Goal: Task Accomplishment & Management: Manage account settings

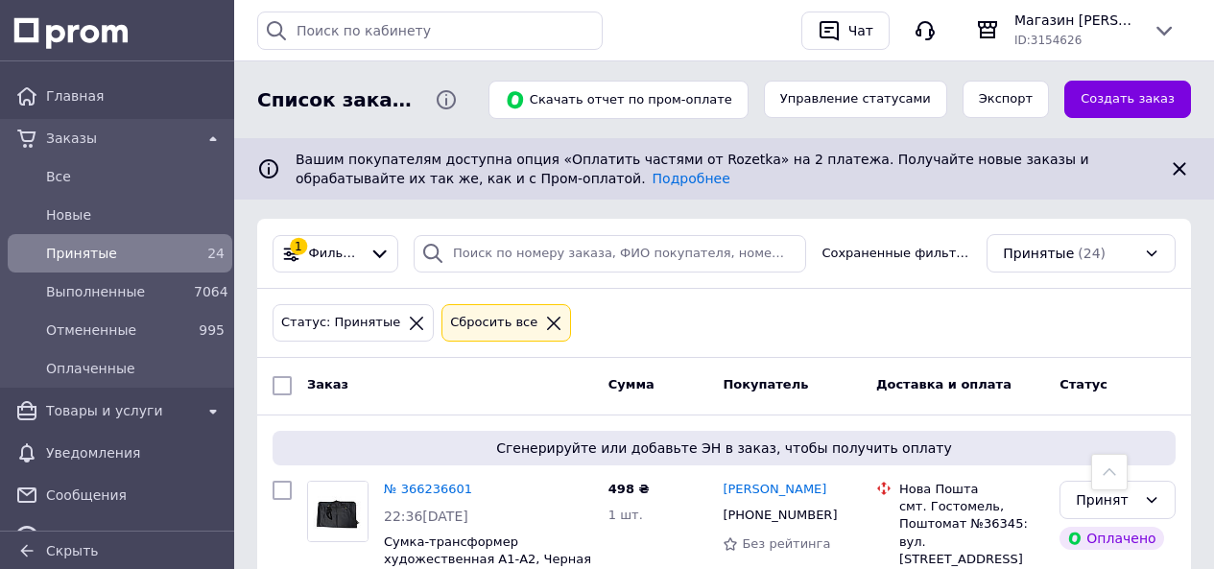
scroll to position [288, 0]
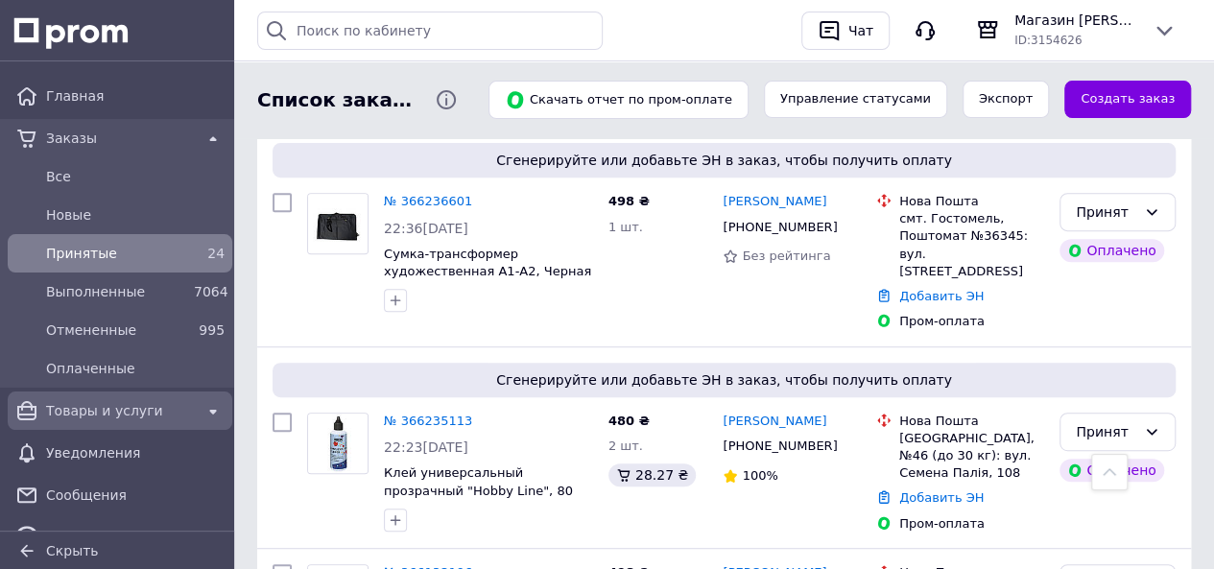
click at [94, 412] on span "Товары и услуги" at bounding box center [120, 410] width 148 height 19
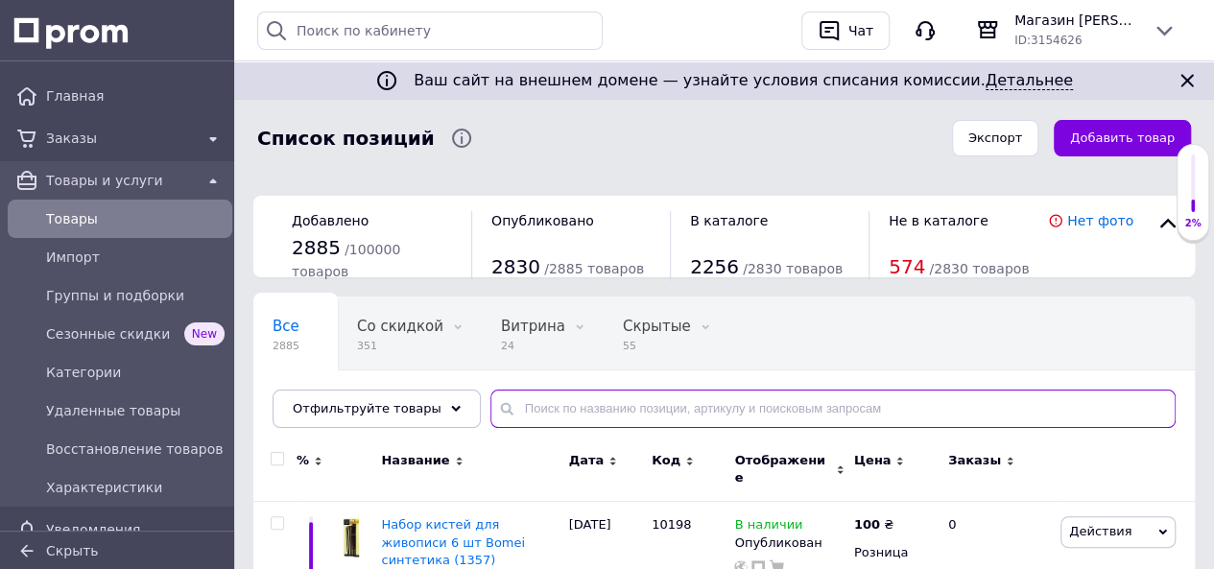
click at [546, 415] on input "text" at bounding box center [832, 408] width 685 height 38
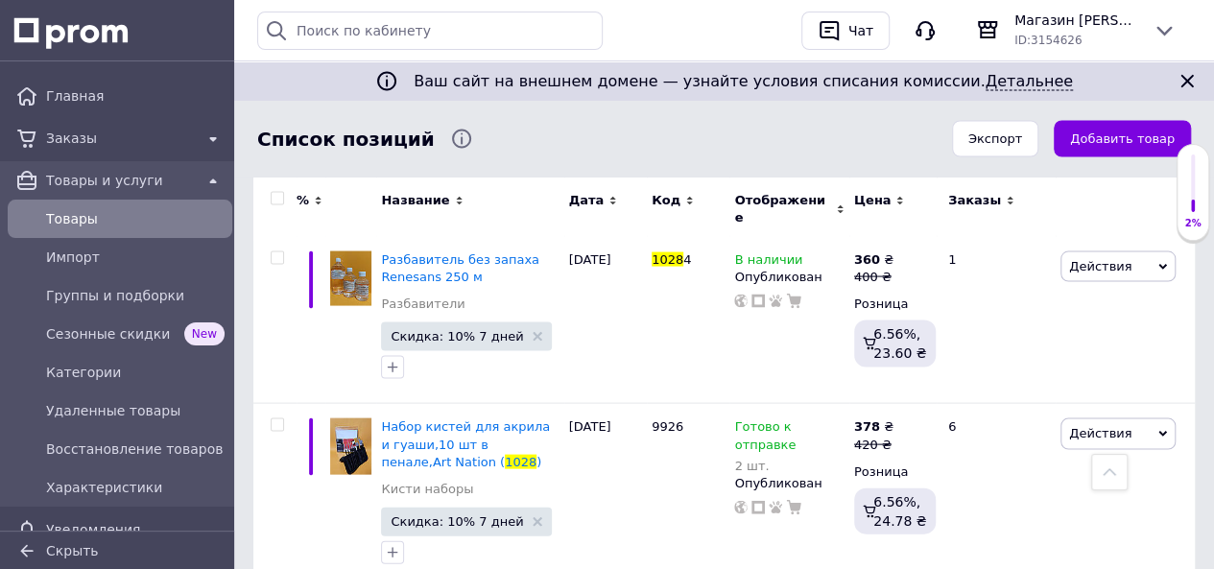
scroll to position [1799, 0]
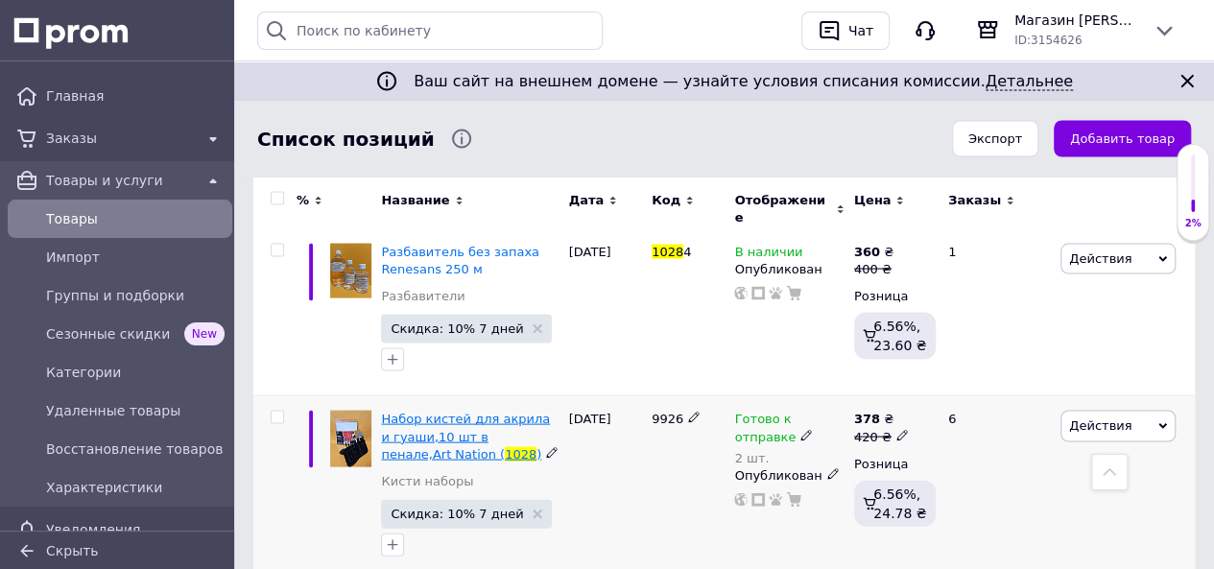
type input "1028"
click at [474, 411] on span "Набор кистей для акрила и гуаши,10 шт в пенале,Art Nation (" at bounding box center [465, 435] width 169 height 49
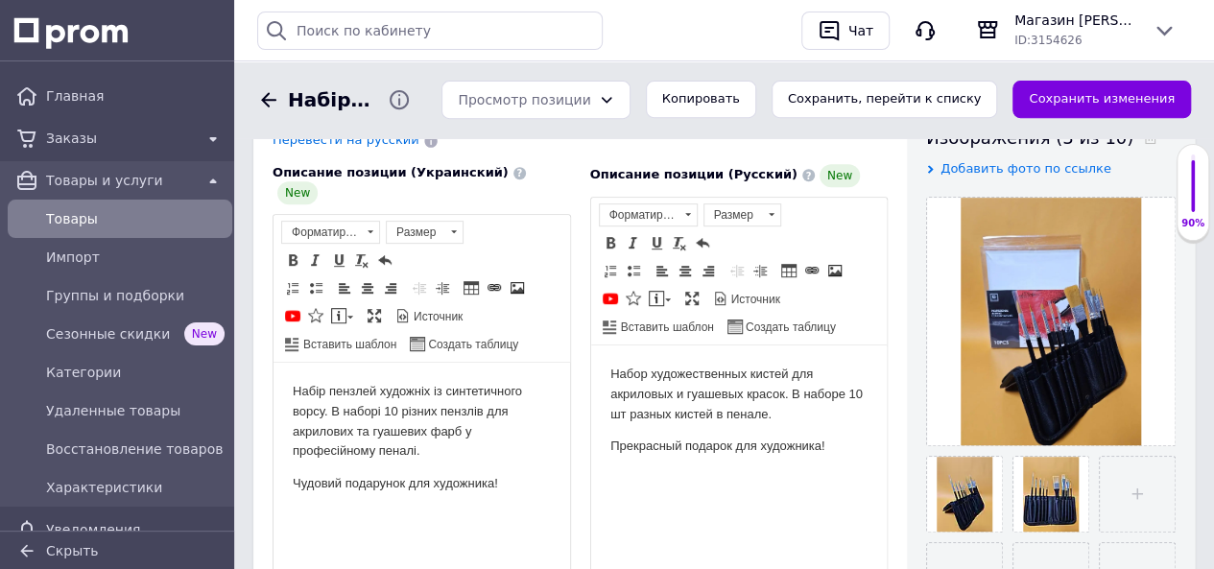
scroll to position [384, 0]
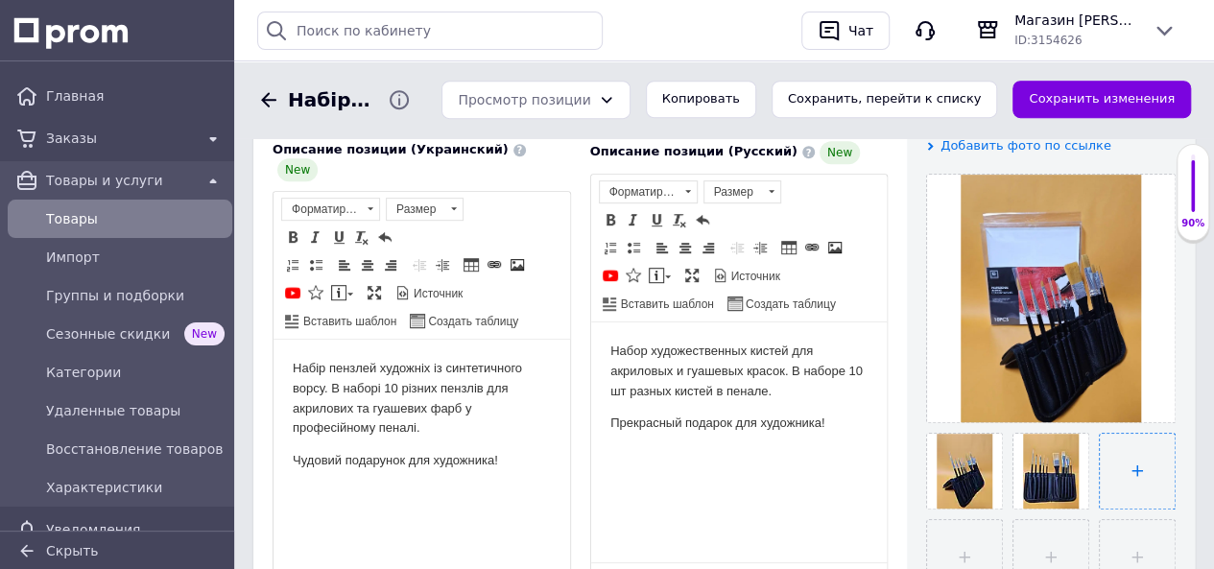
click at [1139, 467] on input "file" at bounding box center [1136, 471] width 75 height 75
type input "C:\fakepath\430215362.webp"
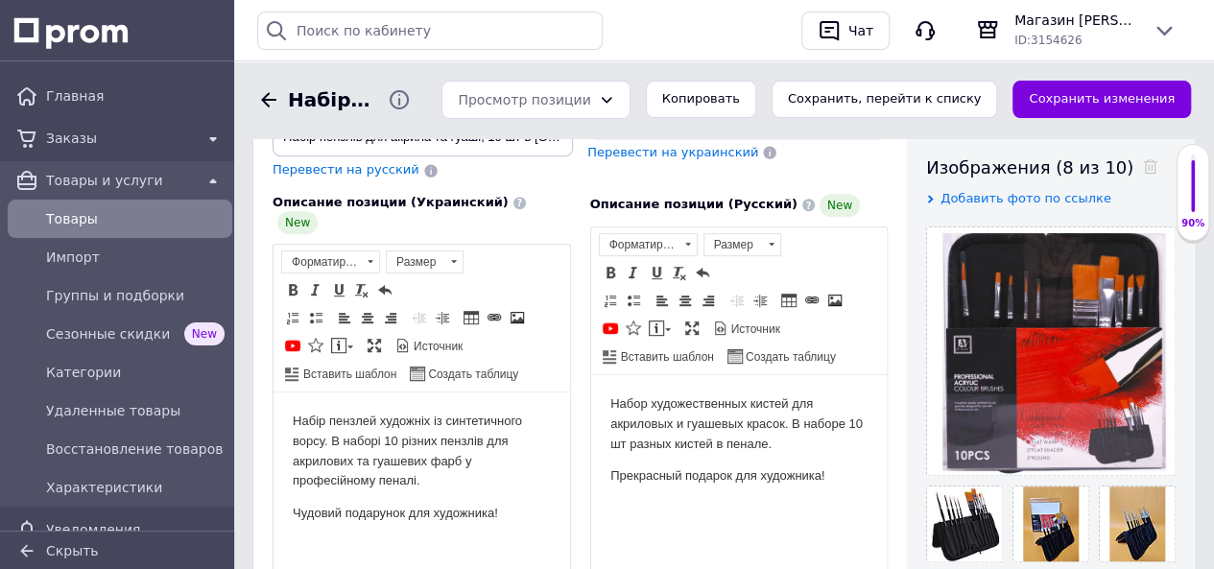
scroll to position [288, 0]
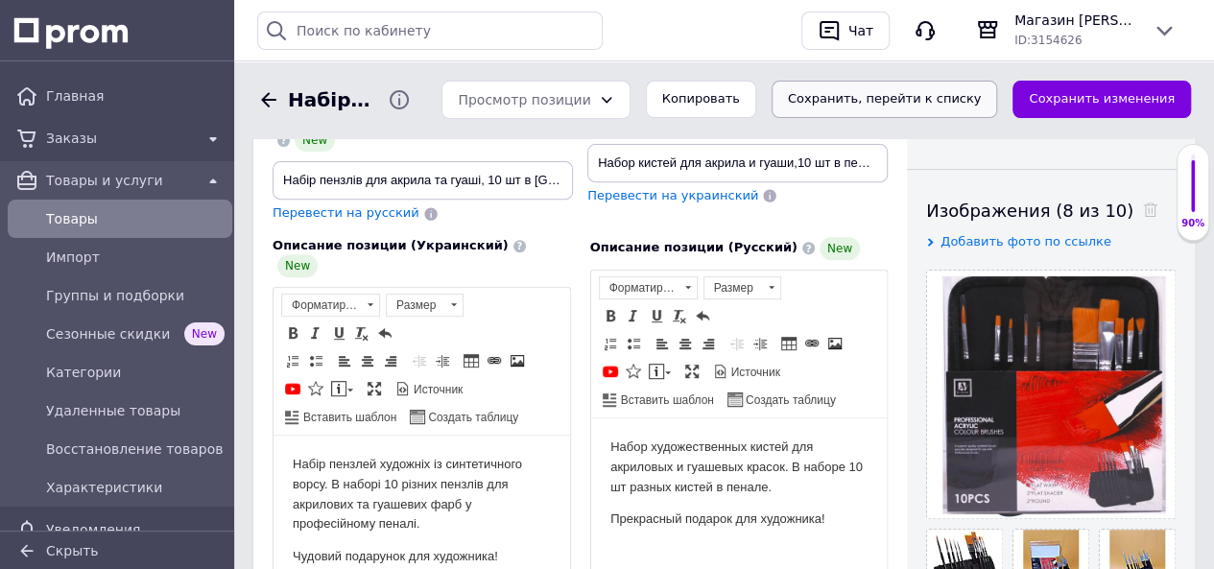
click at [967, 99] on button "Сохранить, перейти к списку" at bounding box center [884, 99] width 226 height 37
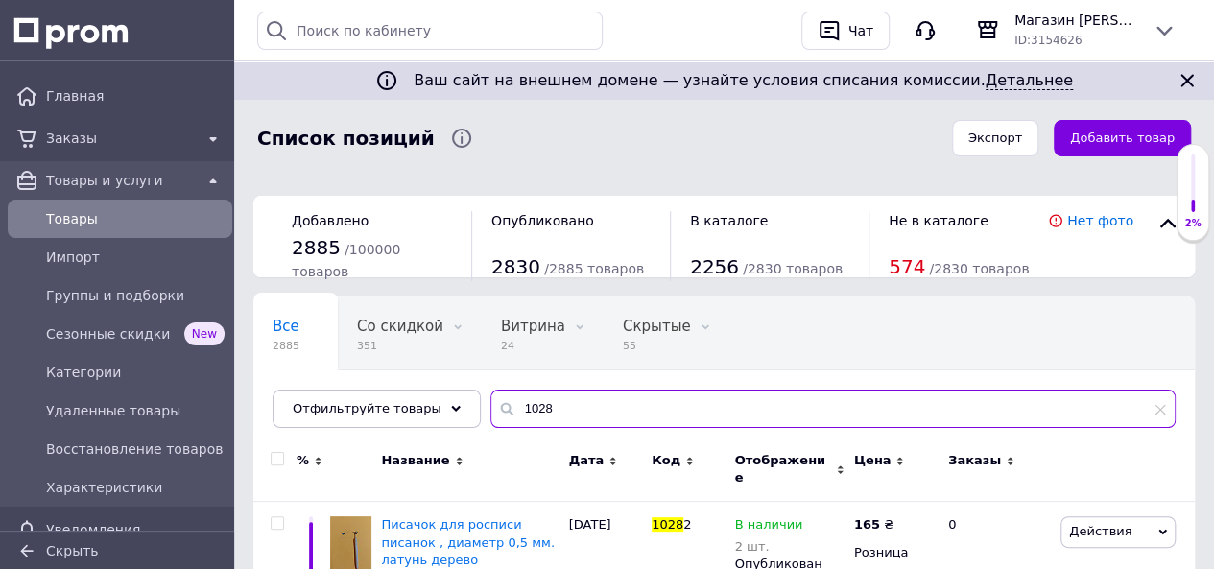
click at [566, 401] on input "1028" at bounding box center [832, 408] width 685 height 38
type input "1"
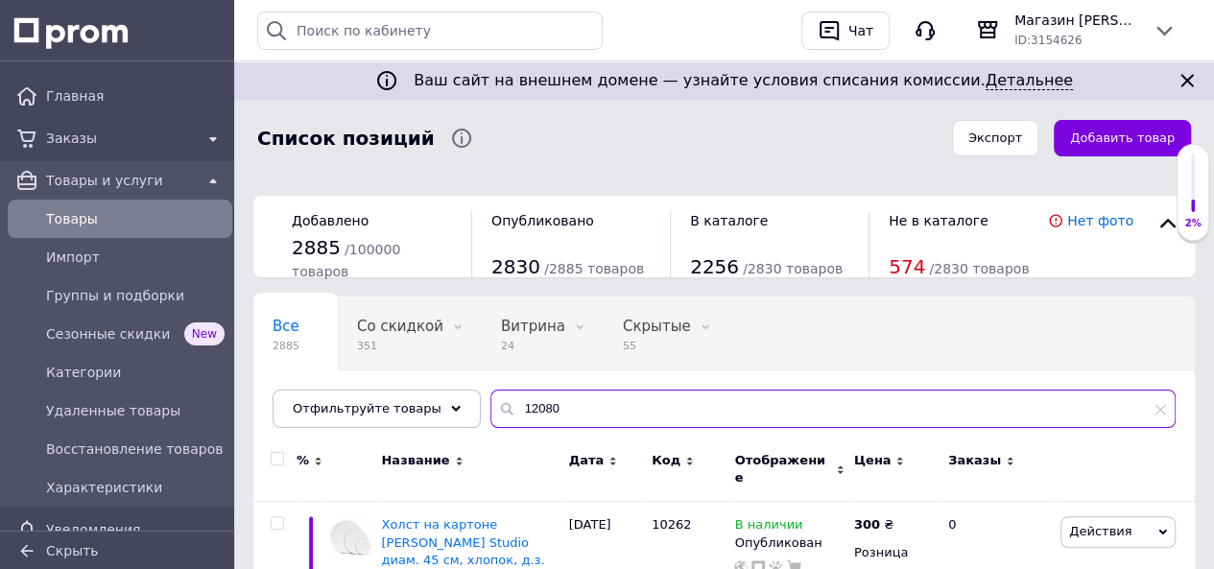
click at [563, 408] on input "12080" at bounding box center [832, 408] width 685 height 38
type input "1"
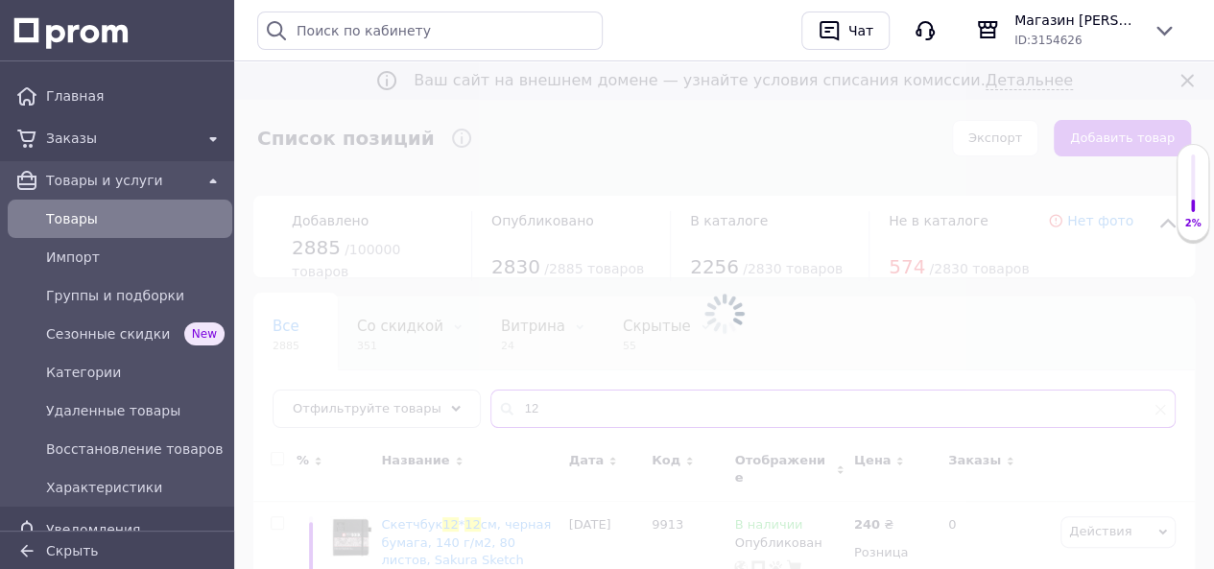
type input "1"
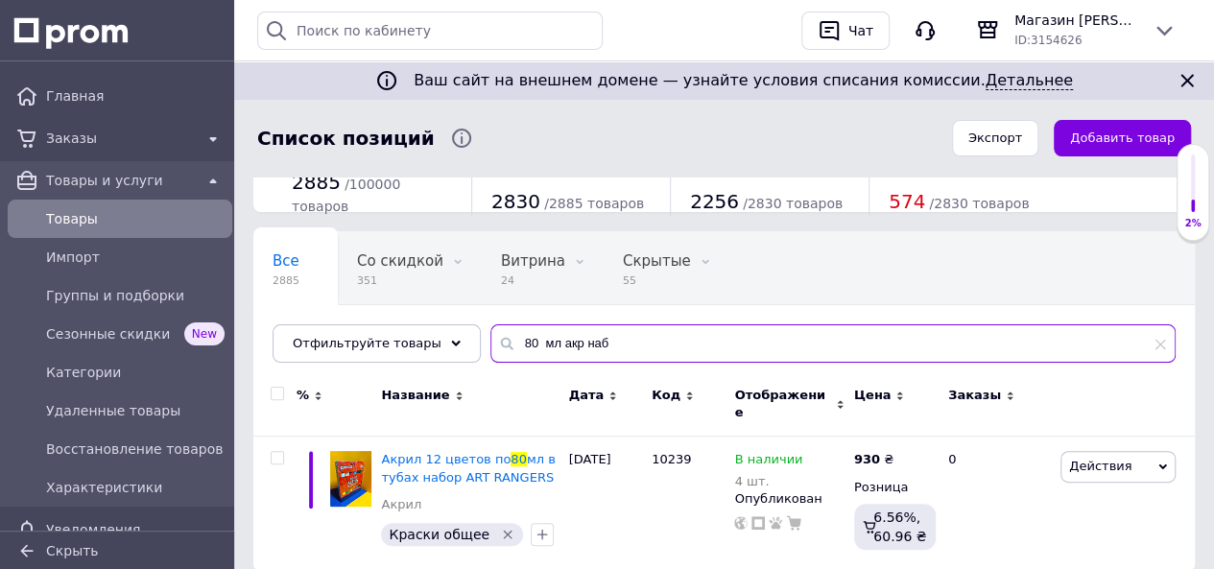
scroll to position [96, 0]
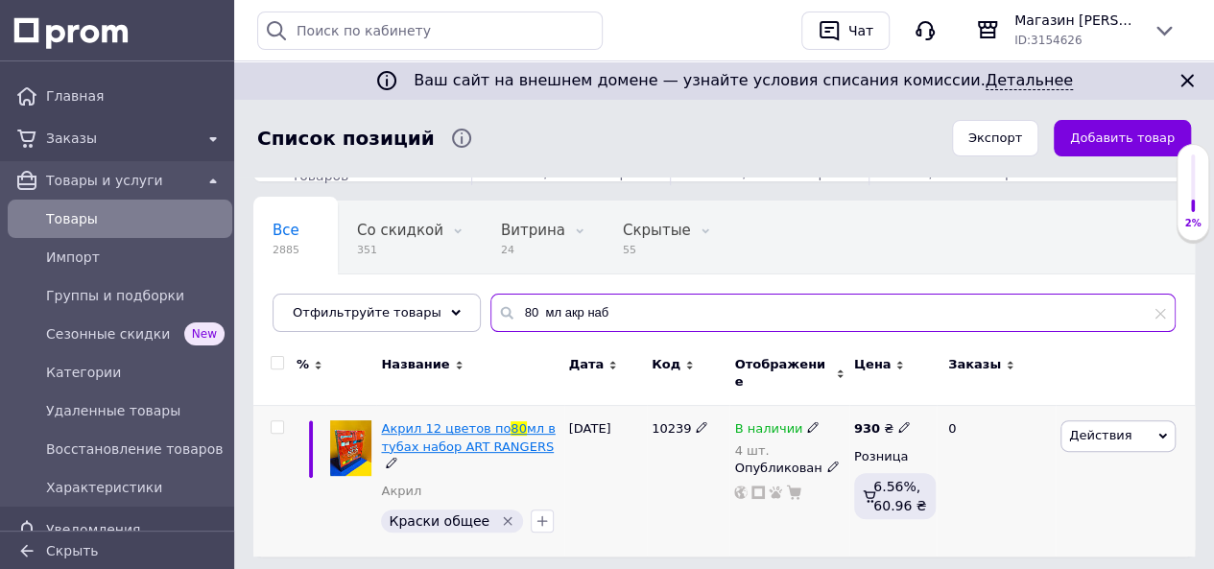
type input "80 мл акр наб"
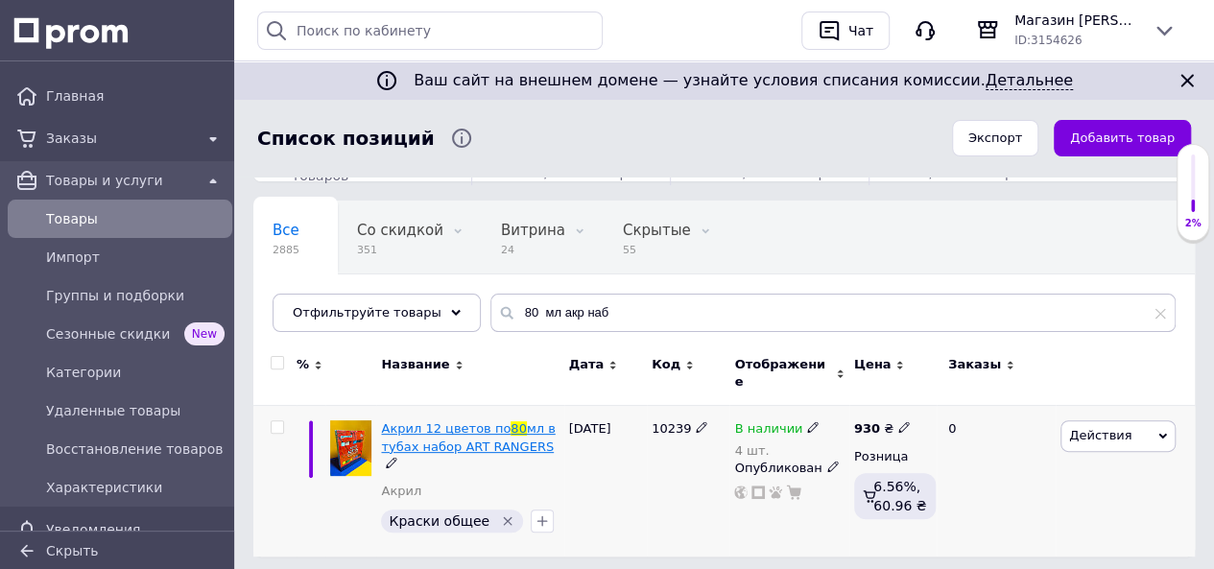
click at [487, 433] on span "мл в тубах набор ART RANGERS" at bounding box center [468, 437] width 174 height 32
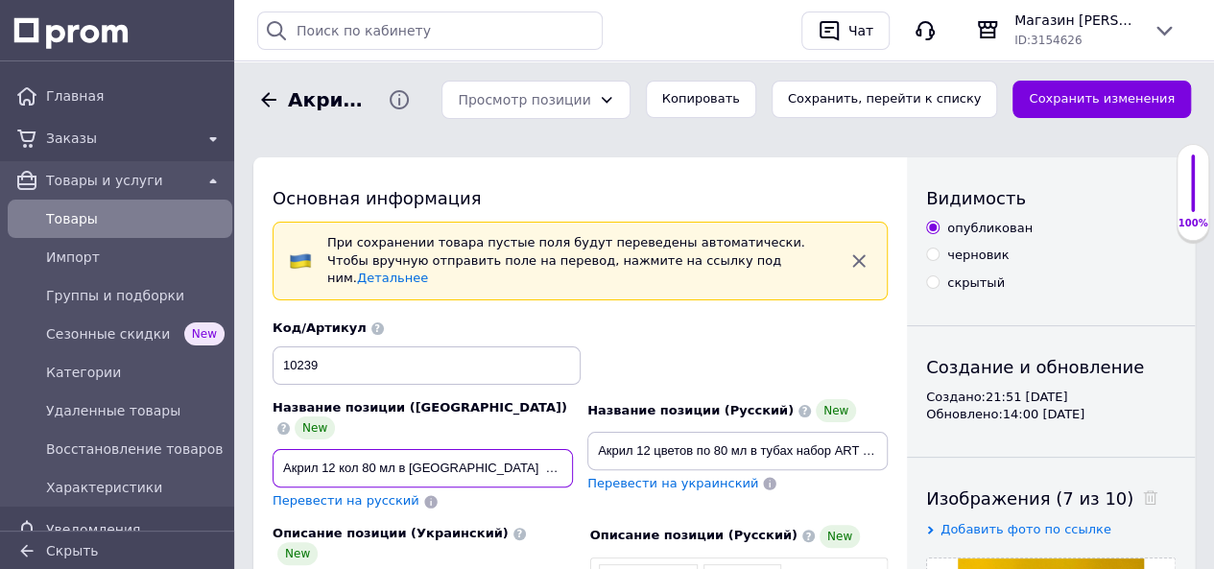
click at [484, 449] on input "Акрил 12 кол 80 мл в тубах набір ART RANGERS" at bounding box center [422, 468] width 300 height 38
click at [517, 449] on input "Акрил 12 кол 80 мл в тубах набір ART RANGERS 12080A" at bounding box center [422, 468] width 300 height 38
drag, startPoint x: 507, startPoint y: 432, endPoint x: 563, endPoint y: 432, distance: 56.6
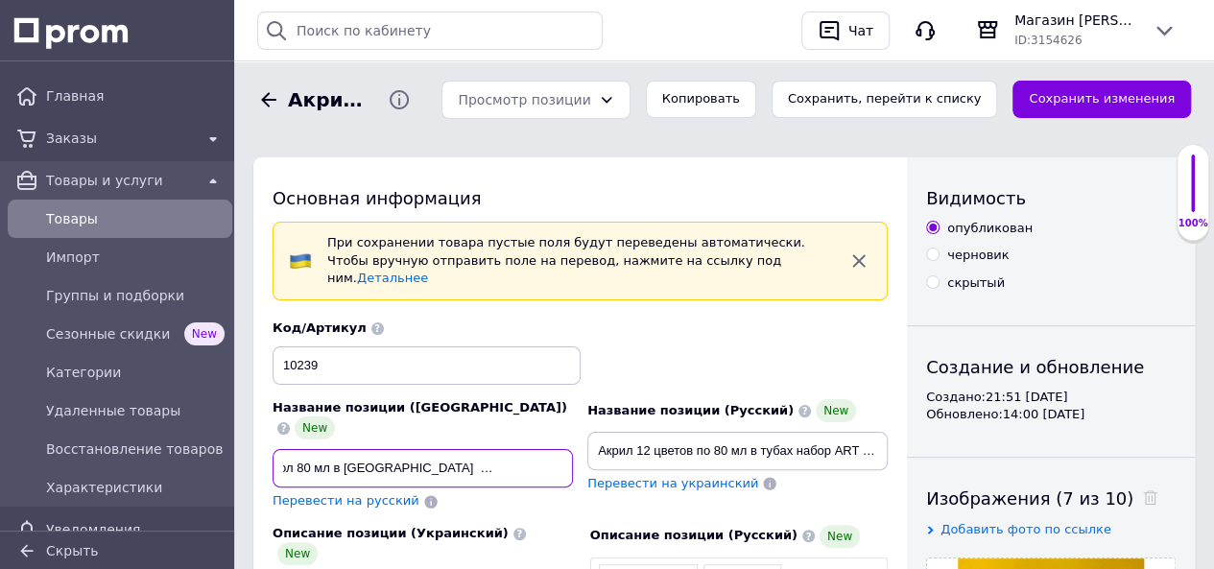
click at [563, 449] on input "Акрил 12 кол 80 мл в тубах набір ART RANGERS (12080A)" at bounding box center [422, 468] width 300 height 38
type input "Акрил 12 кол 80 мл в тубах набір ART RANGERS (12080A)"
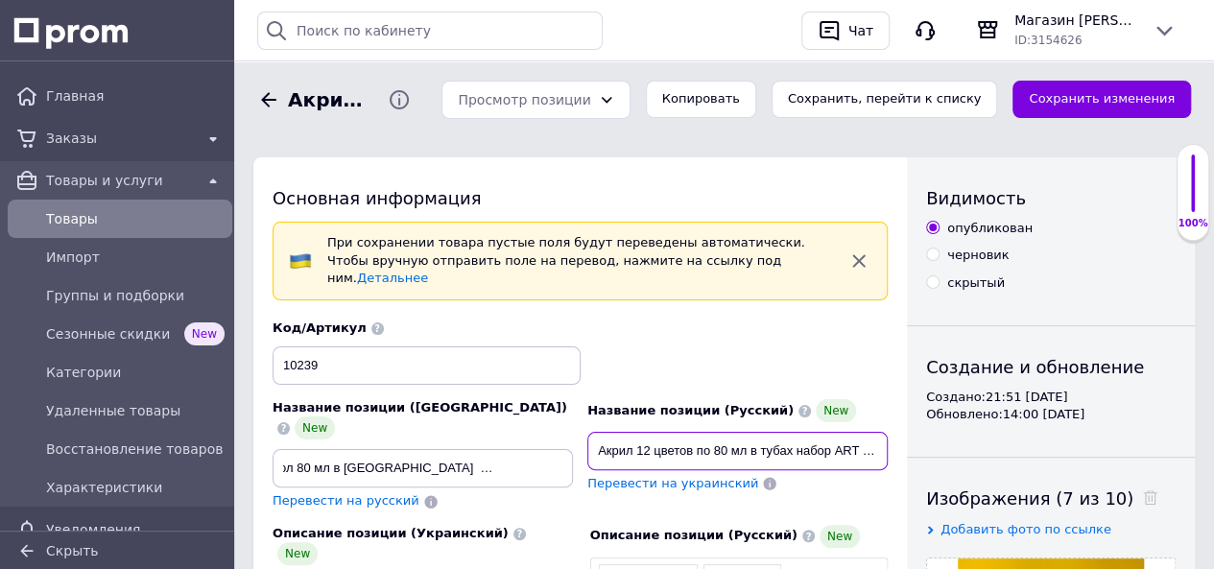
scroll to position [0, 0]
click at [748, 432] on input "Акрил 12 цветов по 80 мл в тубах набор ART RANGERS" at bounding box center [737, 451] width 300 height 38
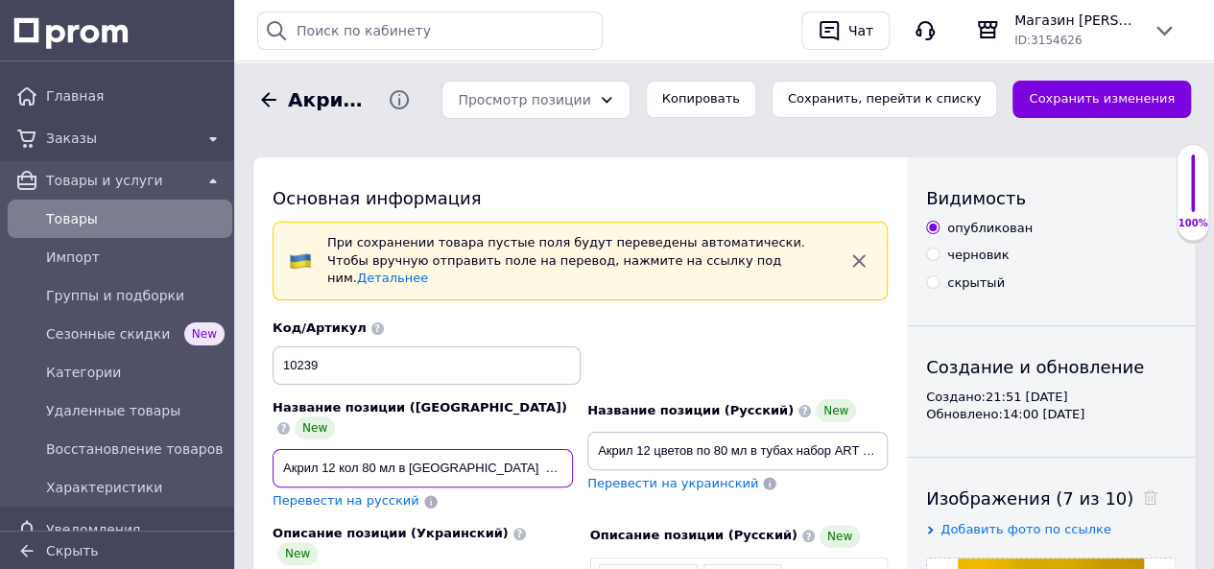
click at [520, 449] on input "Акрил 12 кол 80 мл в тубах набір ART RANGERS (12080A)" at bounding box center [422, 468] width 300 height 38
drag, startPoint x: 507, startPoint y: 433, endPoint x: 564, endPoint y: 434, distance: 56.6
click at [564, 449] on input "Акрил 12 кол 80 мл в тубах набір ART RANGERS (12080A)" at bounding box center [422, 468] width 300 height 38
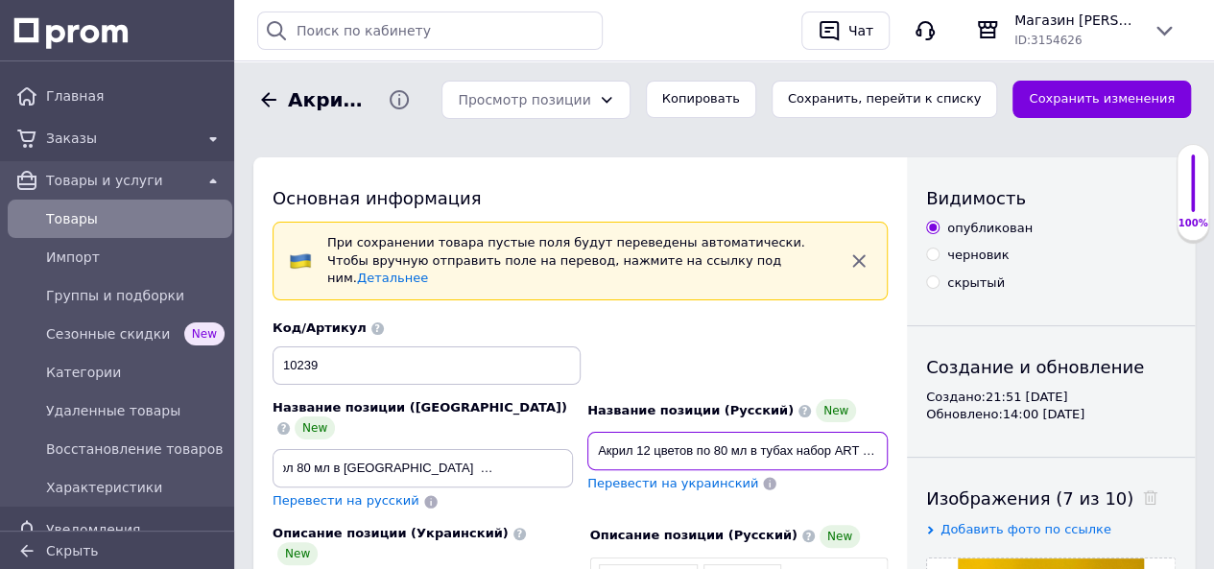
scroll to position [0, 0]
click at [829, 432] on input "Акрил 12 цветов по 80 мл в тубах набор ART RANGERS" at bounding box center [737, 451] width 300 height 38
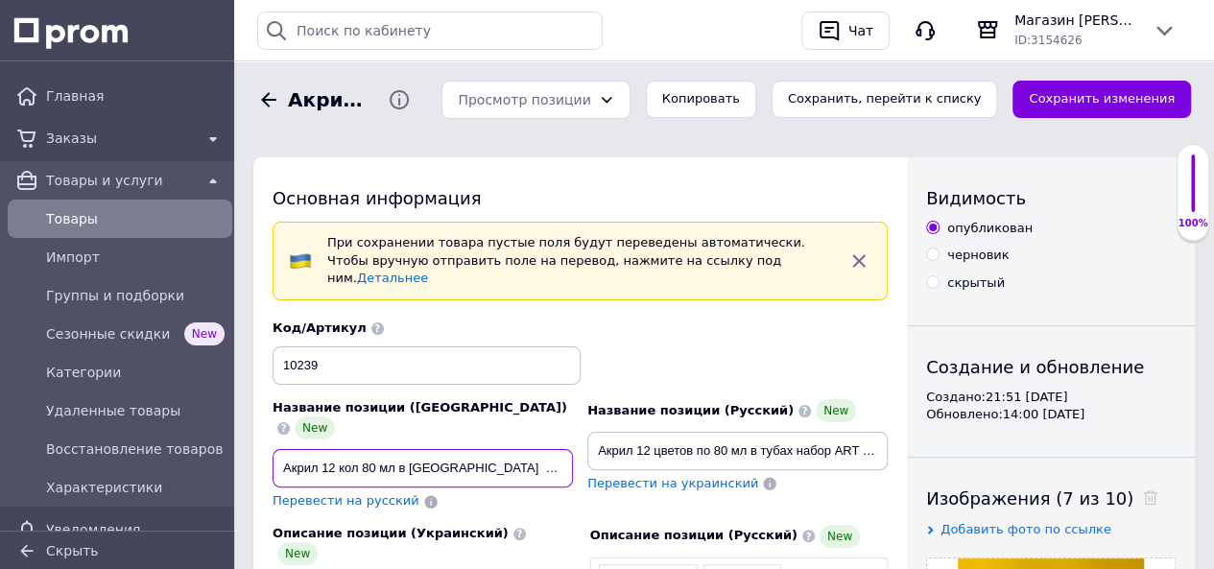
click at [531, 449] on input "Акрил 12 кол 80 мл в тубах набір ART RANGERS (12080A)" at bounding box center [422, 468] width 300 height 38
click at [366, 493] on span "Перевести на русский" at bounding box center [345, 500] width 147 height 14
type input "Акрил 12 кол 80 мл в тубах набор ART RANGERS (12080A)"
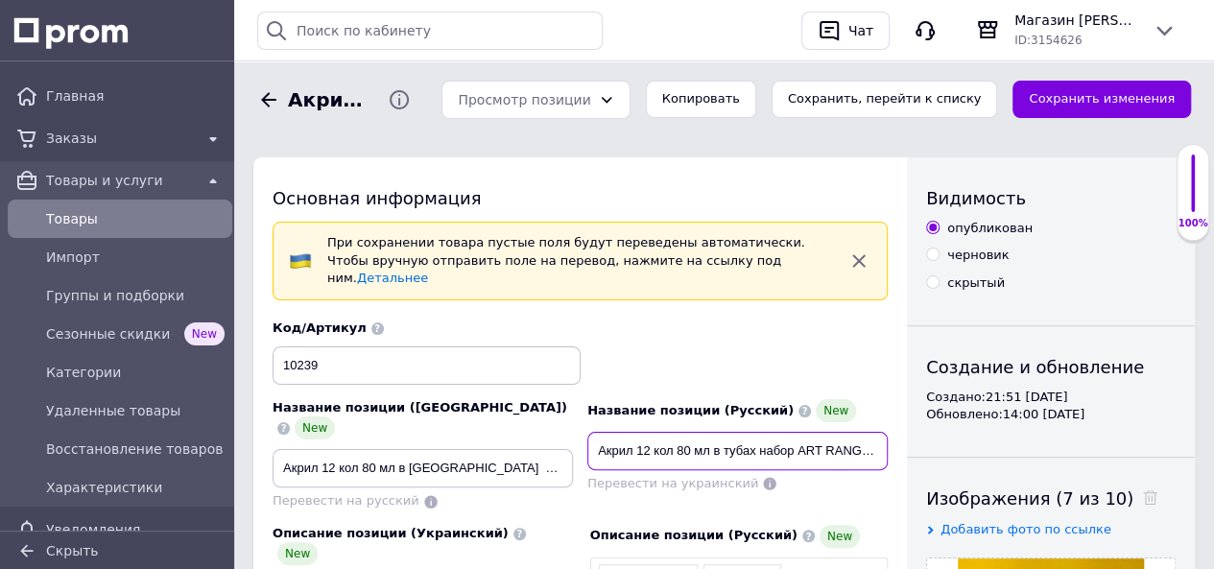
click at [704, 432] on input "Акрил 12 кол 80 мл в тубах набор ART RANGERS (12080A)" at bounding box center [737, 451] width 300 height 38
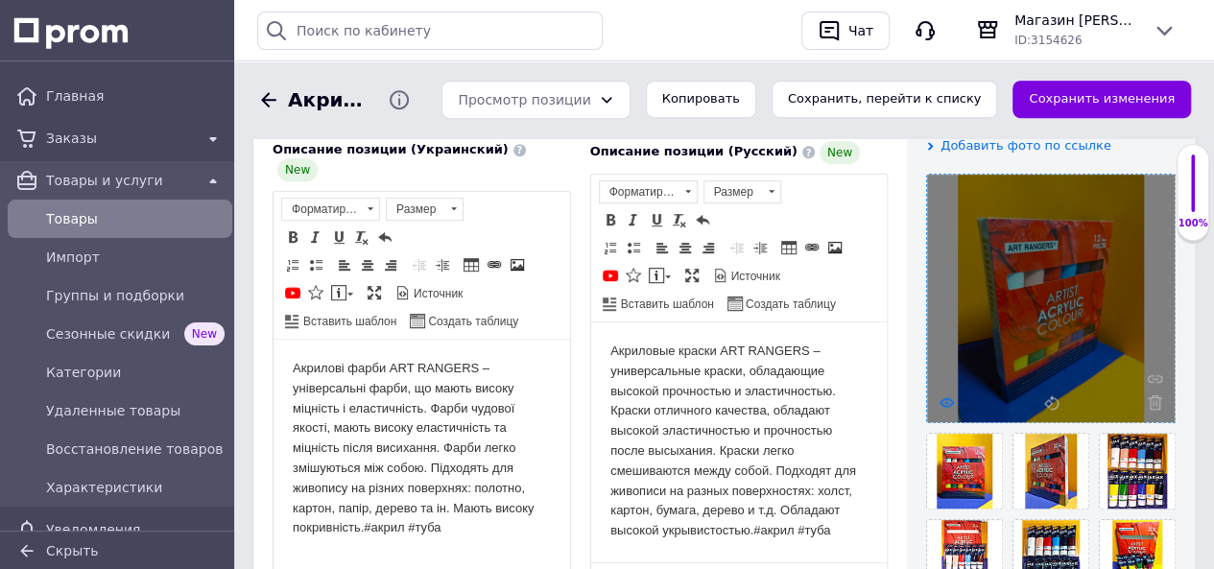
click at [948, 396] on icon at bounding box center [946, 402] width 14 height 14
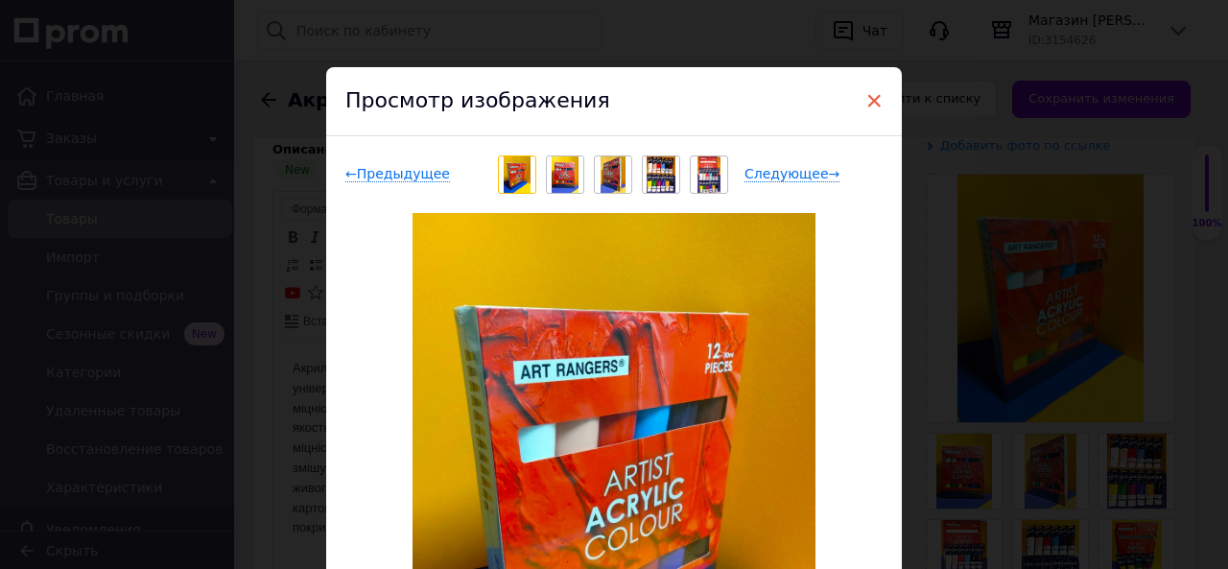
click at [871, 100] on span "×" at bounding box center [873, 100] width 17 height 33
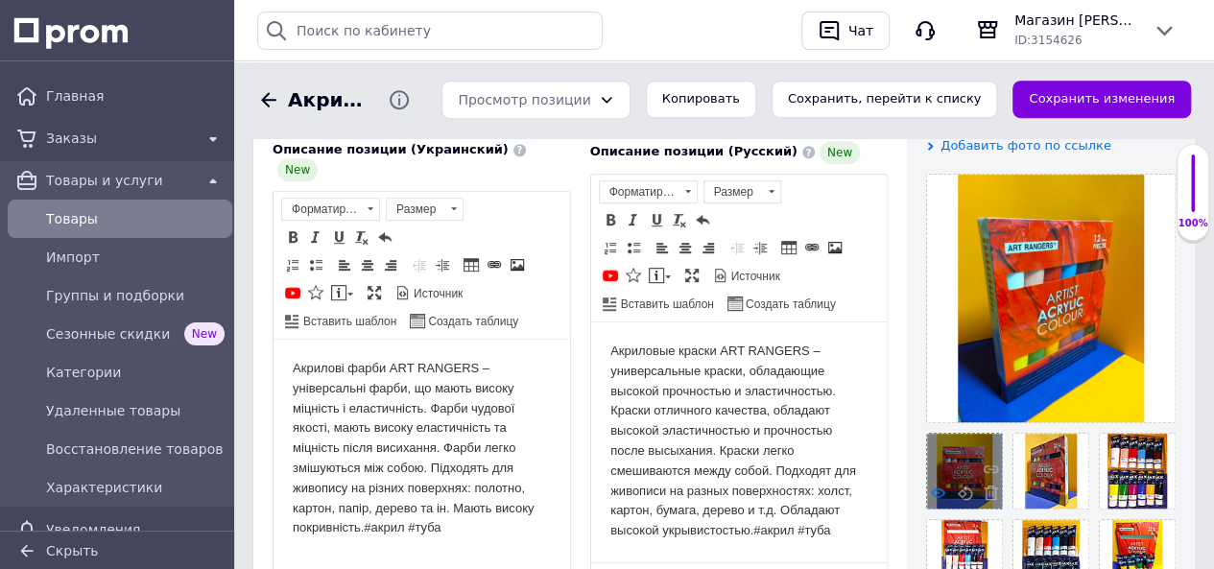
click at [935, 488] on use at bounding box center [938, 492] width 14 height 10
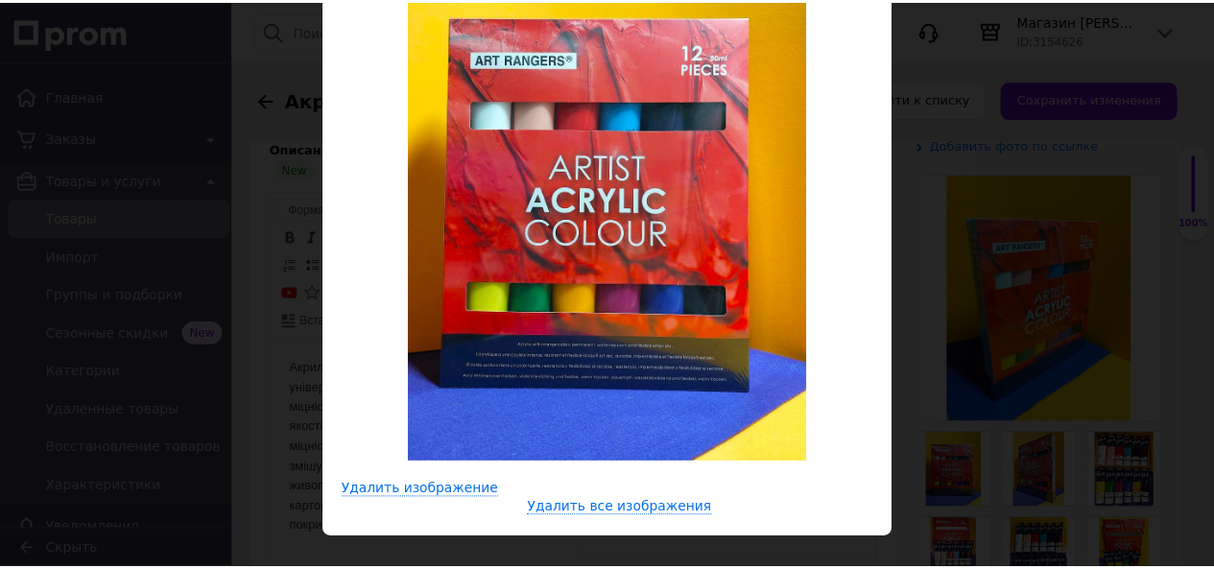
scroll to position [96, 0]
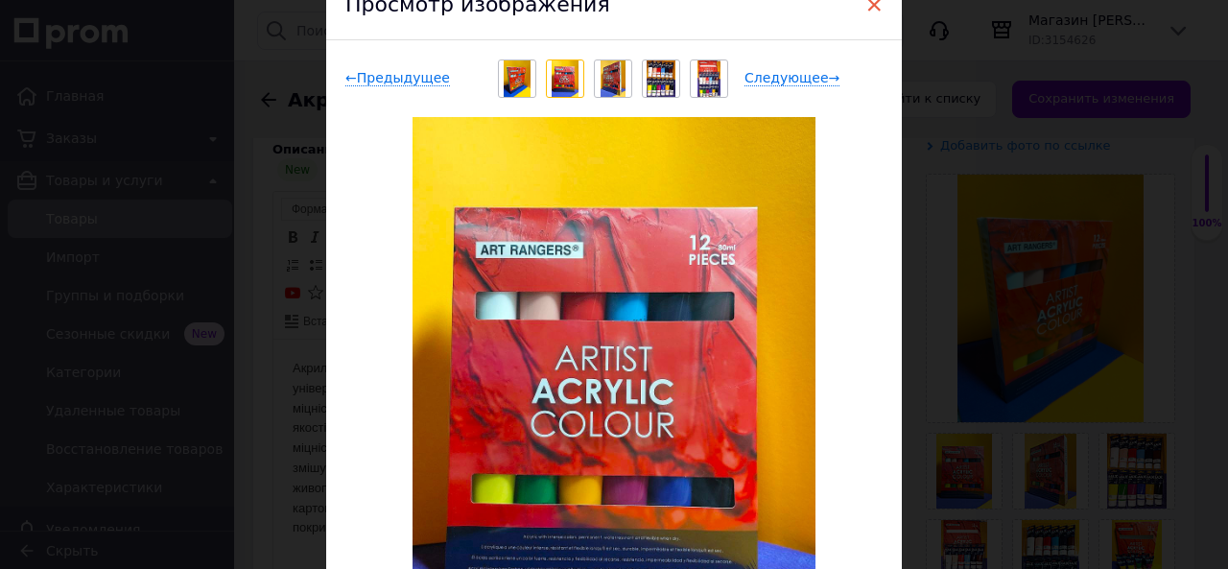
click at [865, 3] on span "×" at bounding box center [873, 4] width 17 height 33
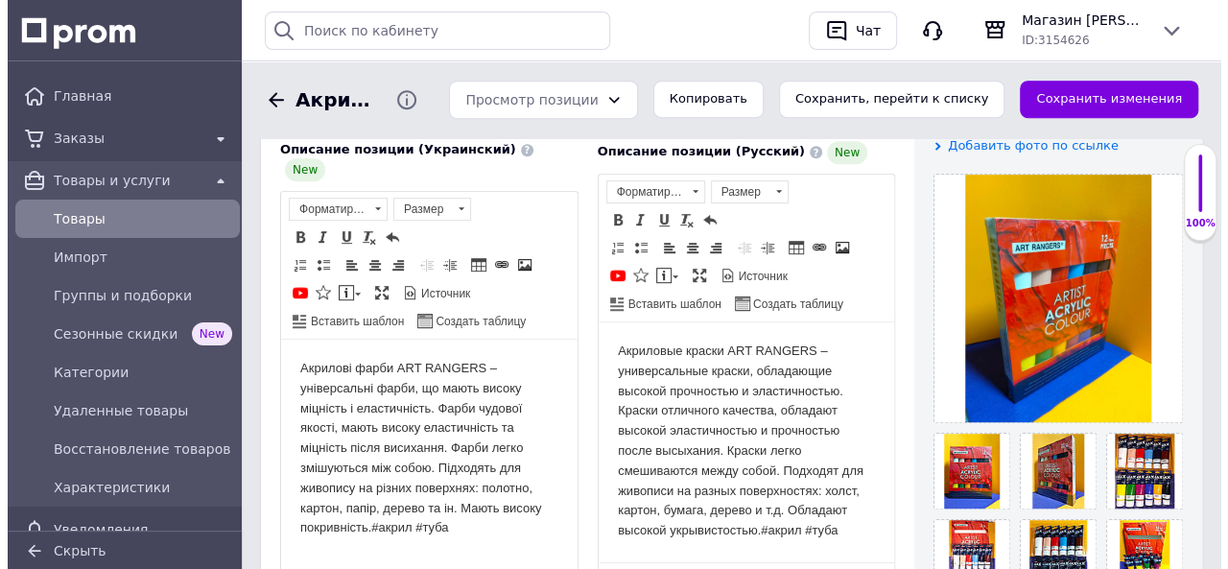
scroll to position [480, 0]
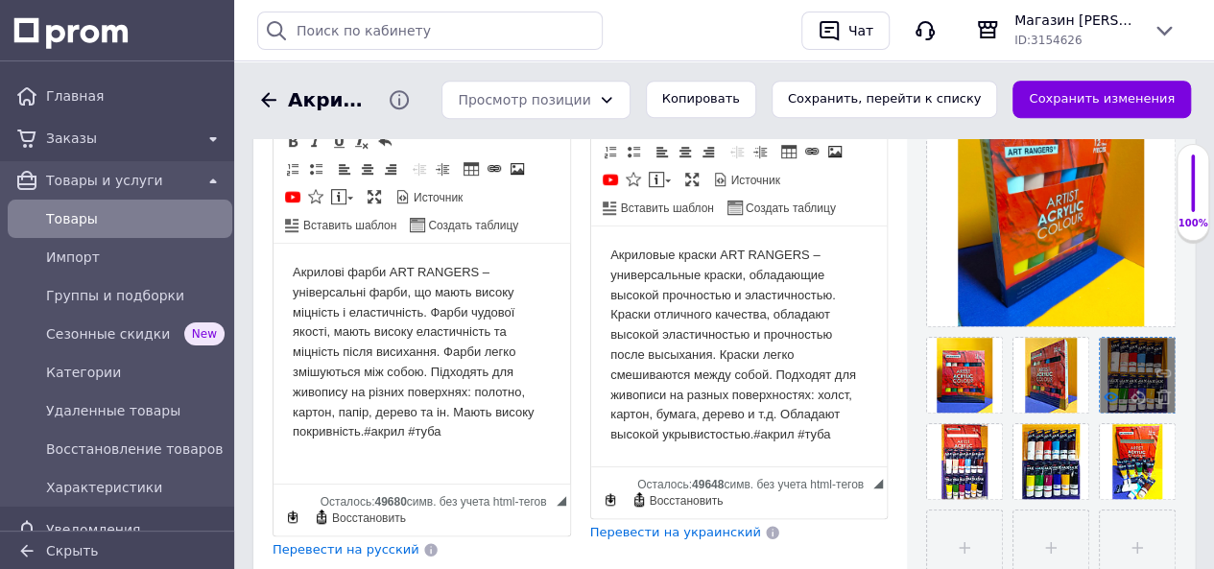
click at [1110, 396] on icon at bounding box center [1110, 396] width 14 height 14
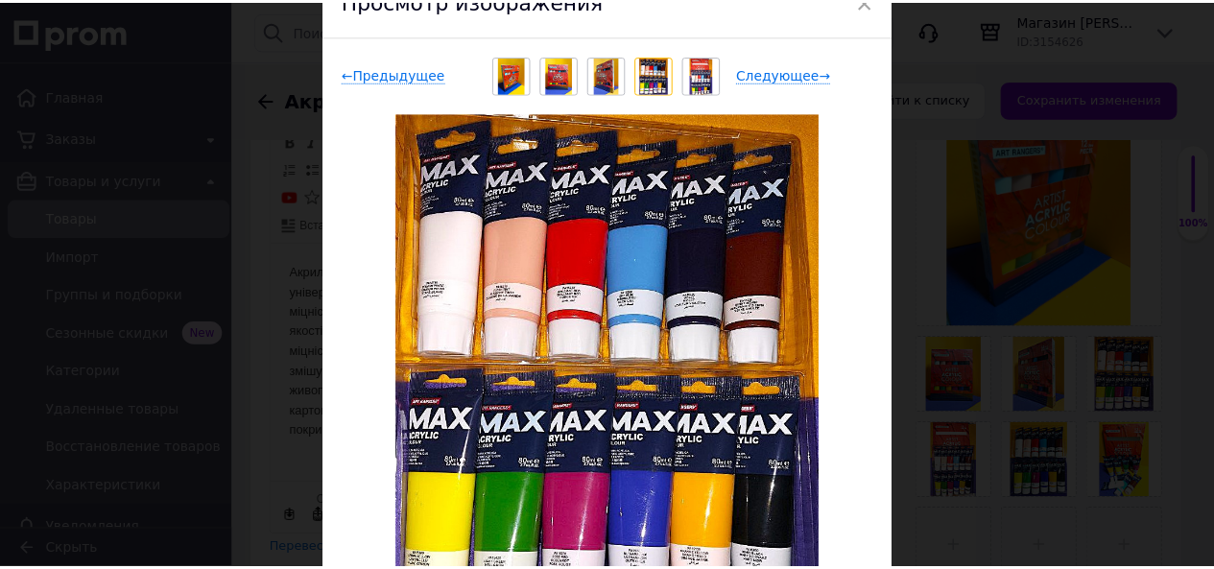
scroll to position [0, 0]
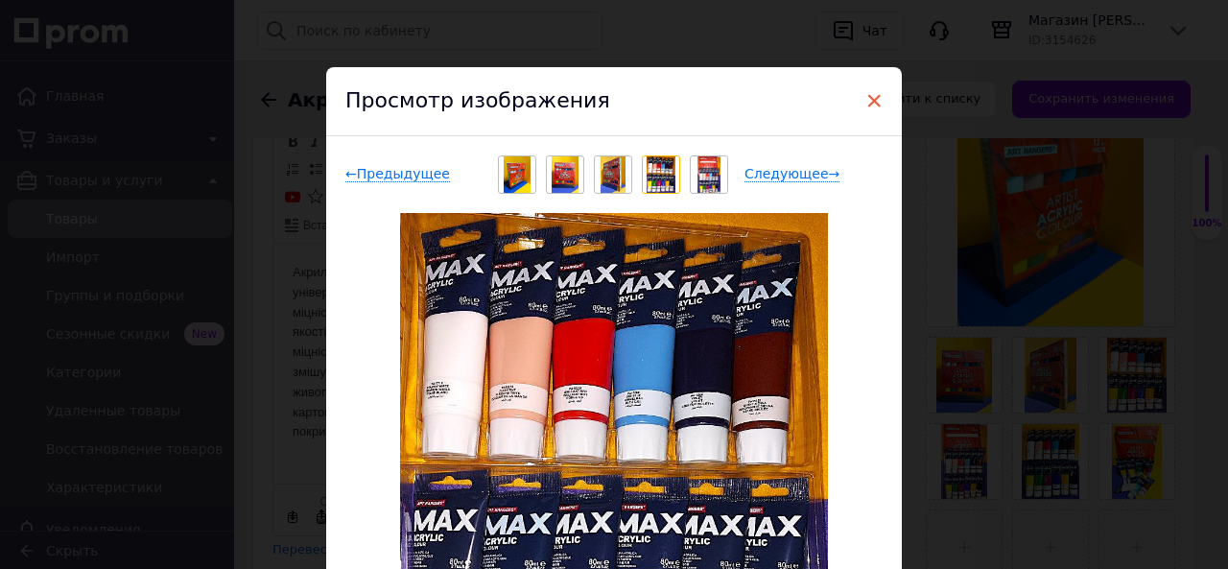
click at [875, 105] on span "×" at bounding box center [873, 100] width 17 height 33
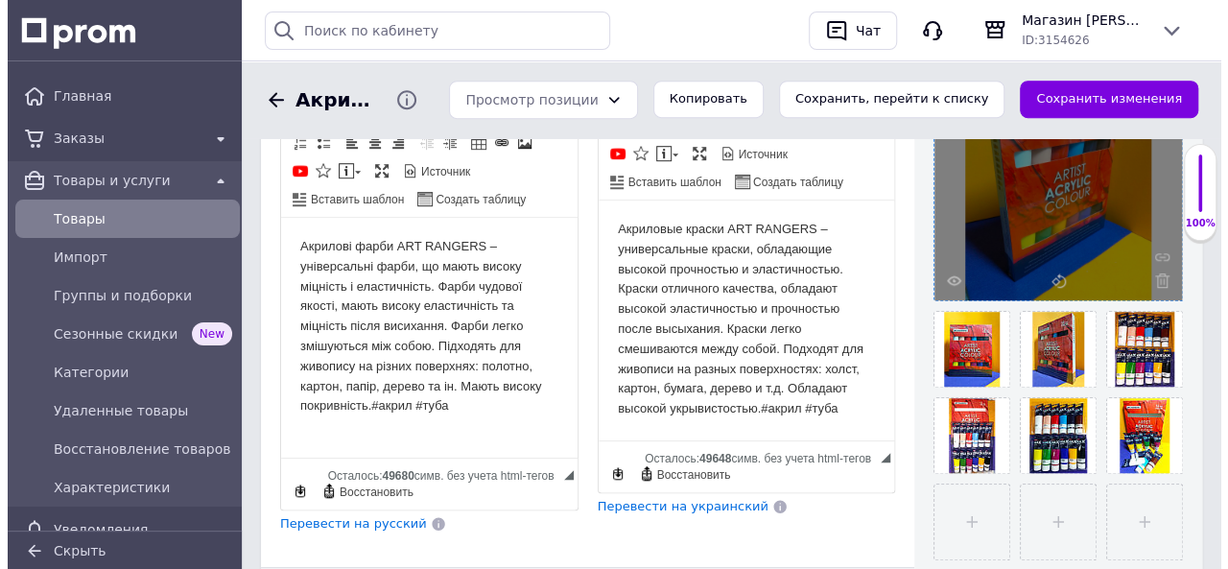
scroll to position [576, 0]
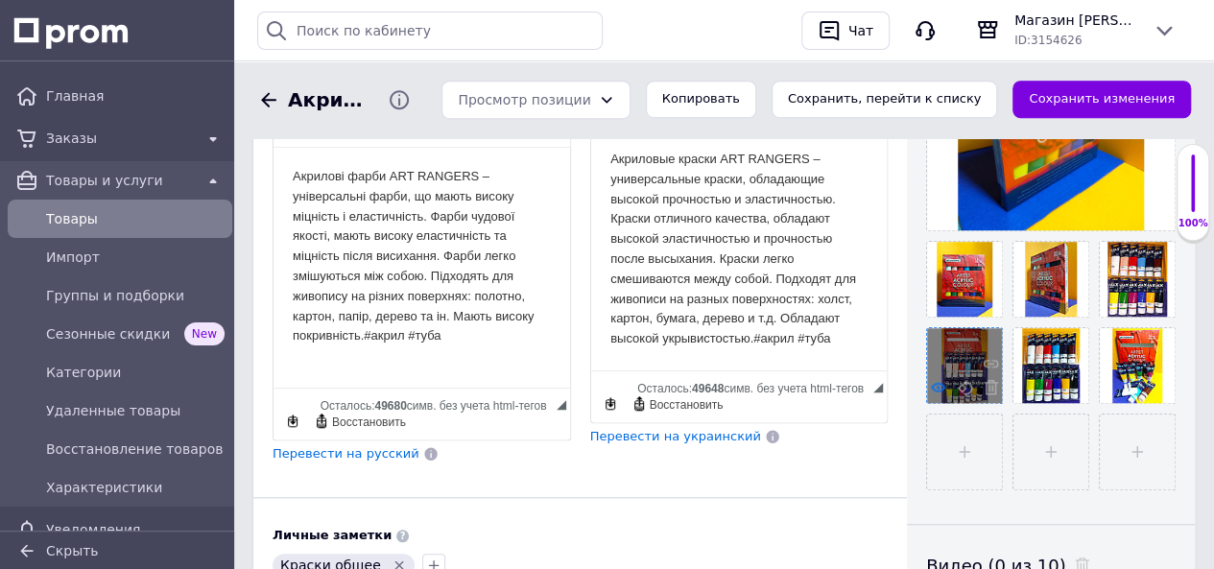
click at [931, 384] on icon at bounding box center [938, 387] width 14 height 14
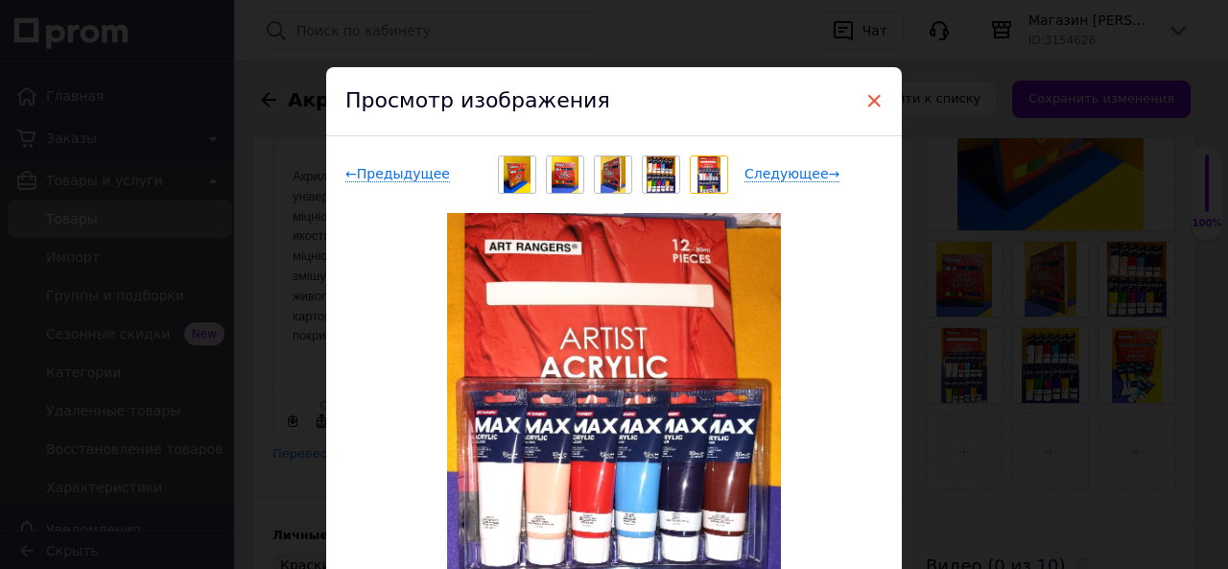
click at [869, 103] on span "×" at bounding box center [873, 100] width 17 height 33
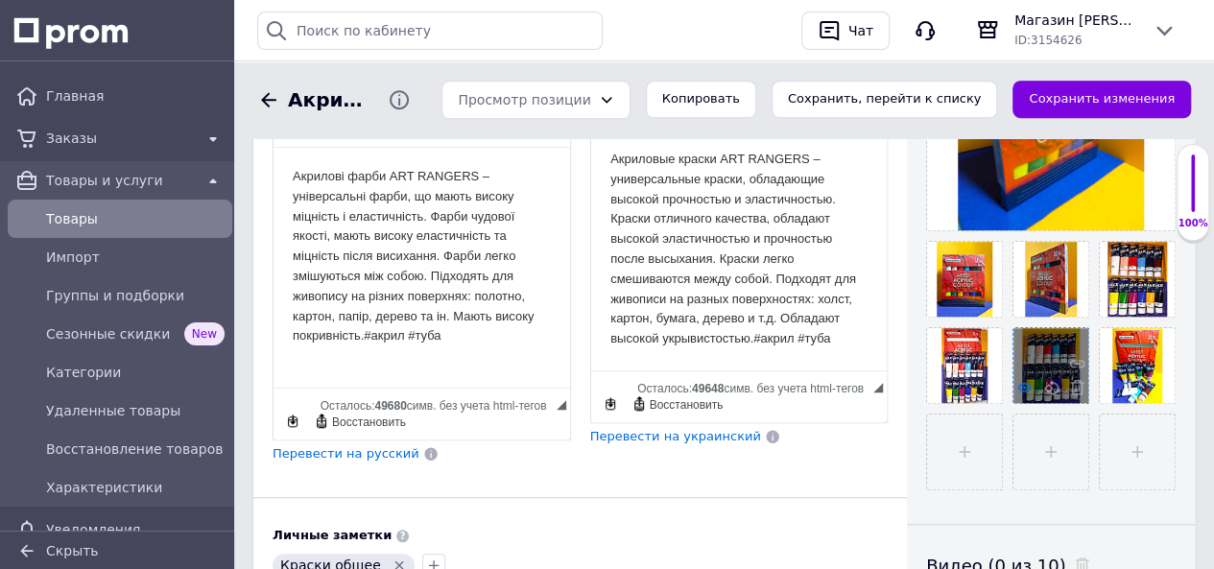
click at [1026, 381] on icon at bounding box center [1024, 387] width 14 height 14
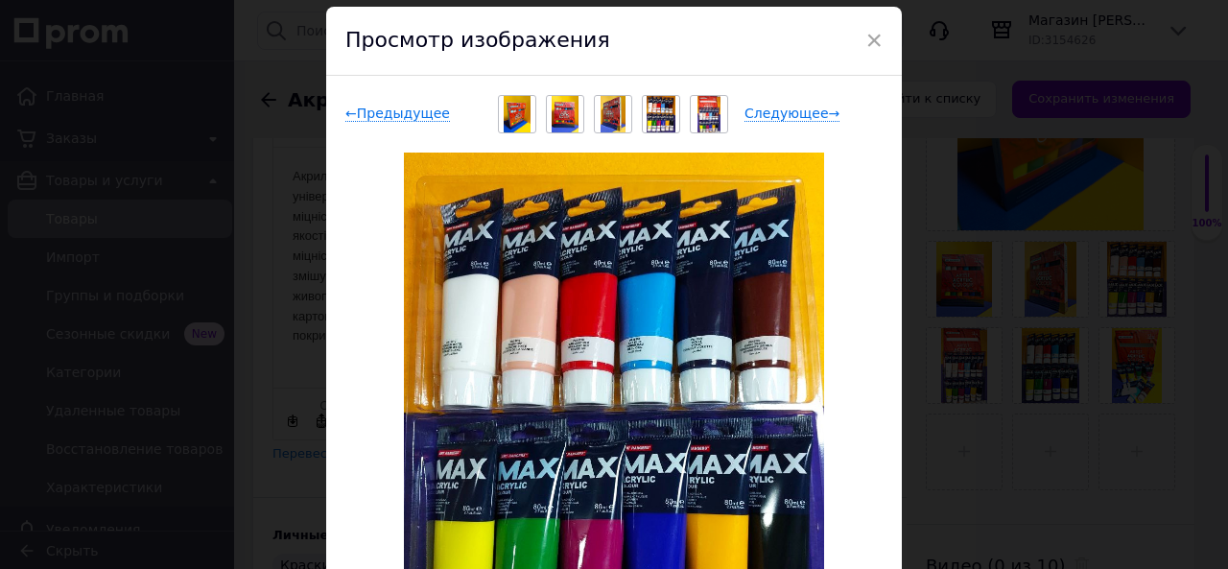
scroll to position [0, 0]
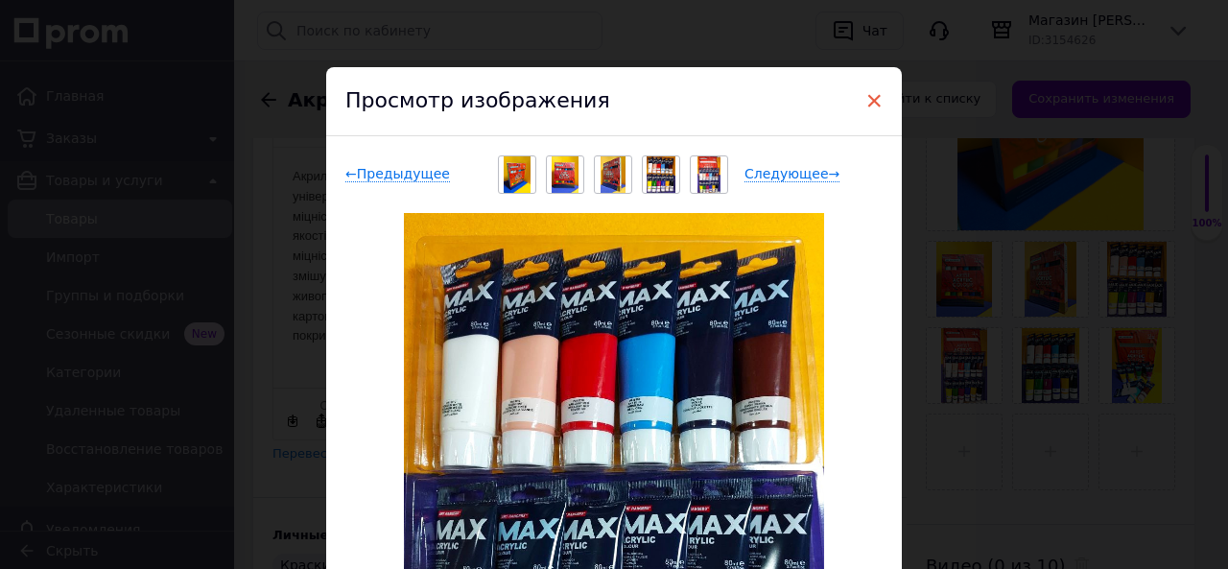
click at [867, 98] on span "×" at bounding box center [873, 100] width 17 height 33
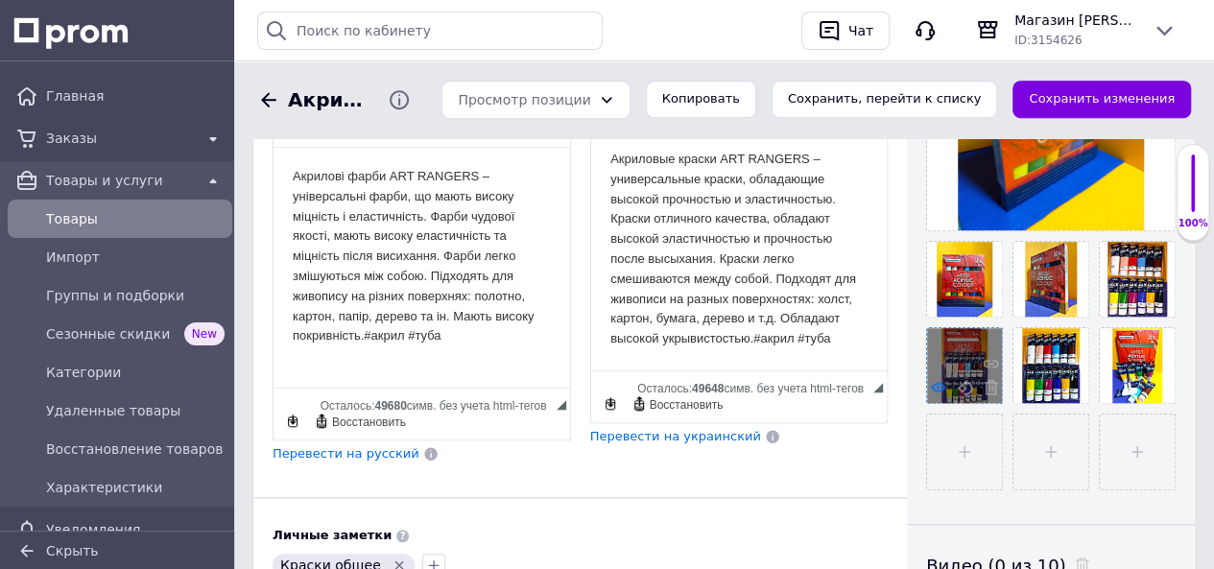
click at [937, 383] on icon at bounding box center [938, 387] width 14 height 14
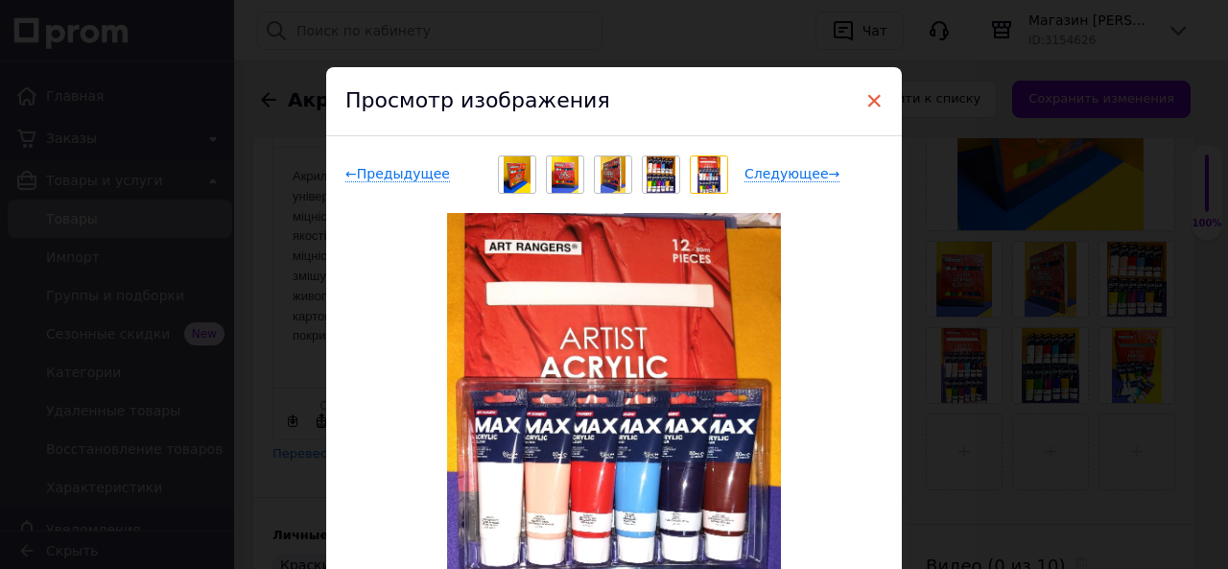
click at [874, 99] on span "×" at bounding box center [873, 100] width 17 height 33
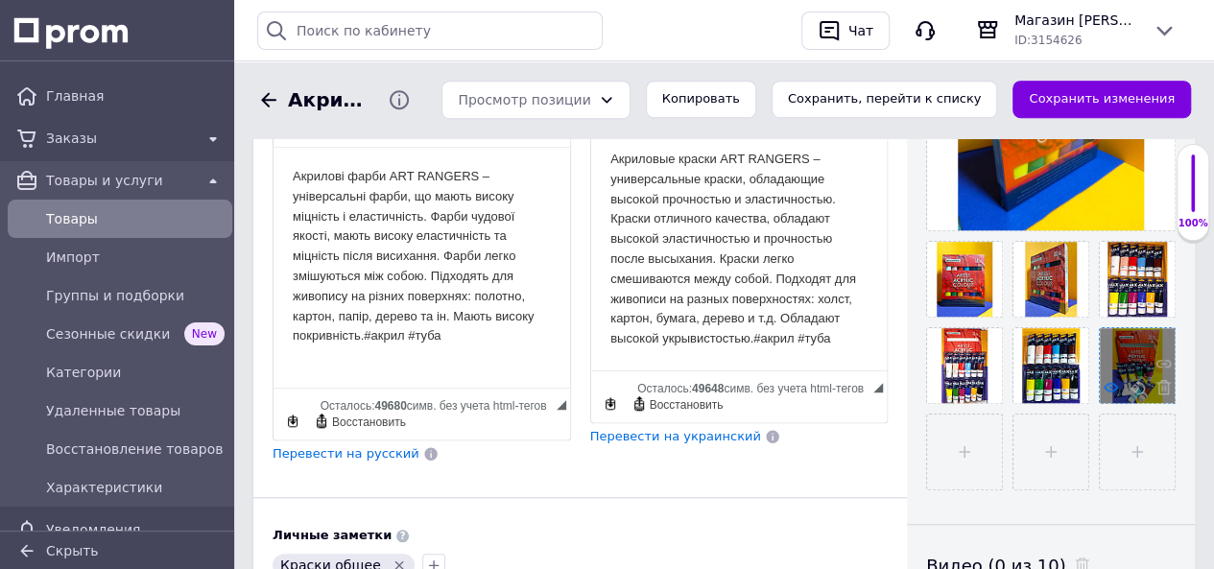
click at [1109, 387] on icon at bounding box center [1110, 387] width 14 height 14
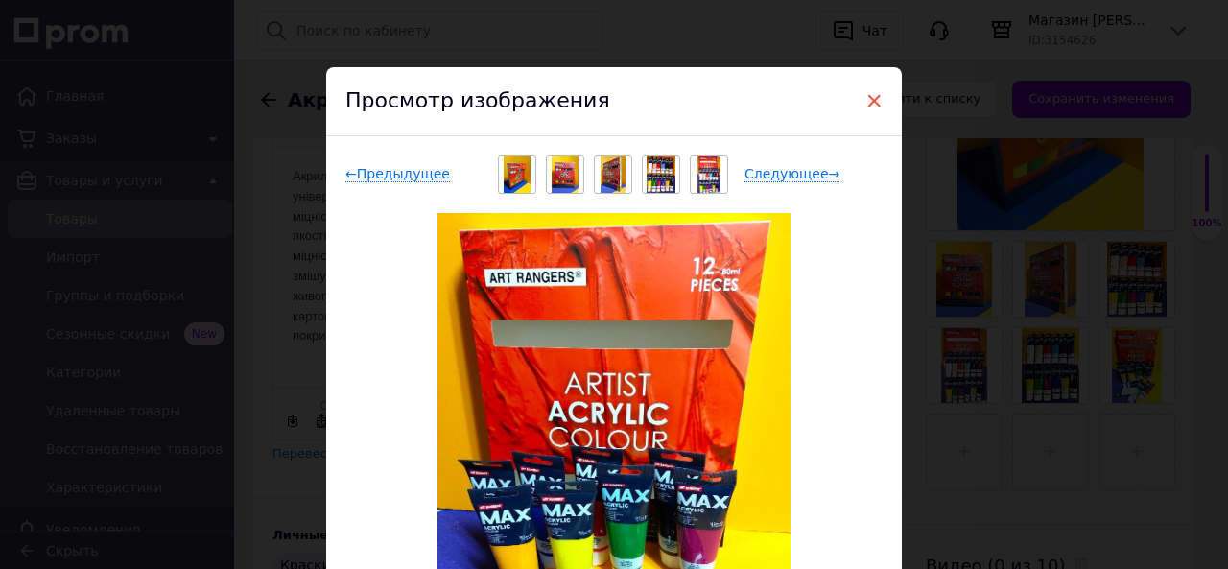
click at [870, 98] on span "×" at bounding box center [873, 100] width 17 height 33
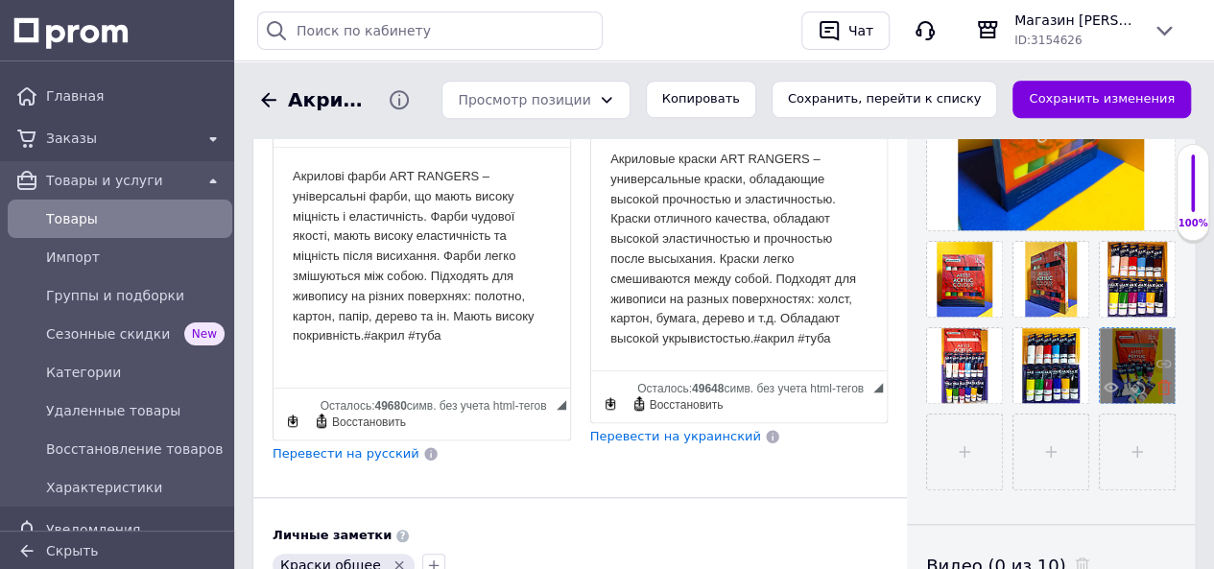
click at [1166, 387] on use at bounding box center [1163, 387] width 14 height 14
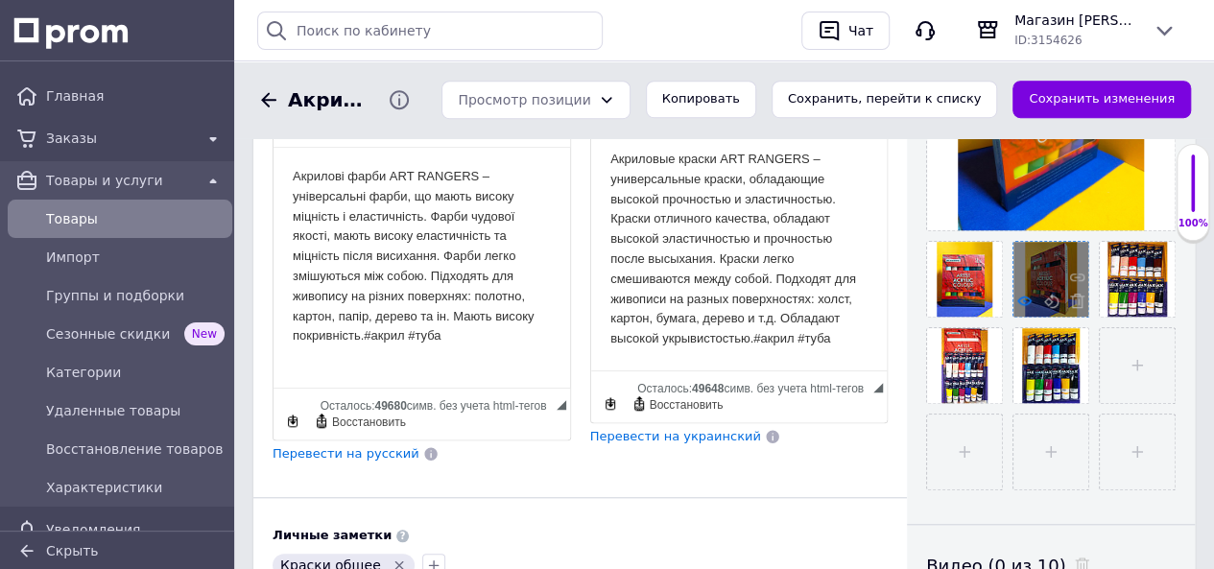
click at [1023, 298] on use at bounding box center [1024, 300] width 14 height 10
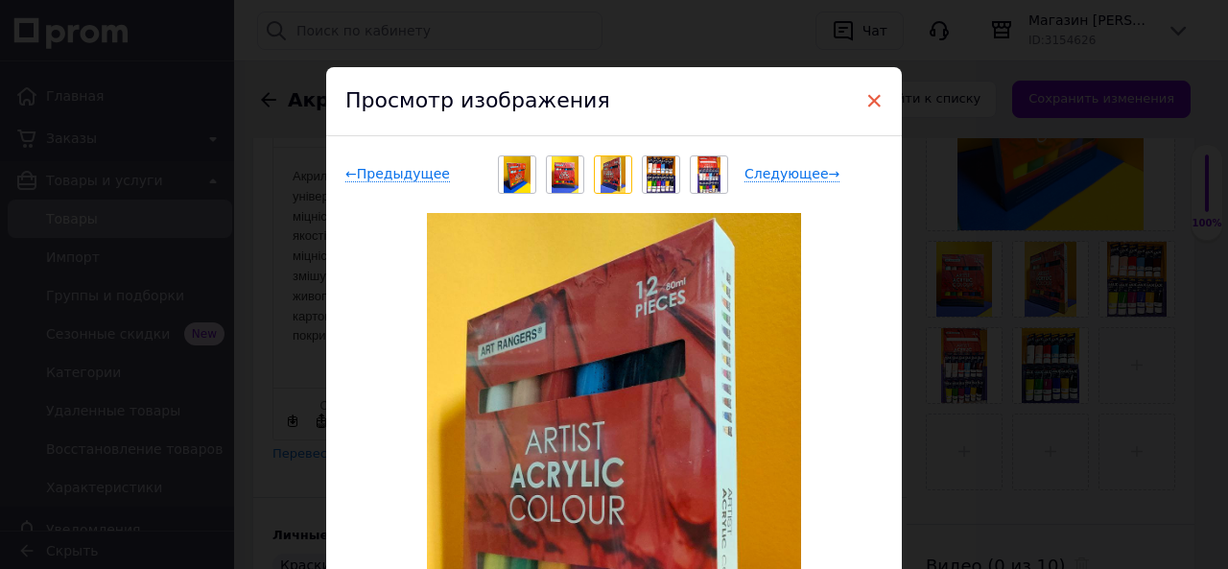
click at [875, 95] on span "×" at bounding box center [873, 100] width 17 height 33
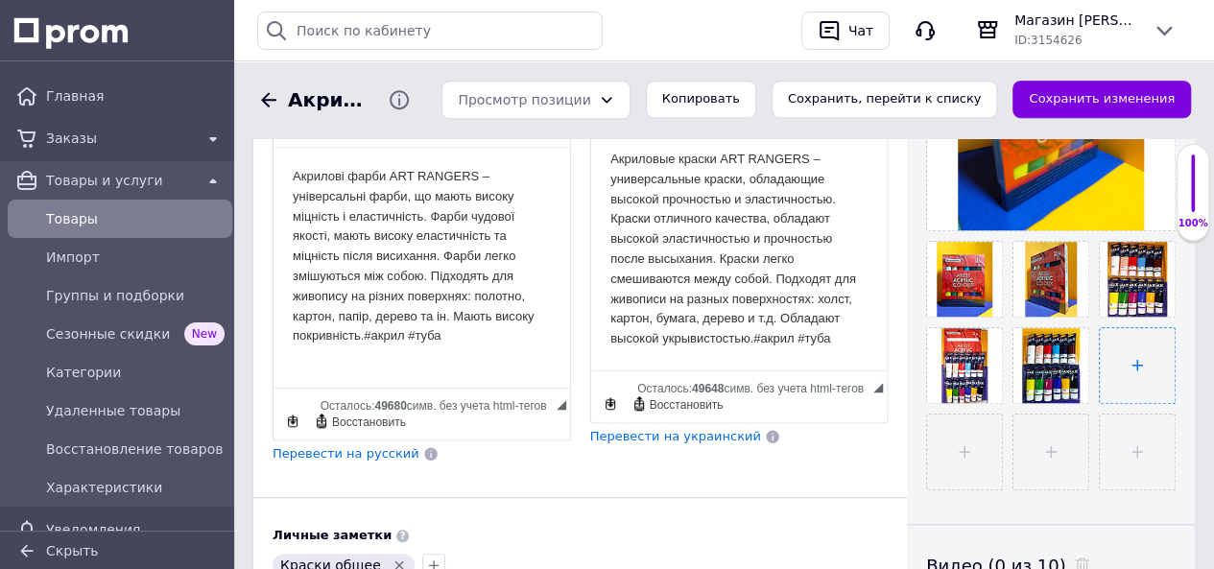
click at [1132, 363] on input "file" at bounding box center [1136, 365] width 75 height 75
type input "C:\fakepath\67824479048688.webp"
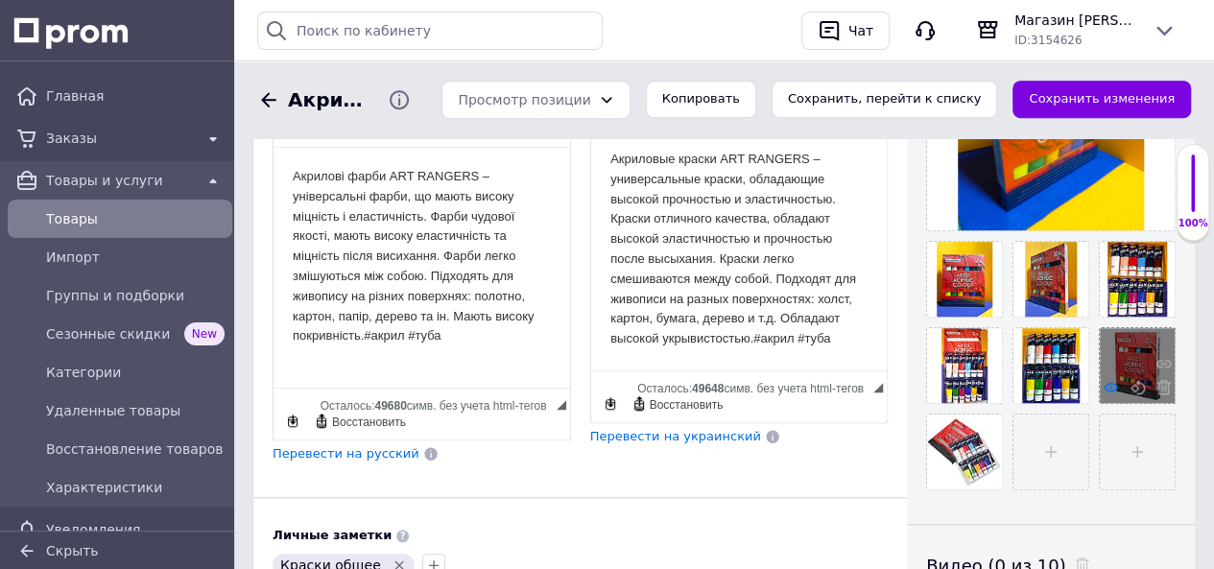
click at [1110, 383] on icon at bounding box center [1110, 387] width 14 height 14
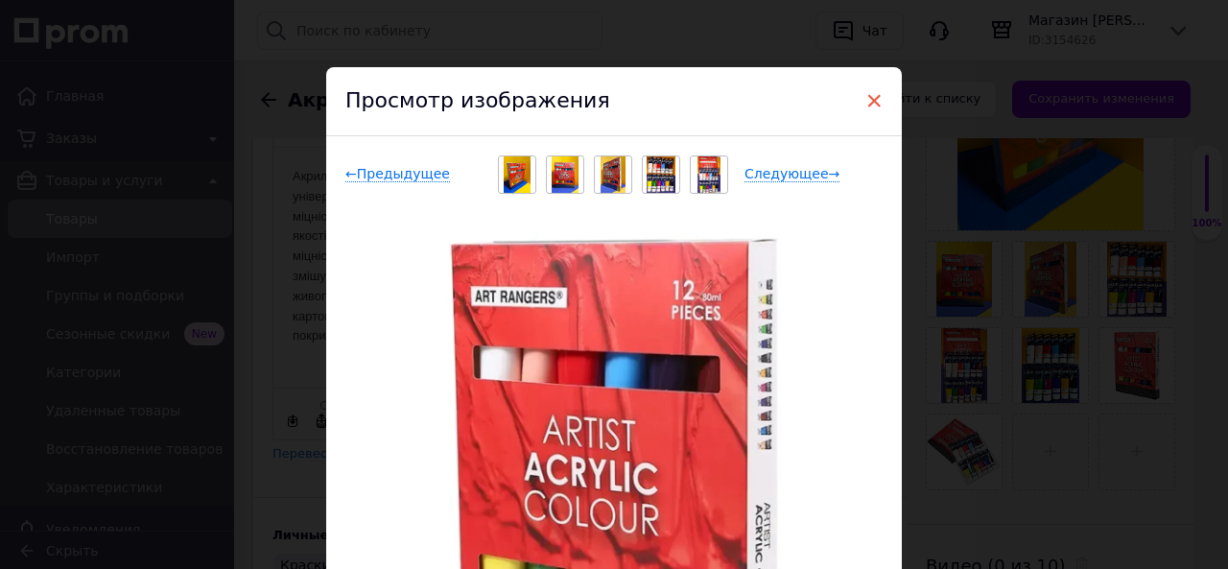
click at [870, 97] on span "×" at bounding box center [873, 100] width 17 height 33
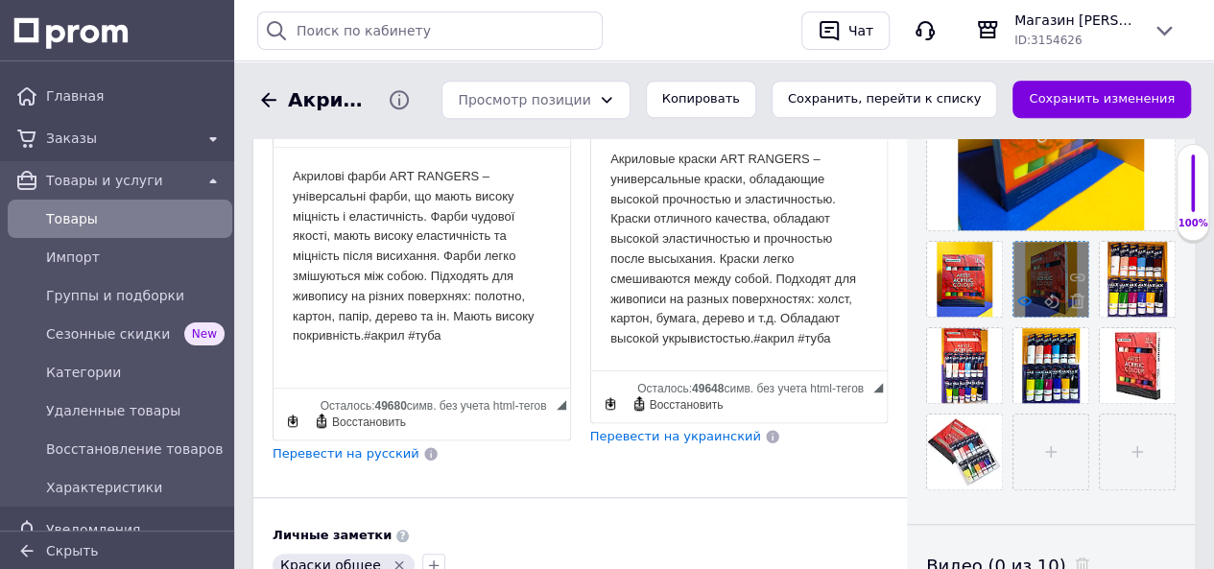
click at [1018, 299] on icon at bounding box center [1024, 301] width 14 height 14
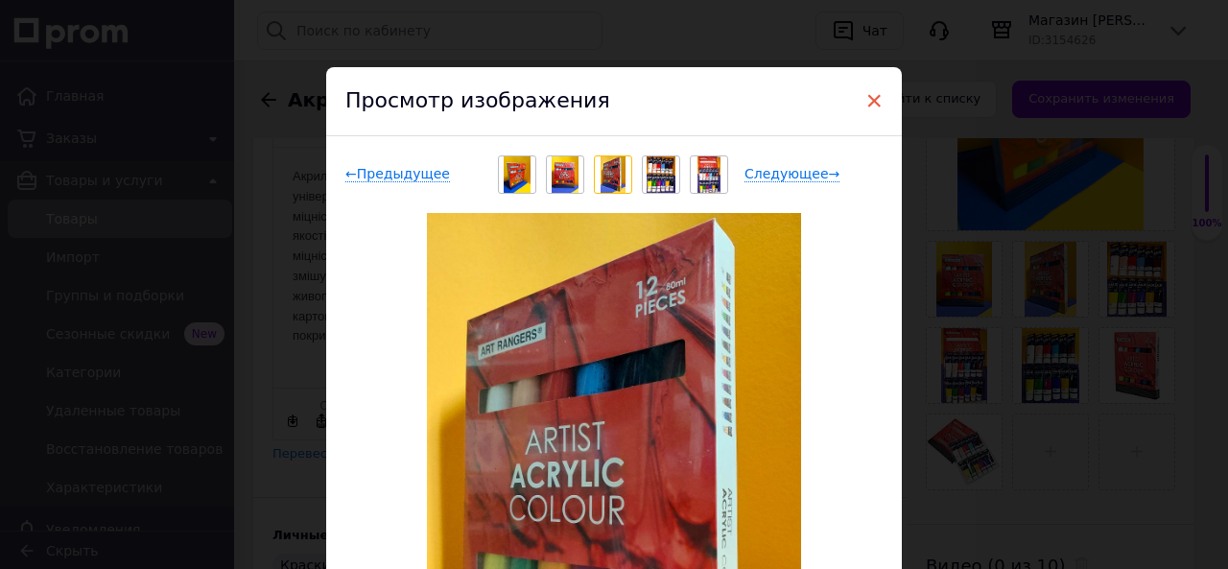
click at [869, 97] on span "×" at bounding box center [873, 100] width 17 height 33
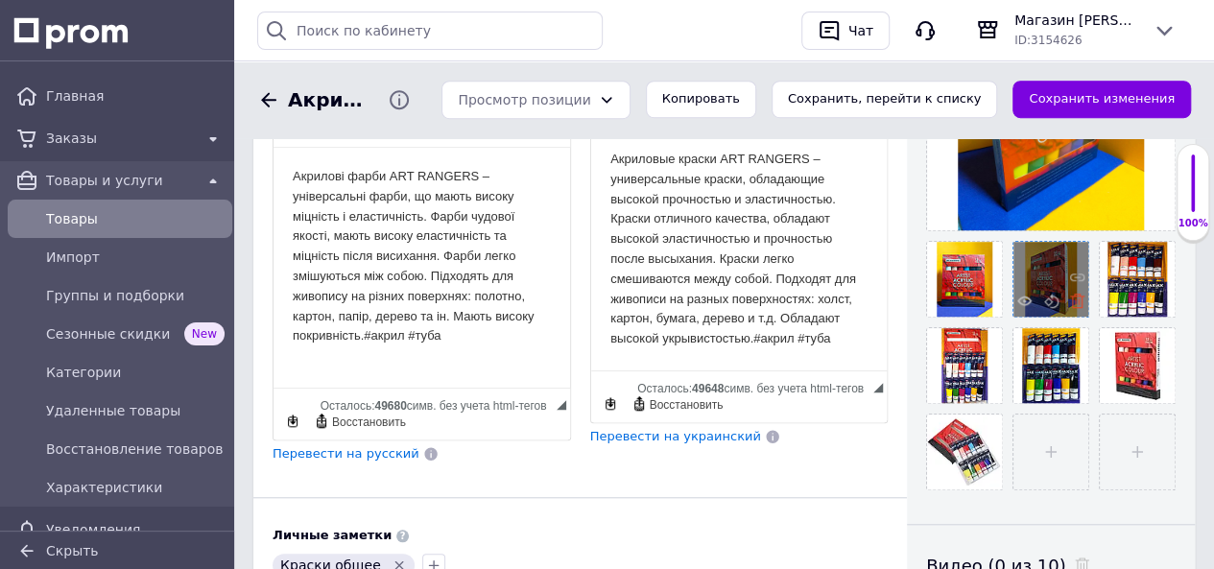
click at [1074, 298] on icon at bounding box center [1077, 301] width 14 height 14
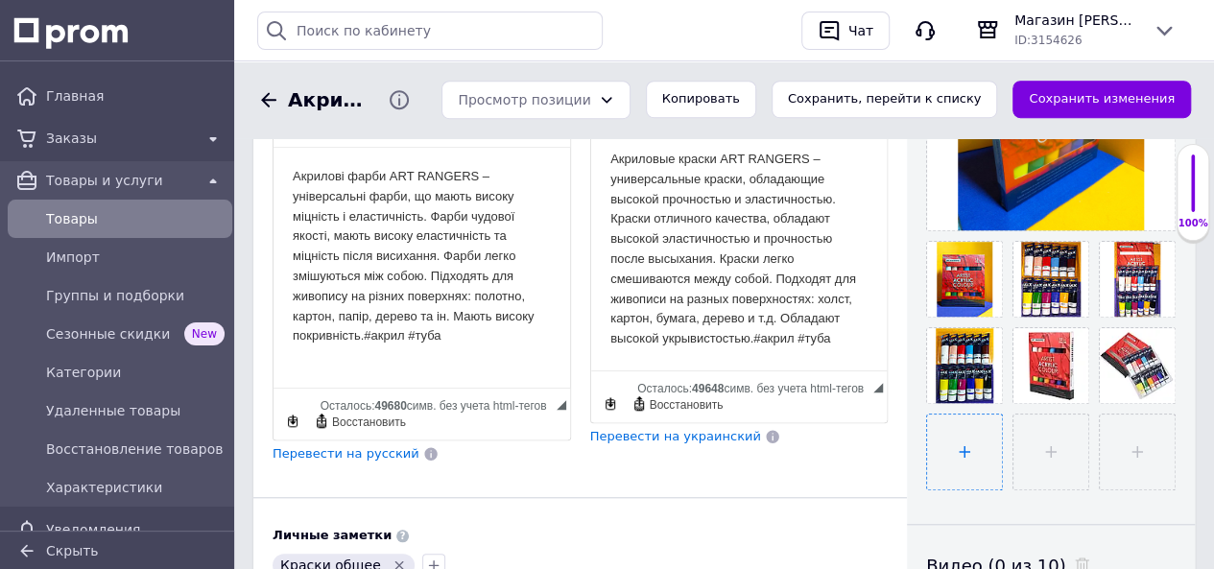
click at [956, 454] on input "file" at bounding box center [964, 451] width 75 height 75
type input "C:\fakepath\80834551829040.webp"
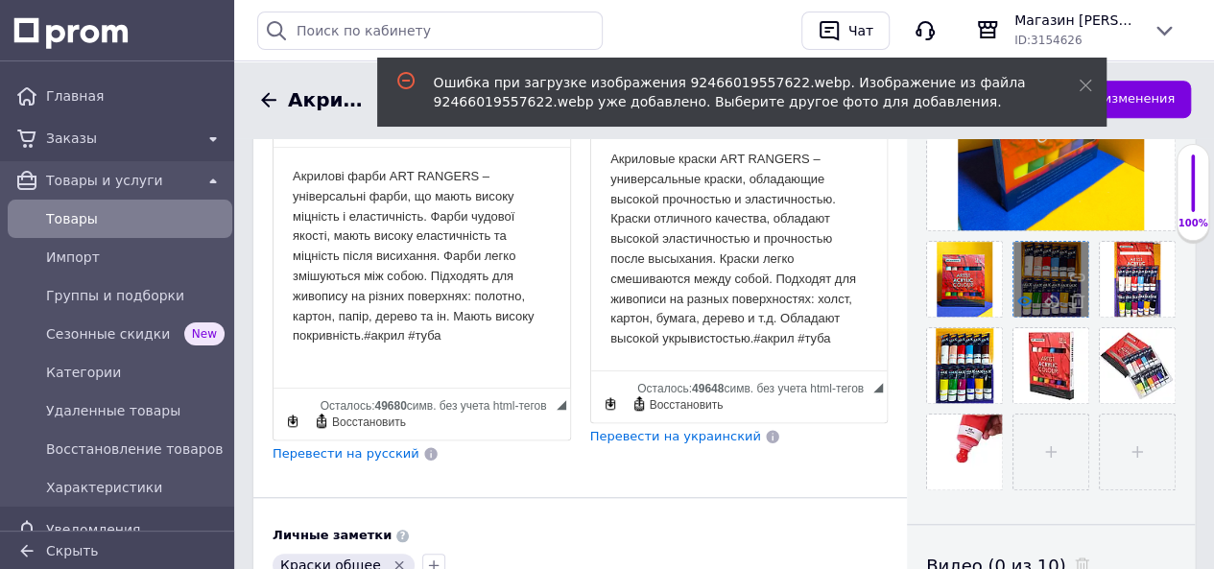
click at [1022, 300] on use at bounding box center [1024, 300] width 14 height 10
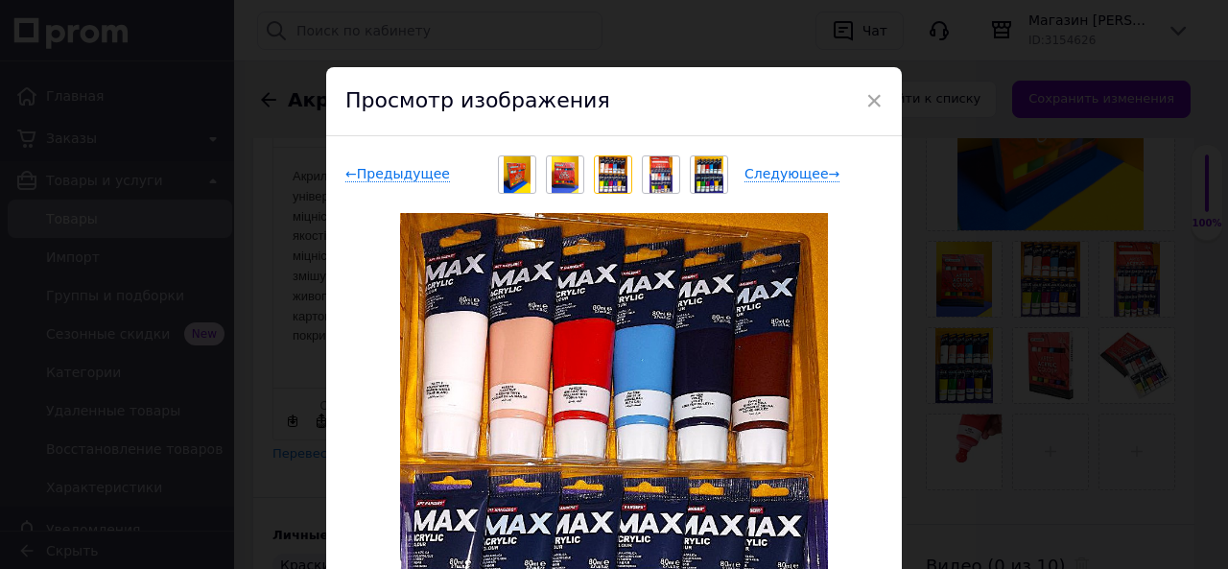
click at [1094, 86] on div "× Просмотр изображения ← Предыдущее Следующее → Удалить изображение Удалить все…" at bounding box center [614, 284] width 1228 height 569
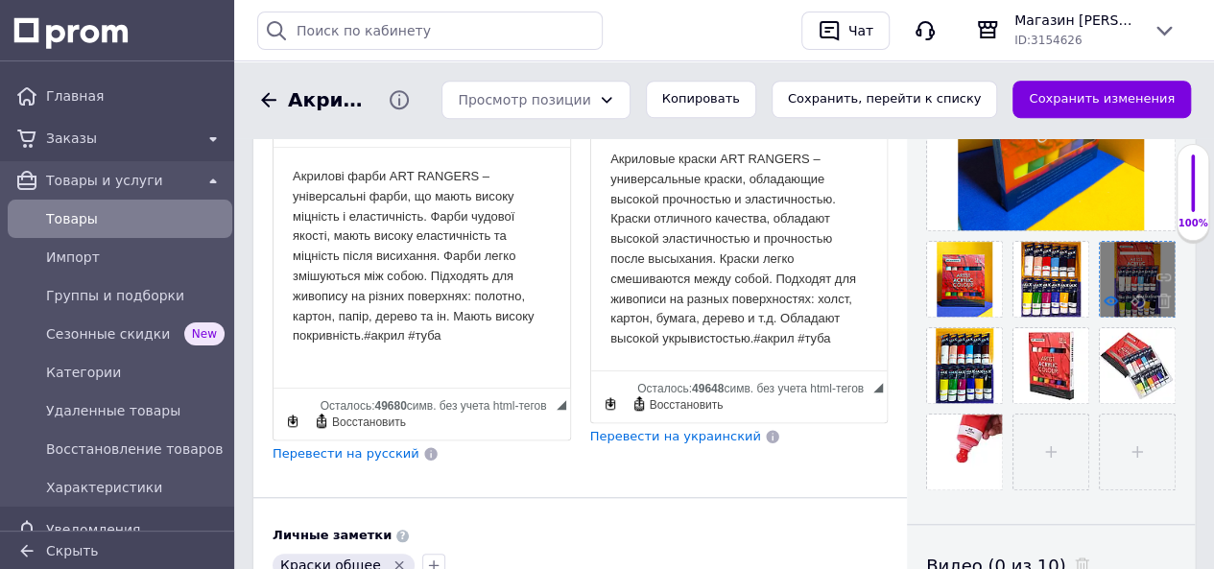
click at [1109, 296] on use at bounding box center [1110, 300] width 14 height 10
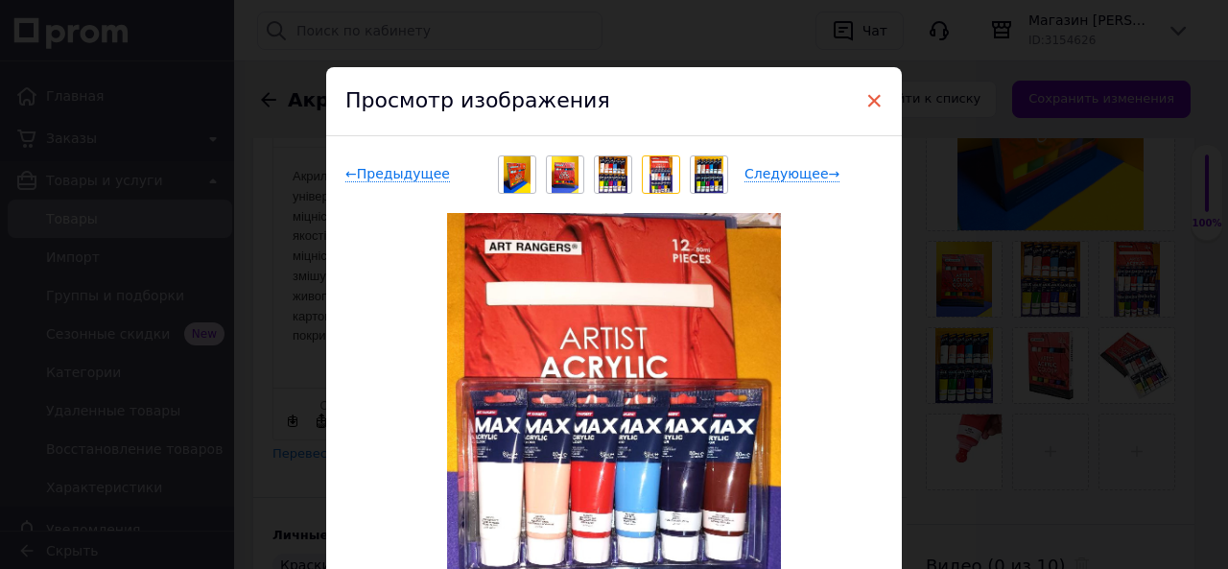
click at [877, 98] on span "×" at bounding box center [873, 100] width 17 height 33
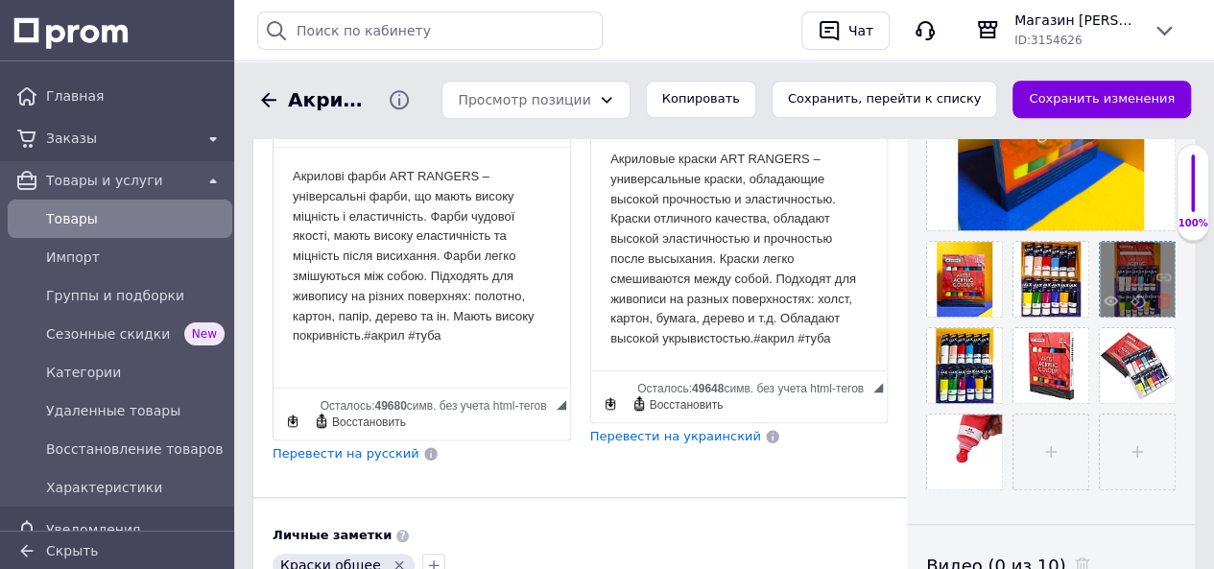
click at [1160, 295] on icon at bounding box center [1163, 301] width 14 height 14
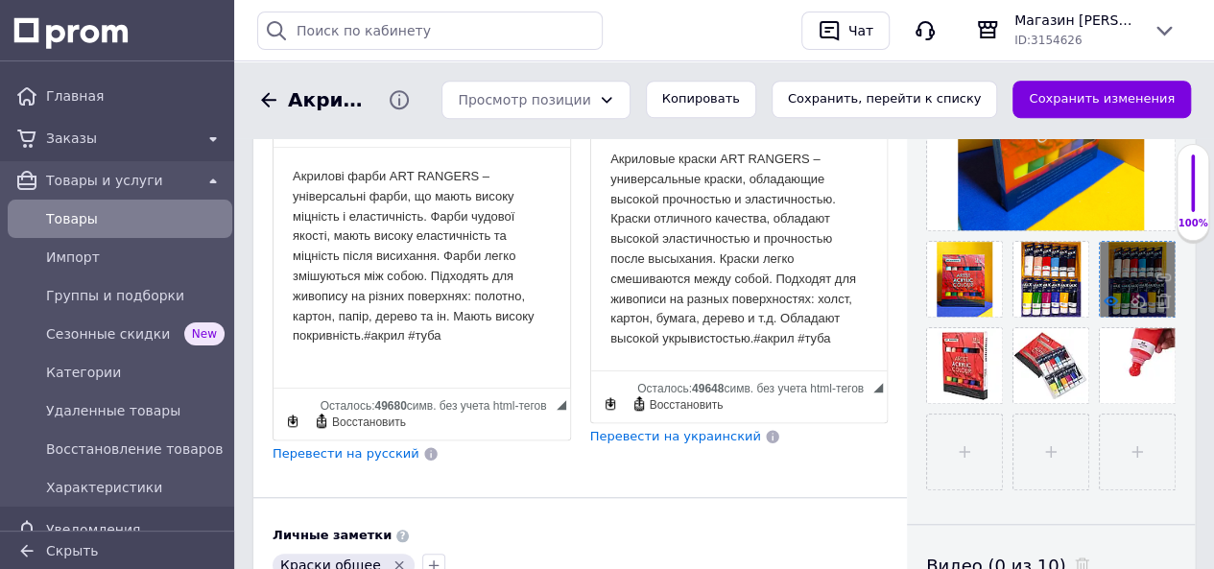
click at [1107, 297] on icon at bounding box center [1110, 301] width 14 height 14
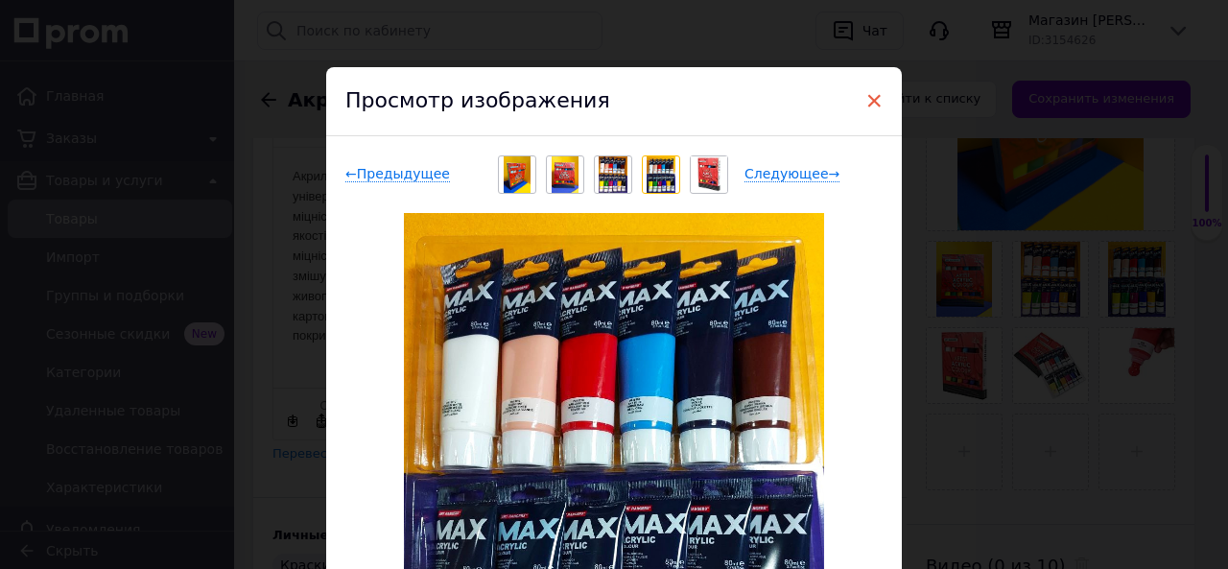
click at [872, 98] on span "×" at bounding box center [873, 100] width 17 height 33
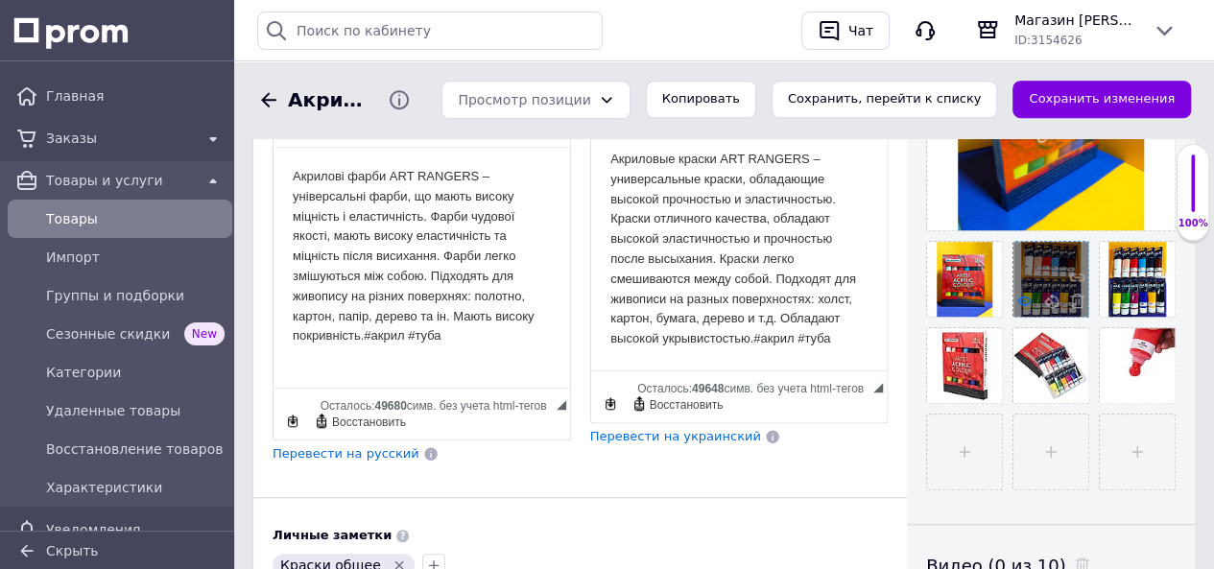
click at [1027, 302] on use at bounding box center [1024, 300] width 14 height 10
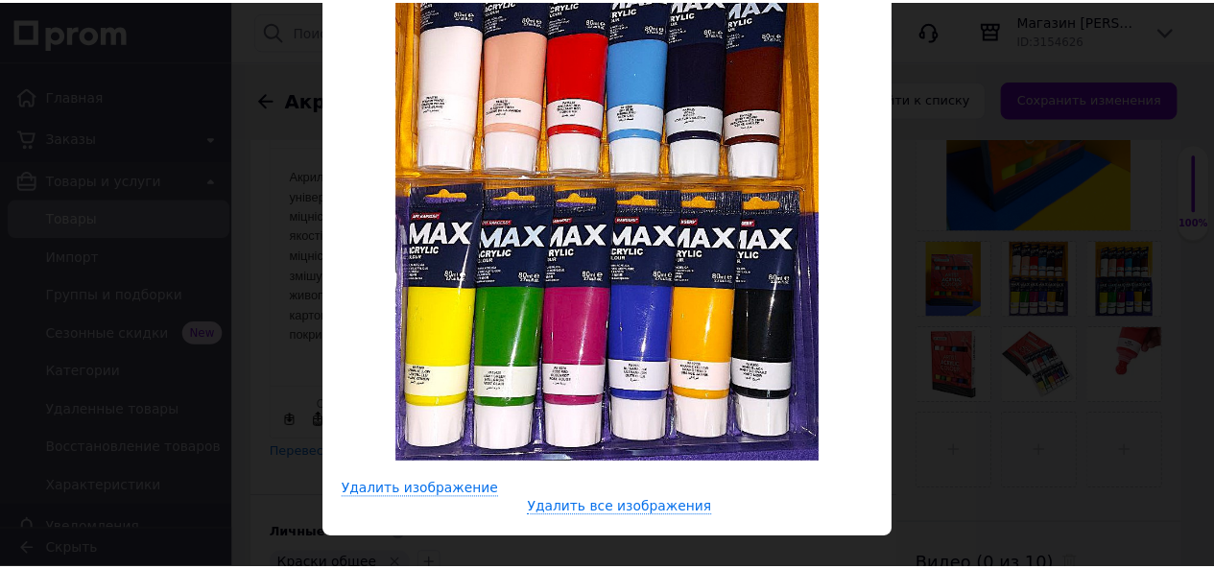
scroll to position [96, 0]
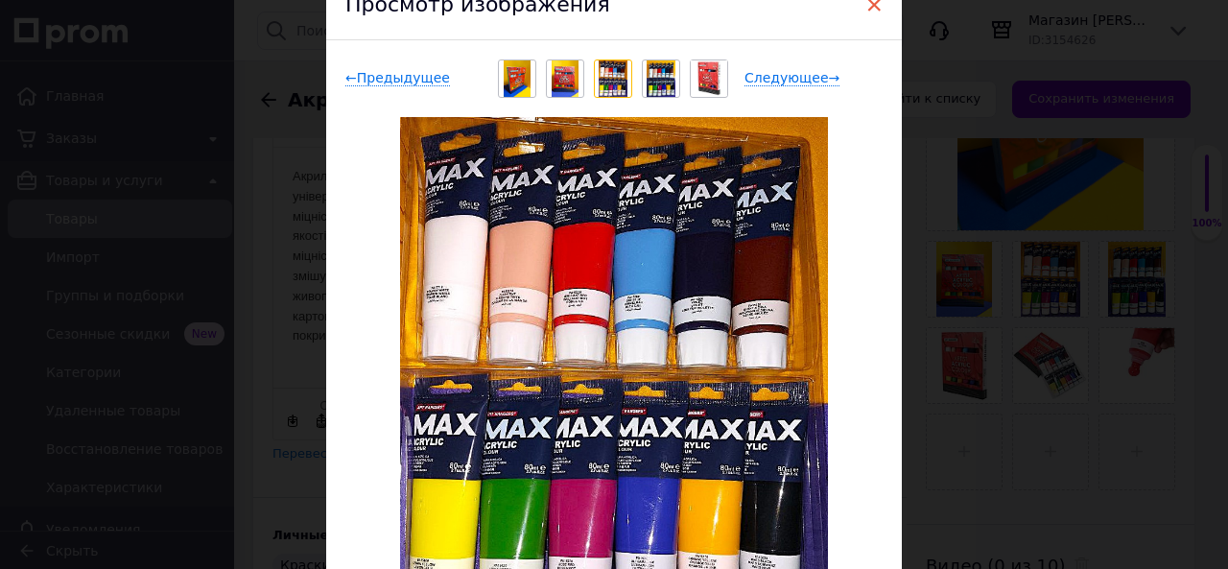
click at [869, 2] on span "×" at bounding box center [873, 4] width 17 height 33
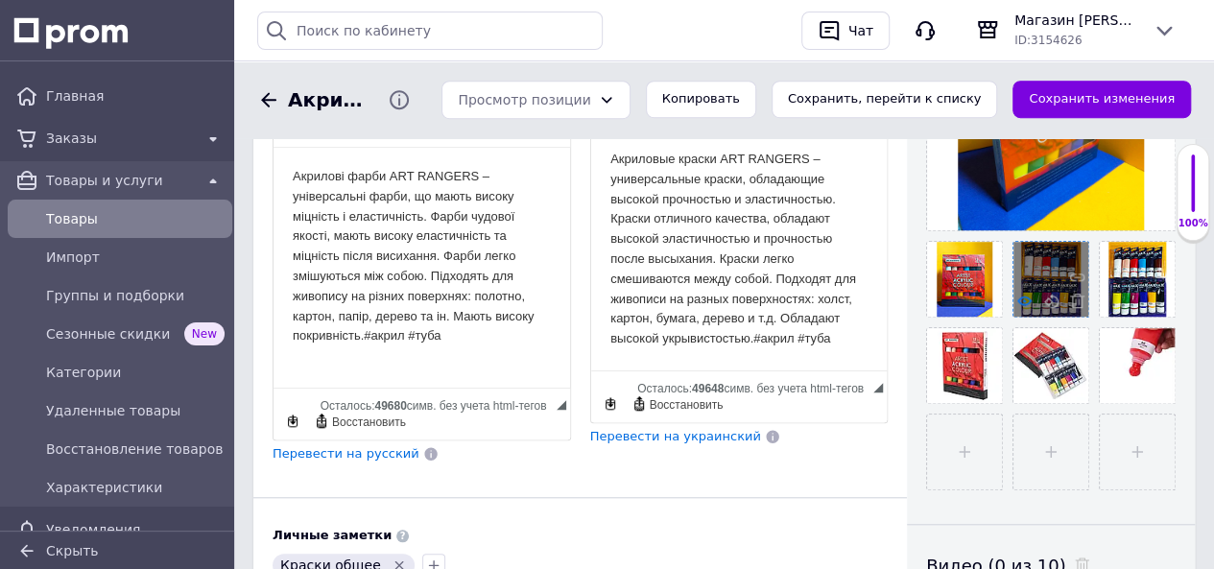
click at [1022, 299] on use at bounding box center [1024, 300] width 14 height 10
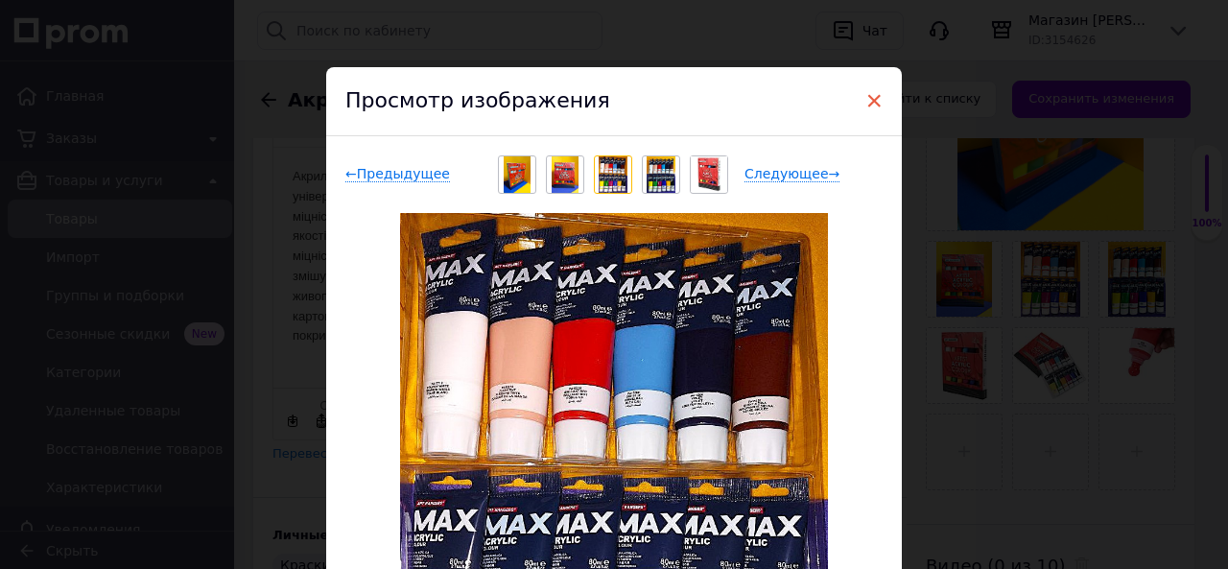
click at [869, 106] on span "×" at bounding box center [873, 100] width 17 height 33
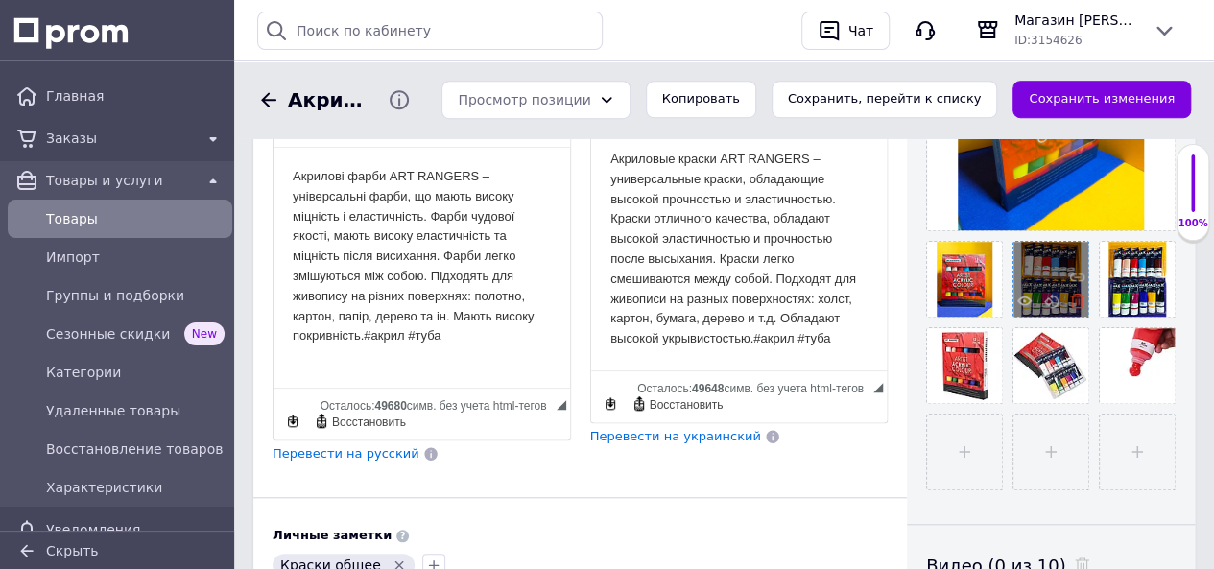
click at [1074, 301] on use at bounding box center [1077, 301] width 14 height 14
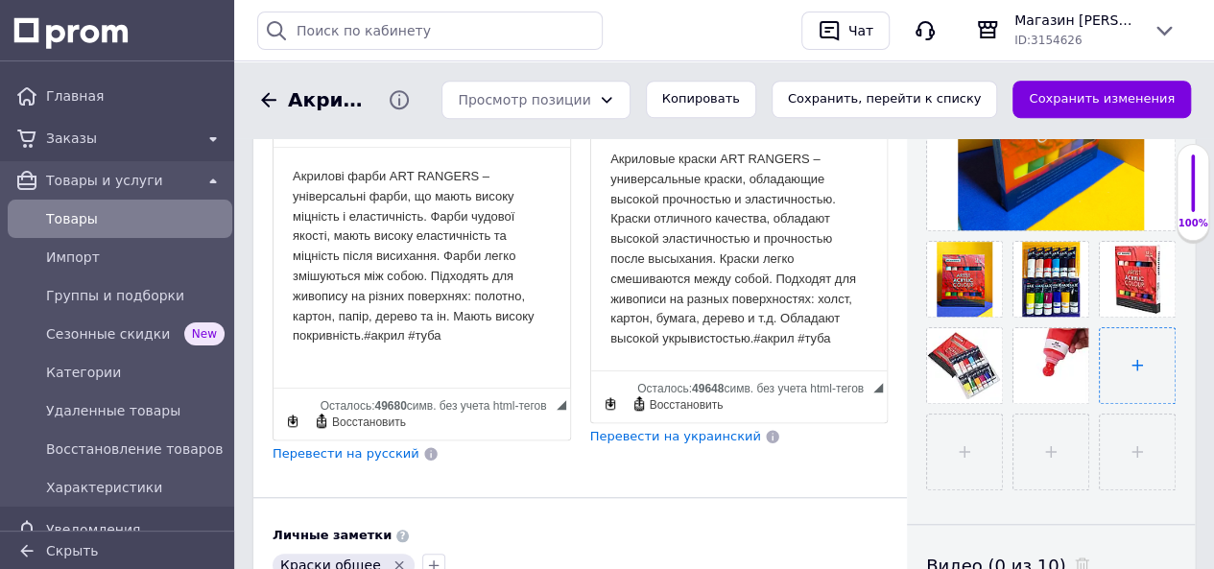
click at [1138, 354] on input "file" at bounding box center [1136, 365] width 75 height 75
type input "C:\fakepath\31721130875955.webp"
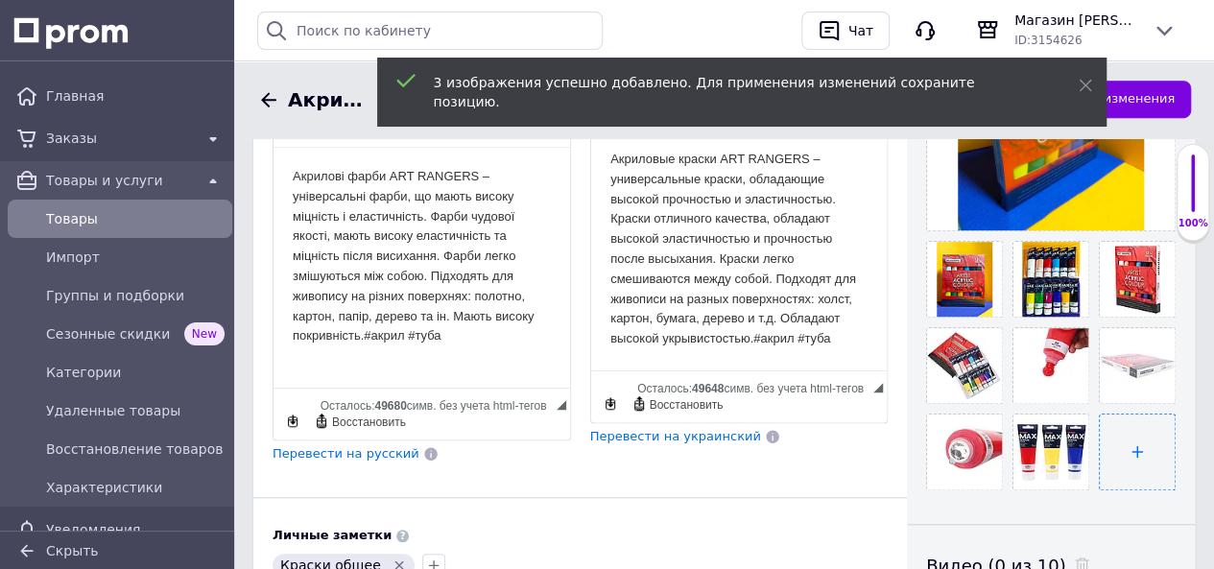
click at [1135, 444] on input "file" at bounding box center [1136, 451] width 75 height 75
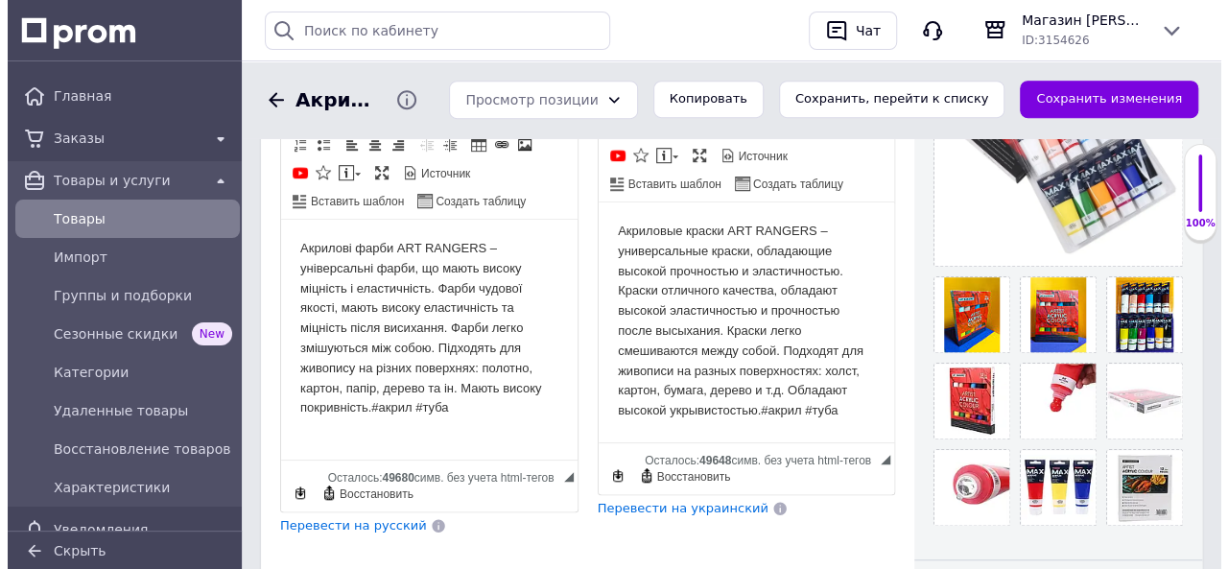
scroll to position [480, 0]
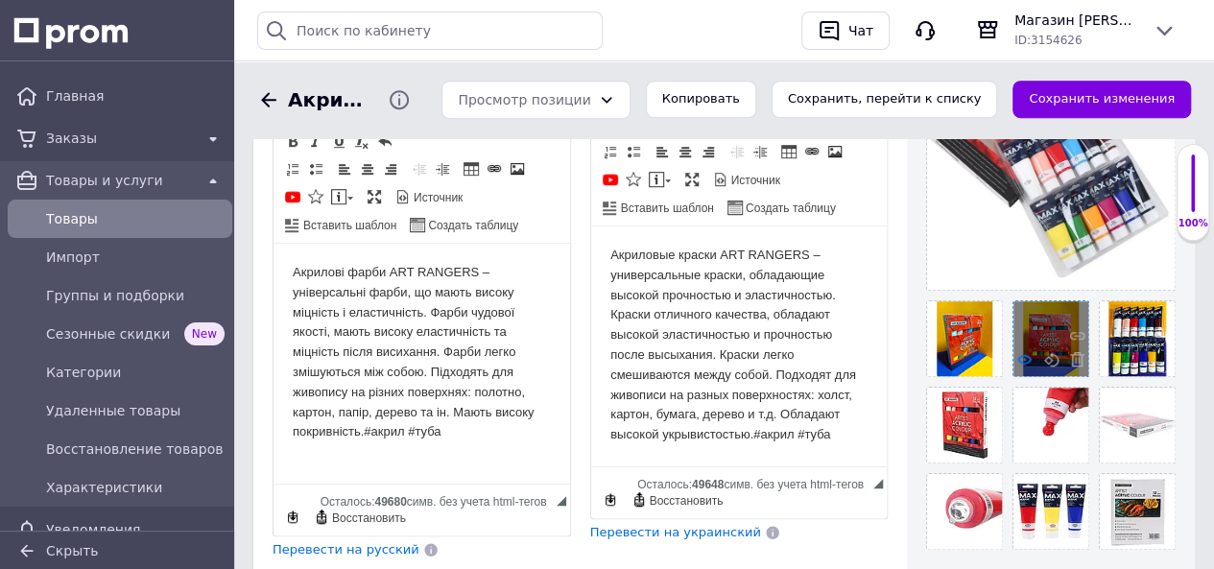
click at [1024, 355] on use at bounding box center [1024, 360] width 14 height 10
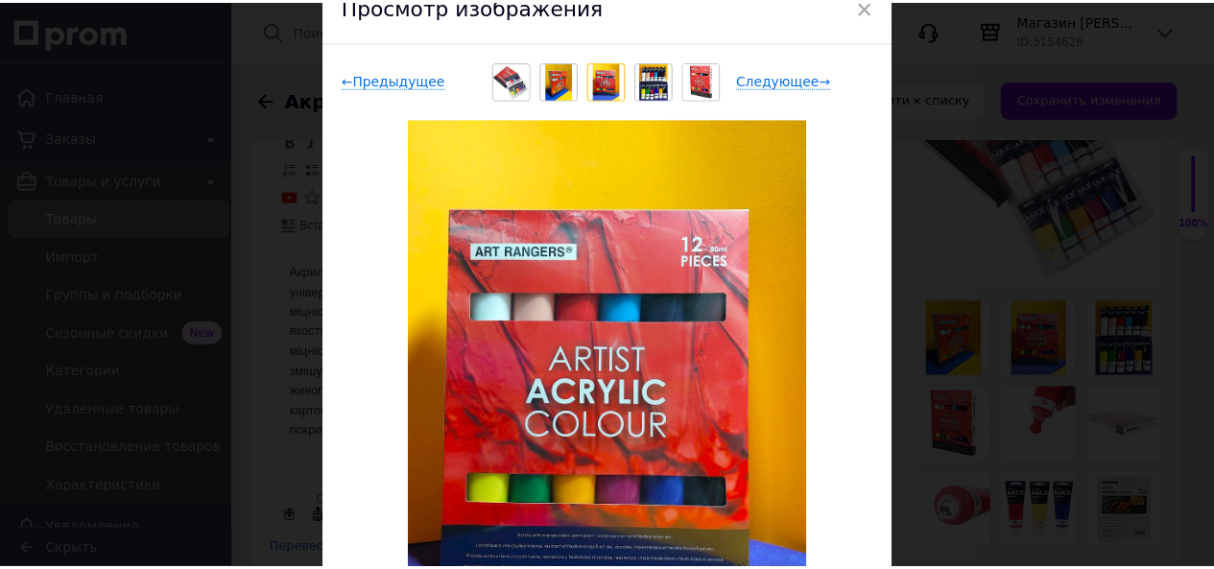
scroll to position [0, 0]
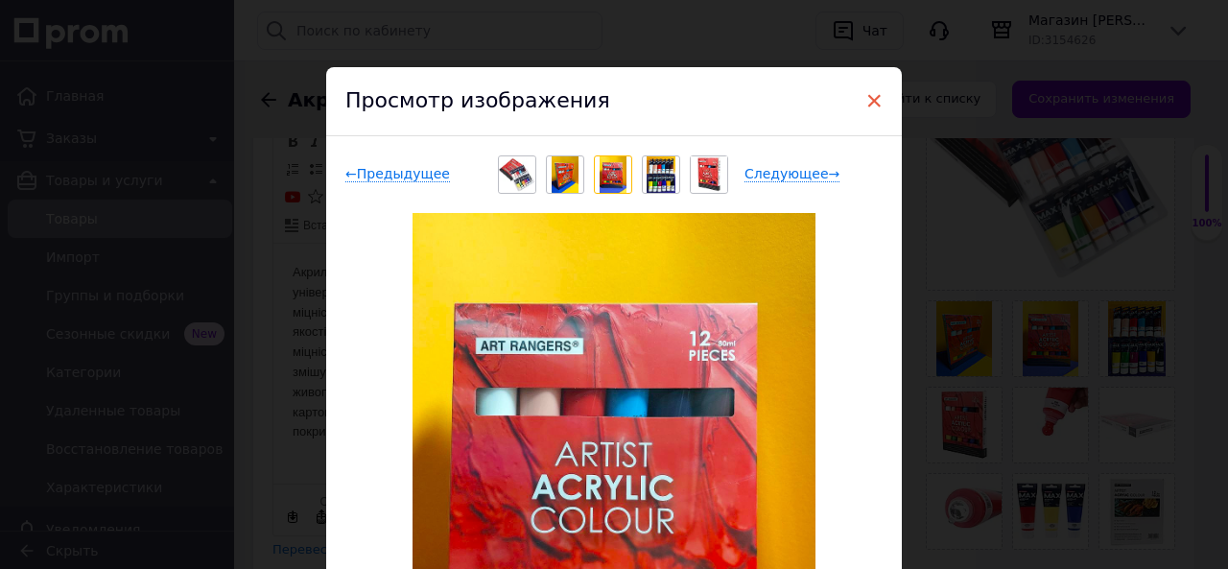
click at [869, 103] on span "×" at bounding box center [873, 100] width 17 height 33
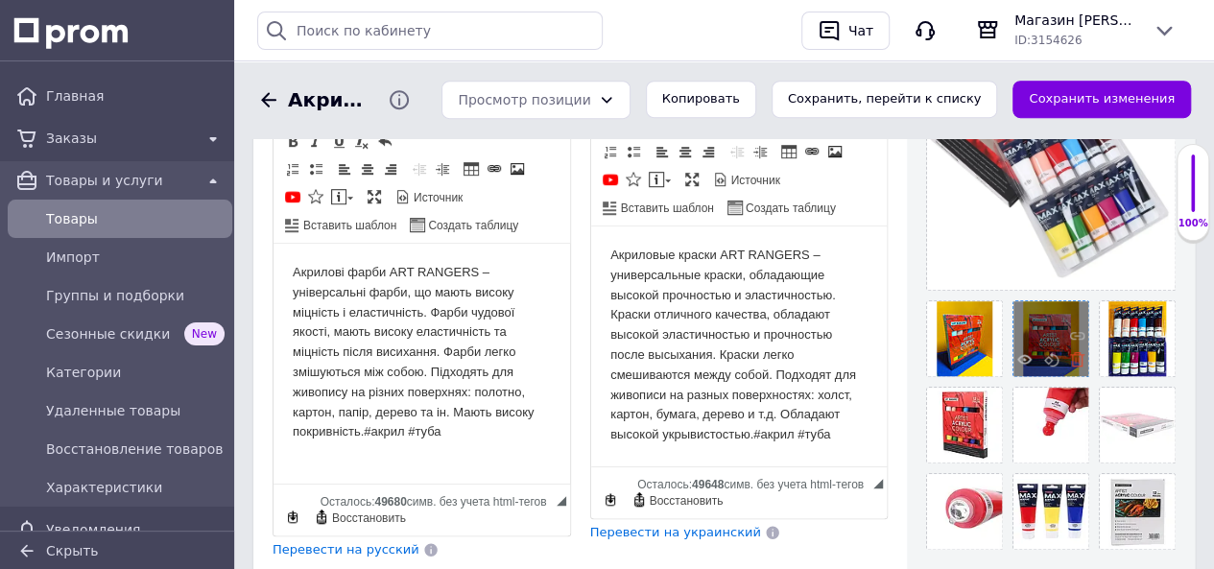
click at [1078, 354] on use at bounding box center [1077, 359] width 14 height 14
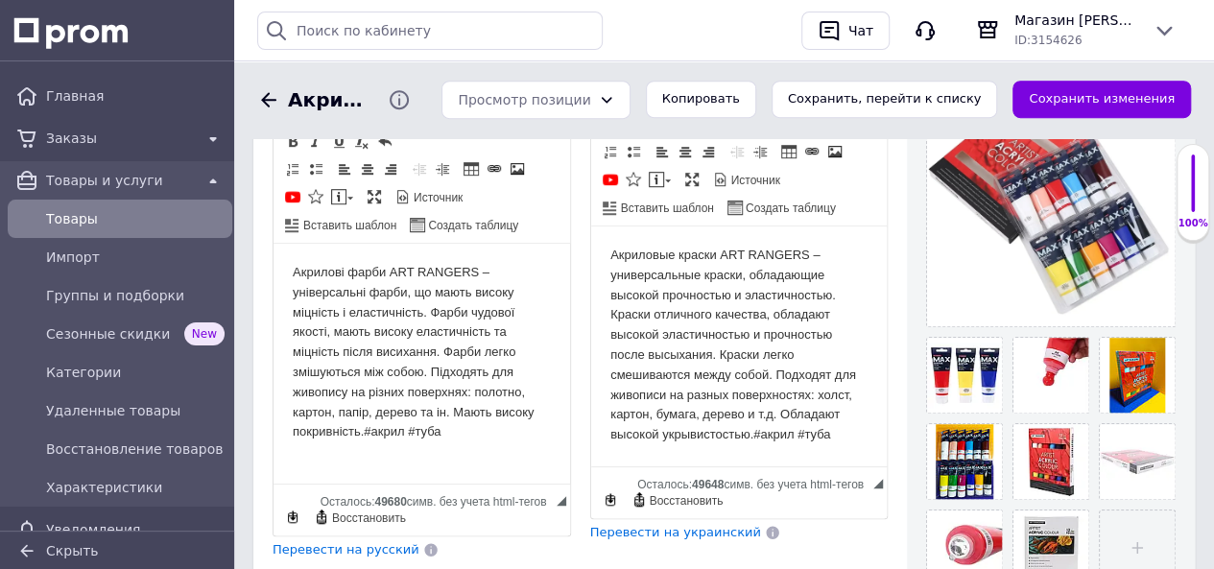
scroll to position [384, 0]
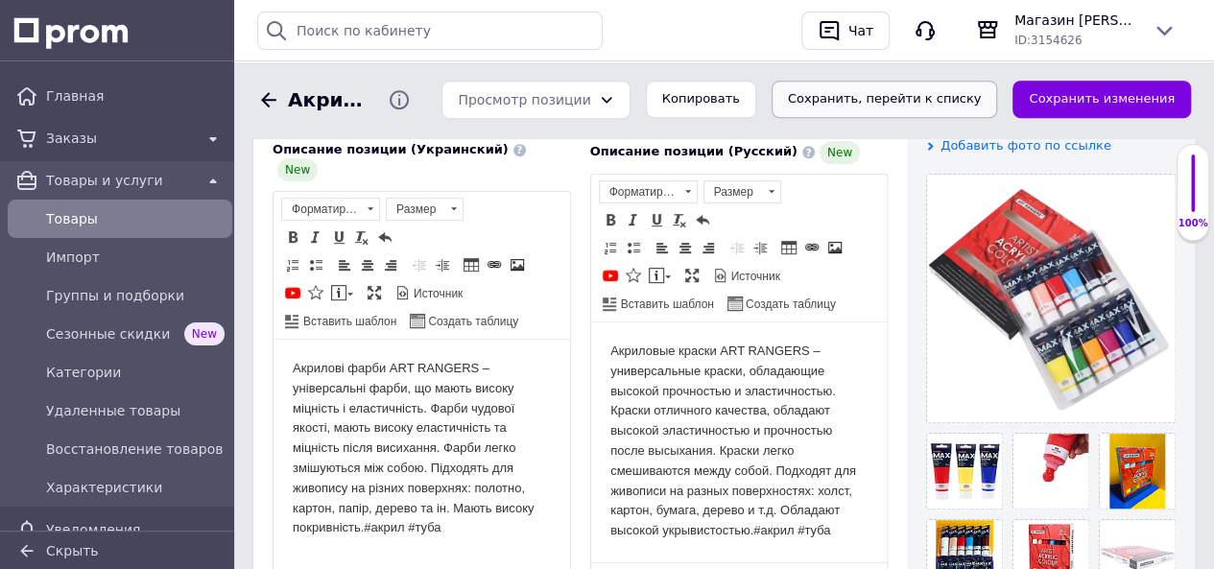
click at [865, 89] on button "Сохранить, перейти к списку" at bounding box center [884, 99] width 226 height 37
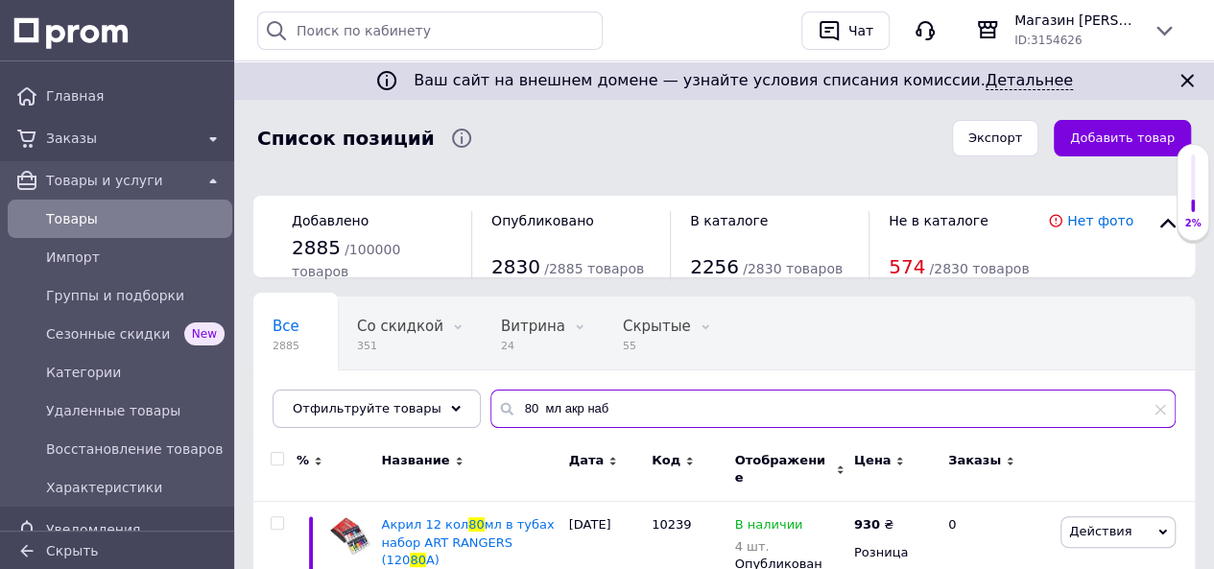
click at [602, 409] on input "80 мл акр наб" at bounding box center [832, 408] width 685 height 38
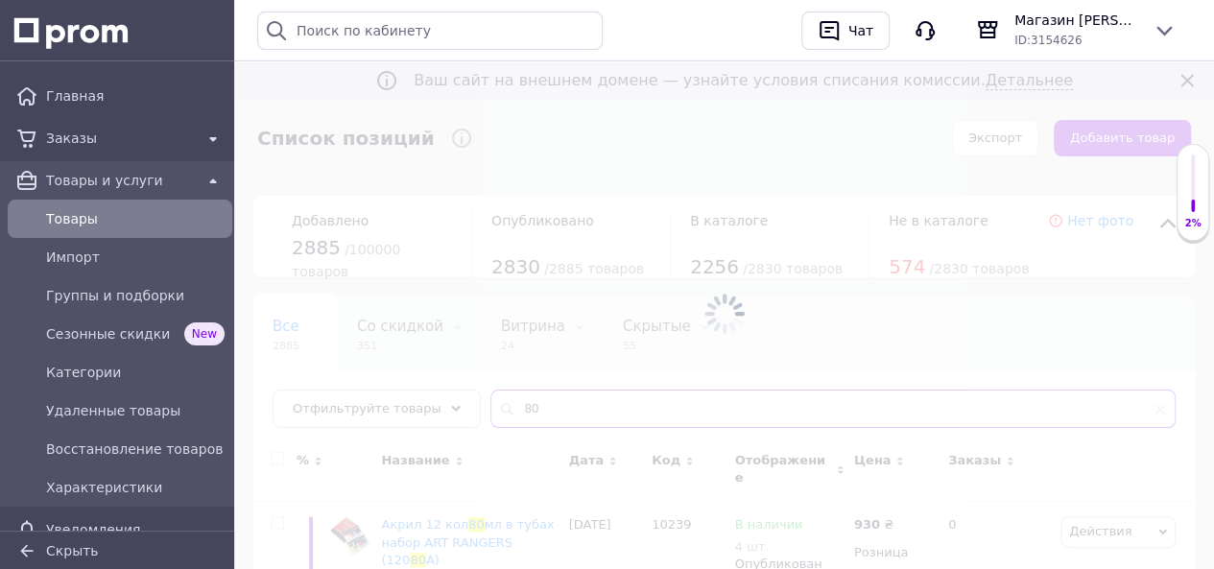
type input "8"
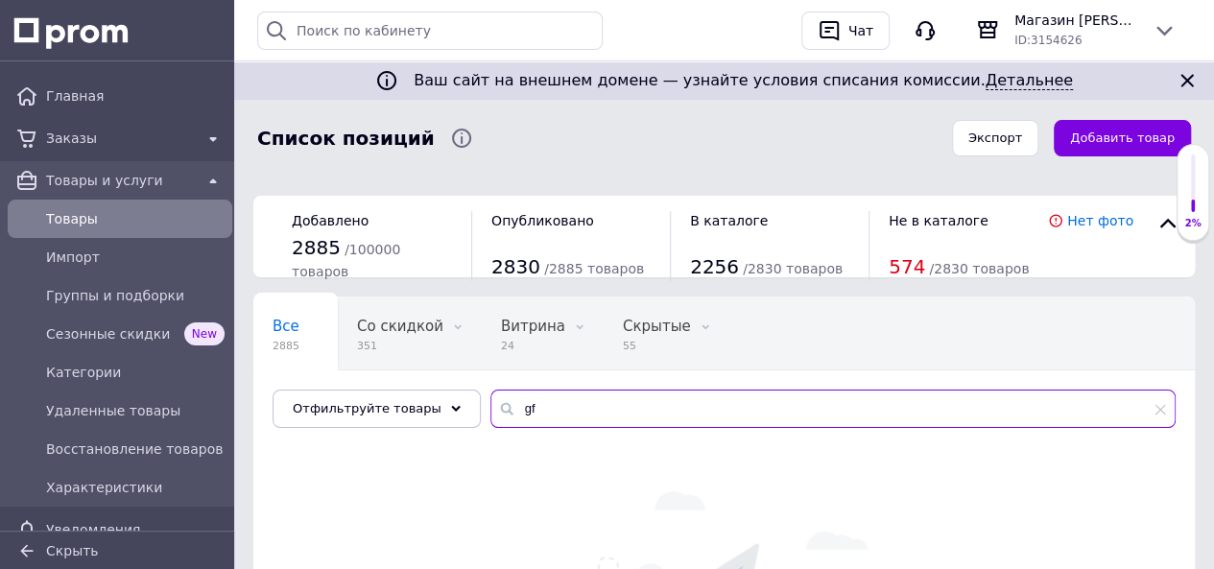
type input "g"
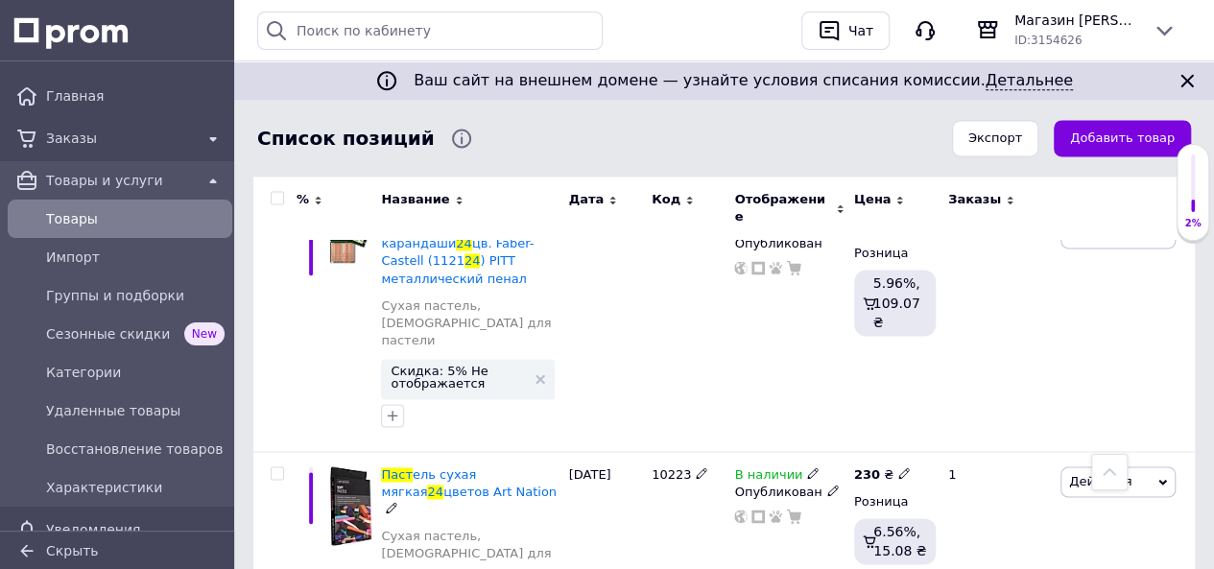
scroll to position [1247, 0]
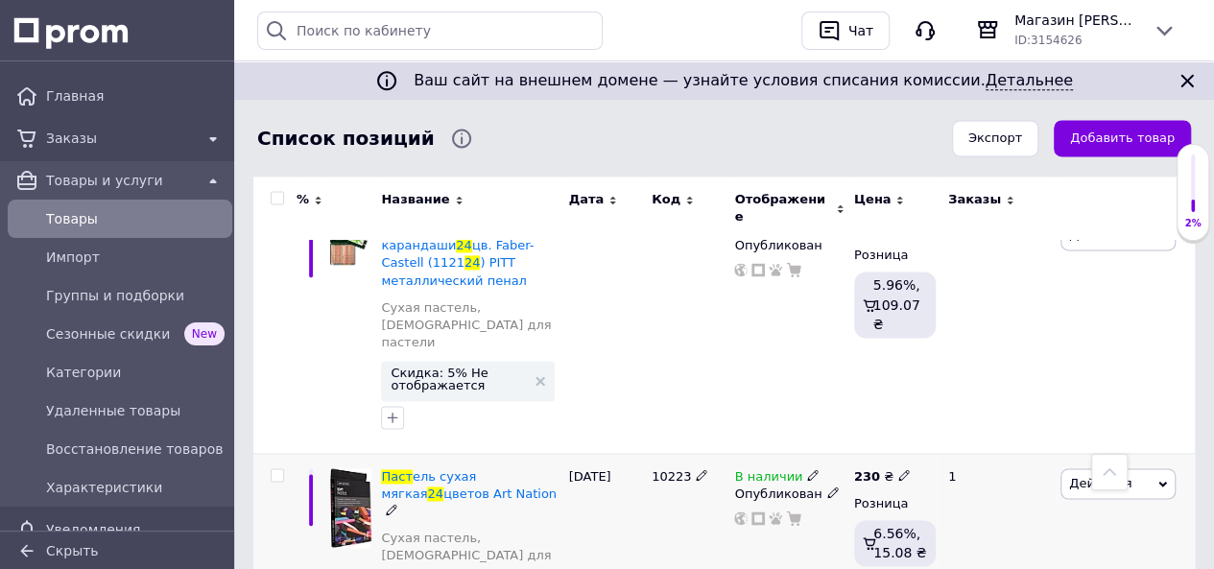
type input "паст 24"
click at [898, 469] on icon at bounding box center [904, 475] width 12 height 12
type input "235"
click at [694, 453] on div "10223" at bounding box center [688, 568] width 83 height 230
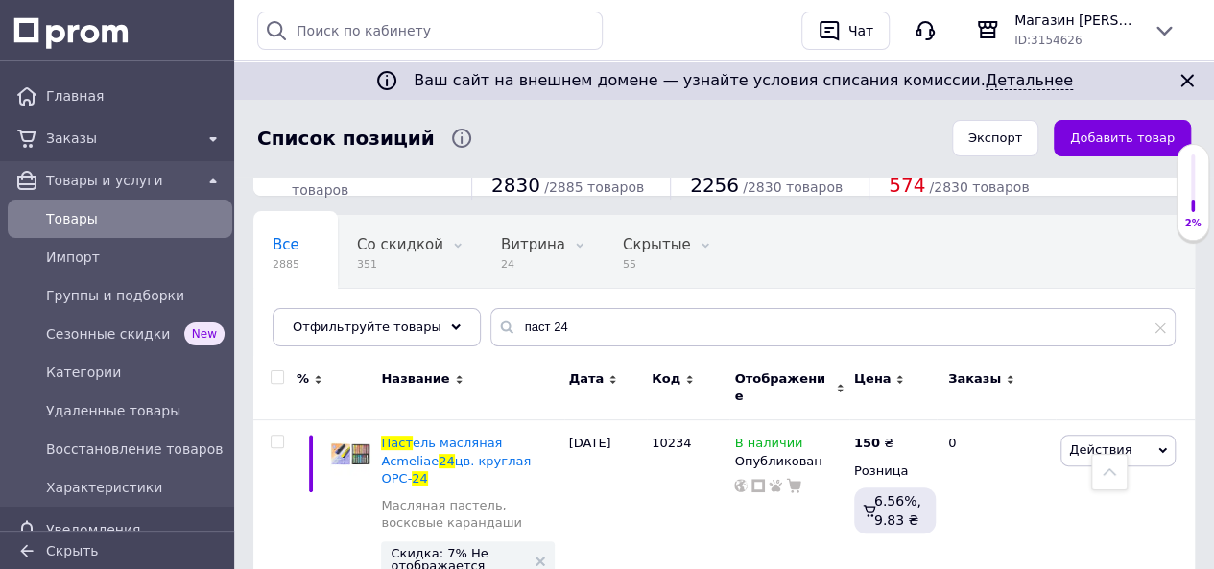
scroll to position [0, 0]
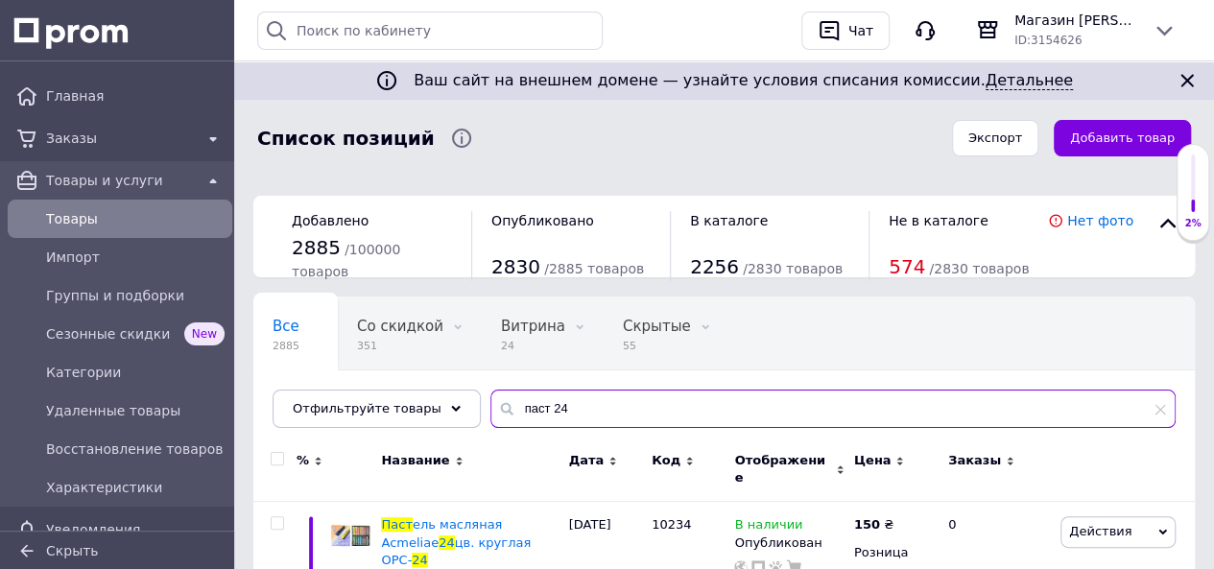
click at [579, 404] on input "паст 24" at bounding box center [832, 408] width 685 height 38
type input "п"
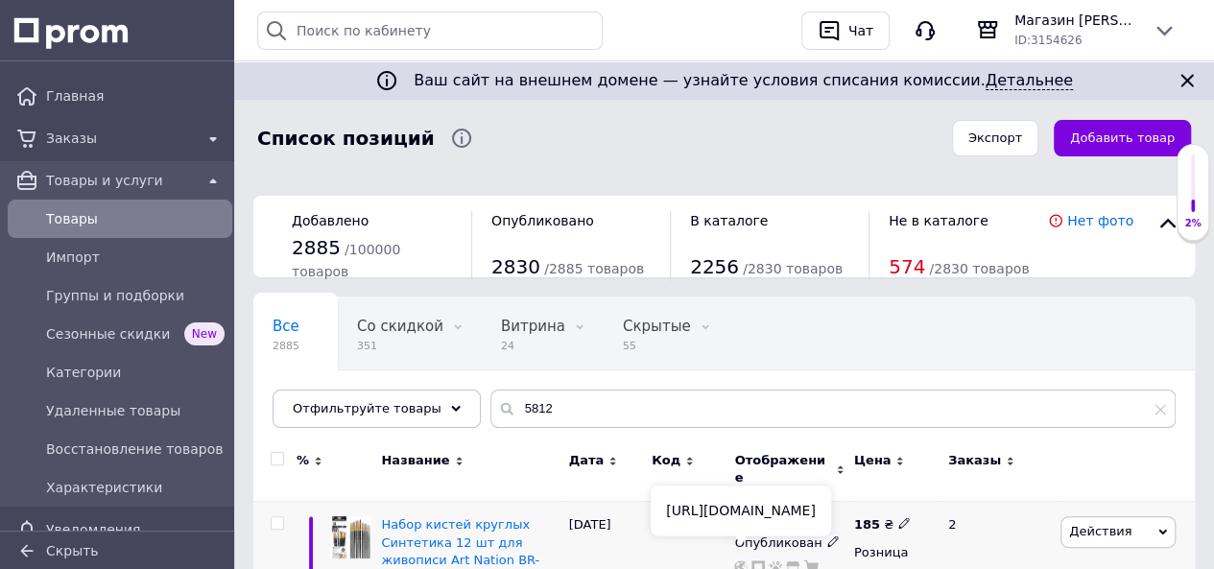
click at [745, 560] on icon at bounding box center [740, 566] width 13 height 13
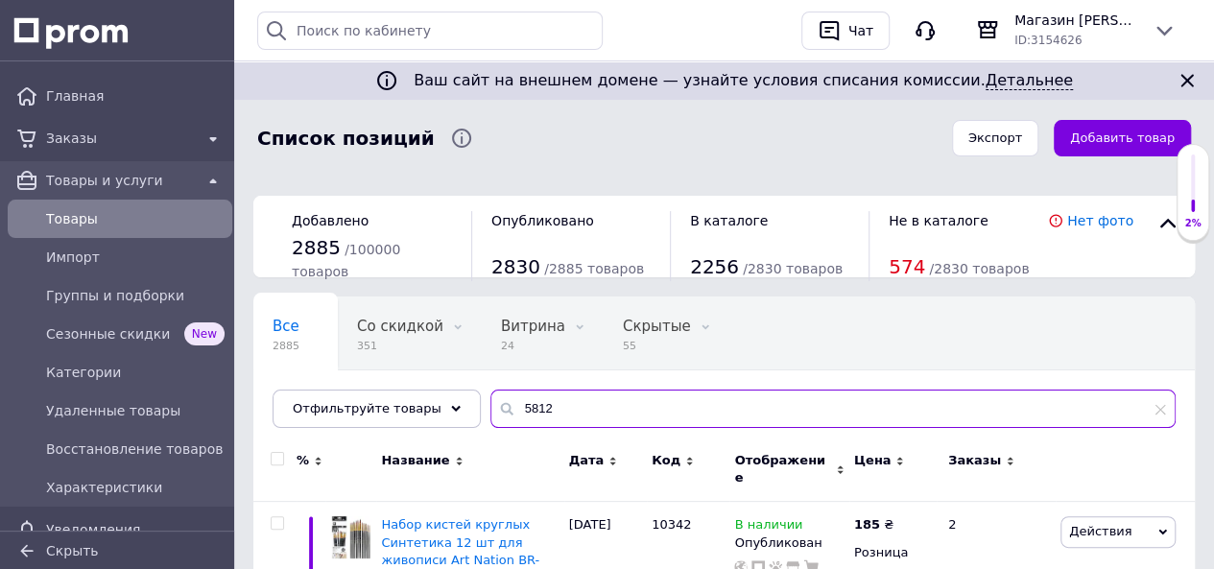
click at [549, 409] on input "5812" at bounding box center [832, 408] width 685 height 38
type input "5"
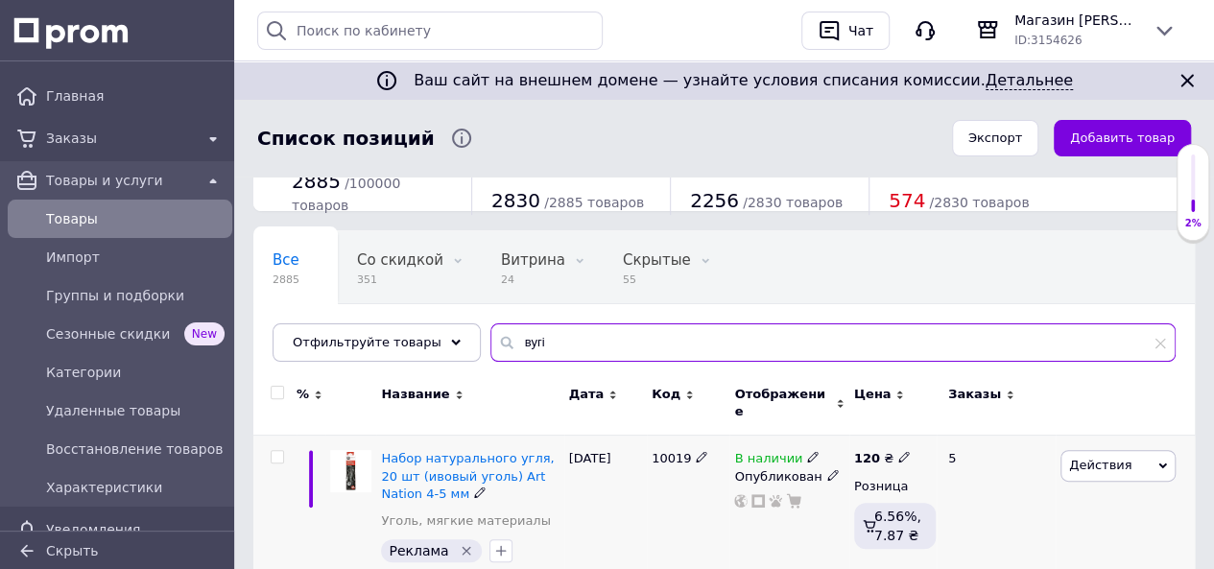
scroll to position [96, 0]
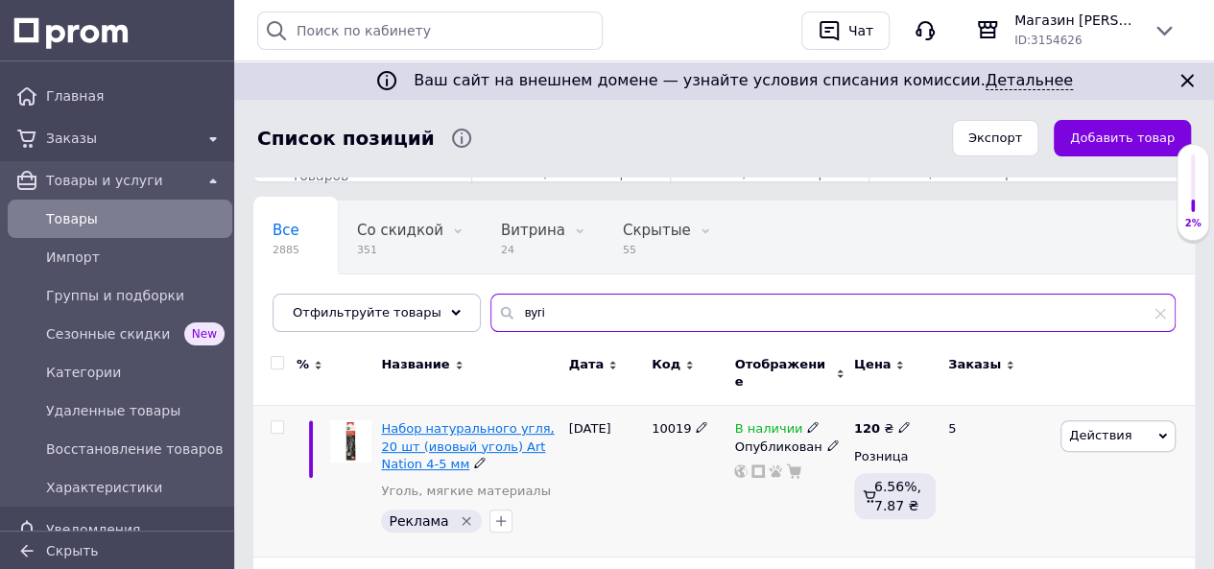
type input "вугі"
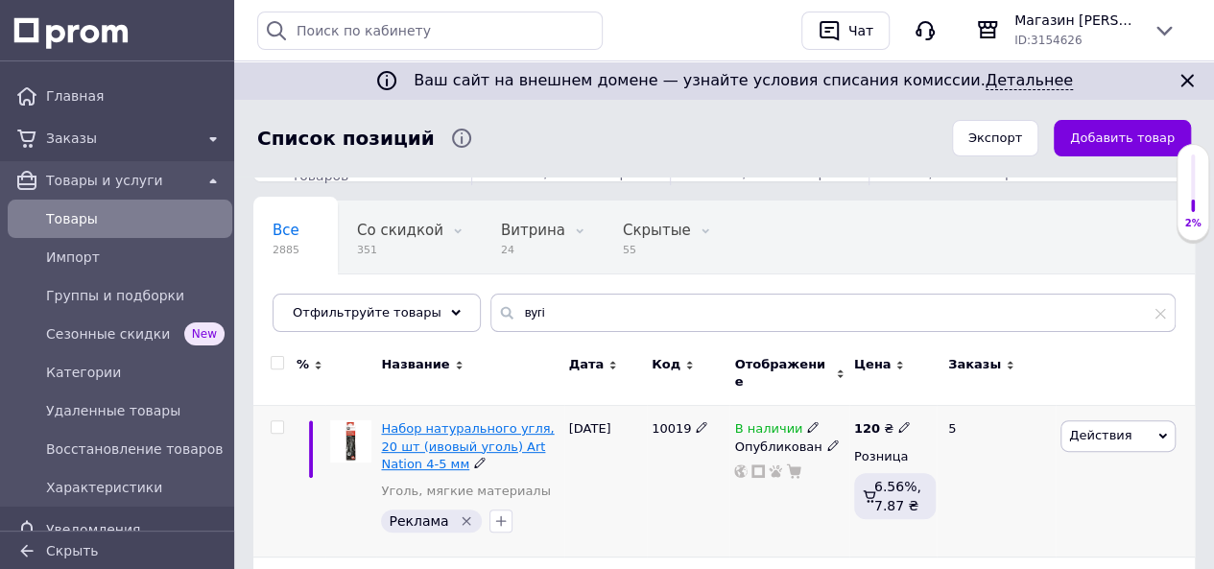
click at [448, 421] on span "Набор натурального угля, 20 шт (ивовый уголь) Art Nation 4-5 мм" at bounding box center [467, 445] width 173 height 49
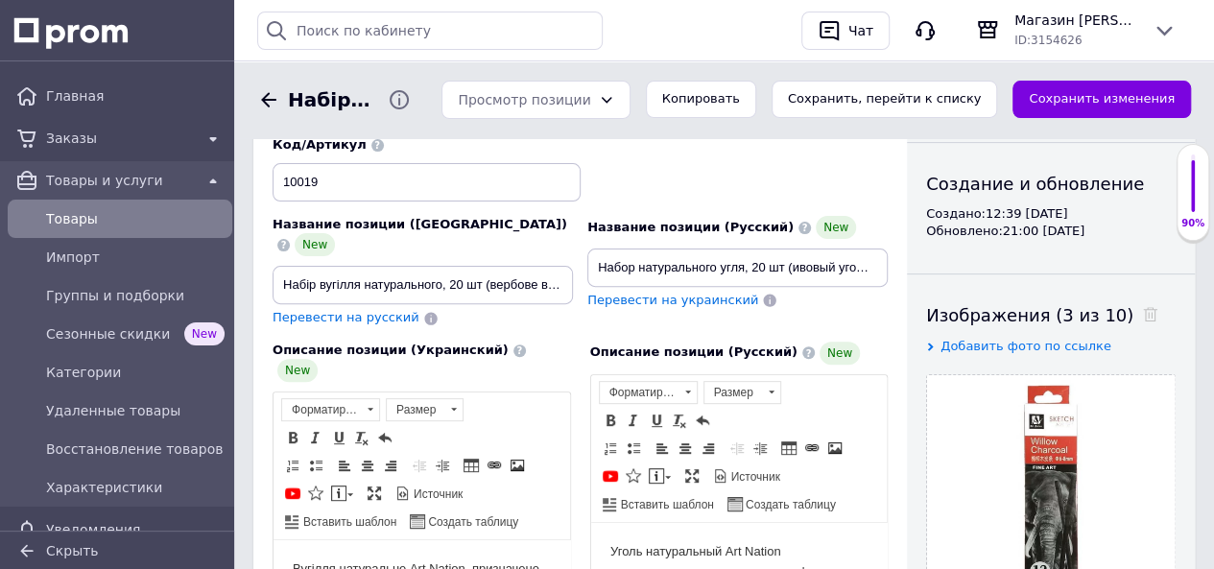
scroll to position [96, 0]
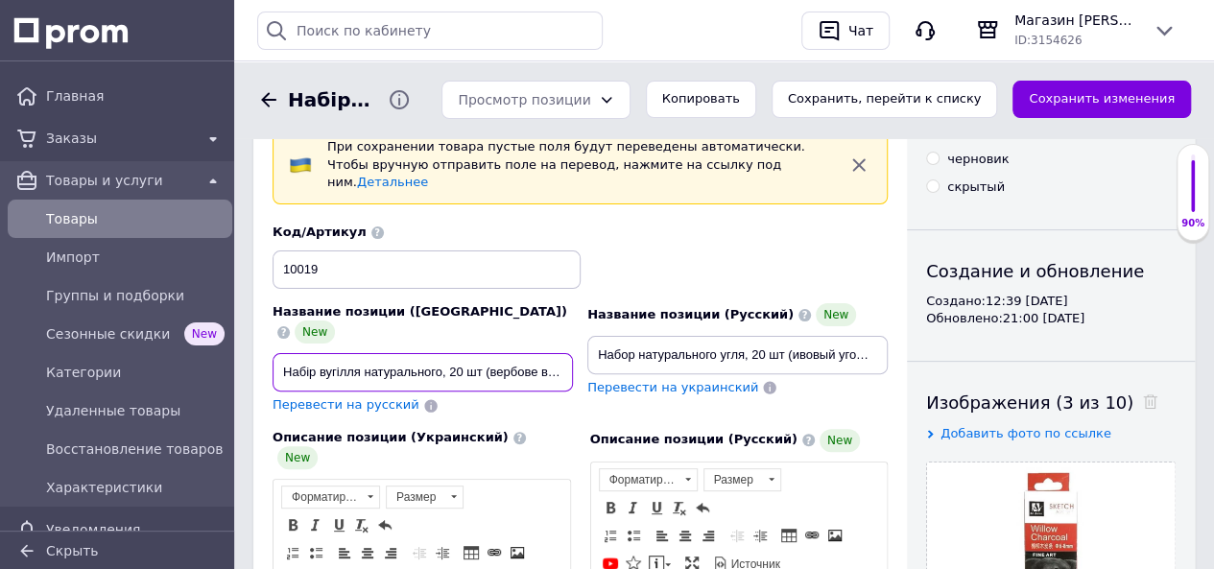
click at [449, 353] on input "Набір вугілля натурального, 20 шт (вербове вугілля) Art Nation 4-5 мм" at bounding box center [422, 372] width 300 height 38
type input "Набір вугілля натурального, 20 шт (вербове вугілля) Art Nation 4-5 мм (20WCR)"
click at [378, 397] on span "Перевести на русский" at bounding box center [345, 404] width 147 height 14
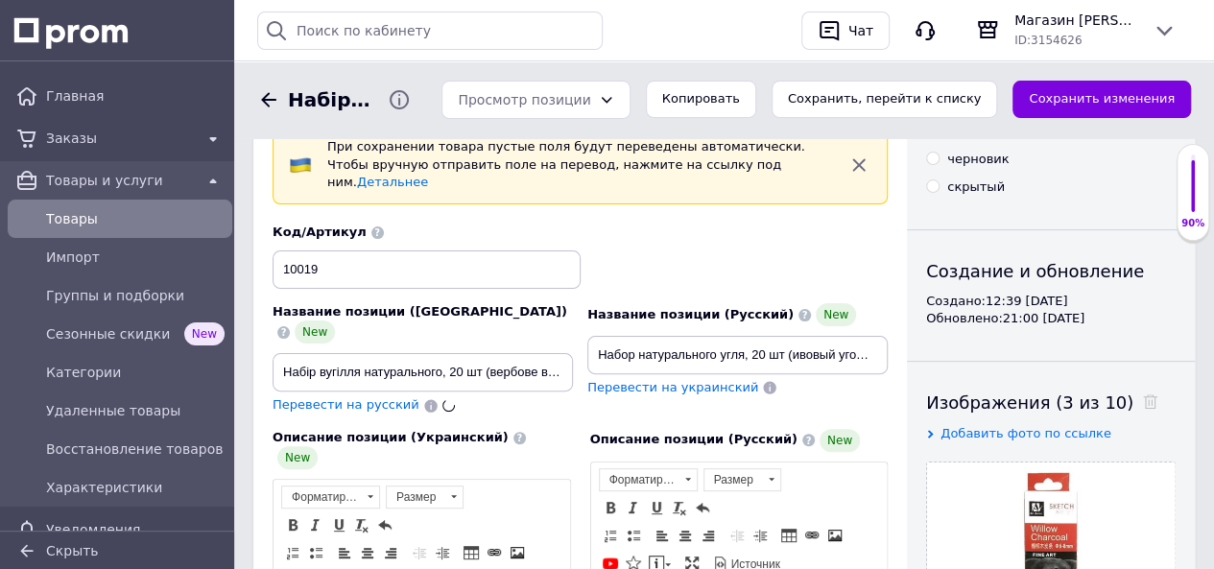
type input "Набор угля натурального, 20 шт (вербовой уголь) Art Nation 4-5 мм (20WCR)"
click at [913, 101] on button "Сохранить, перейти к списку" at bounding box center [884, 99] width 226 height 37
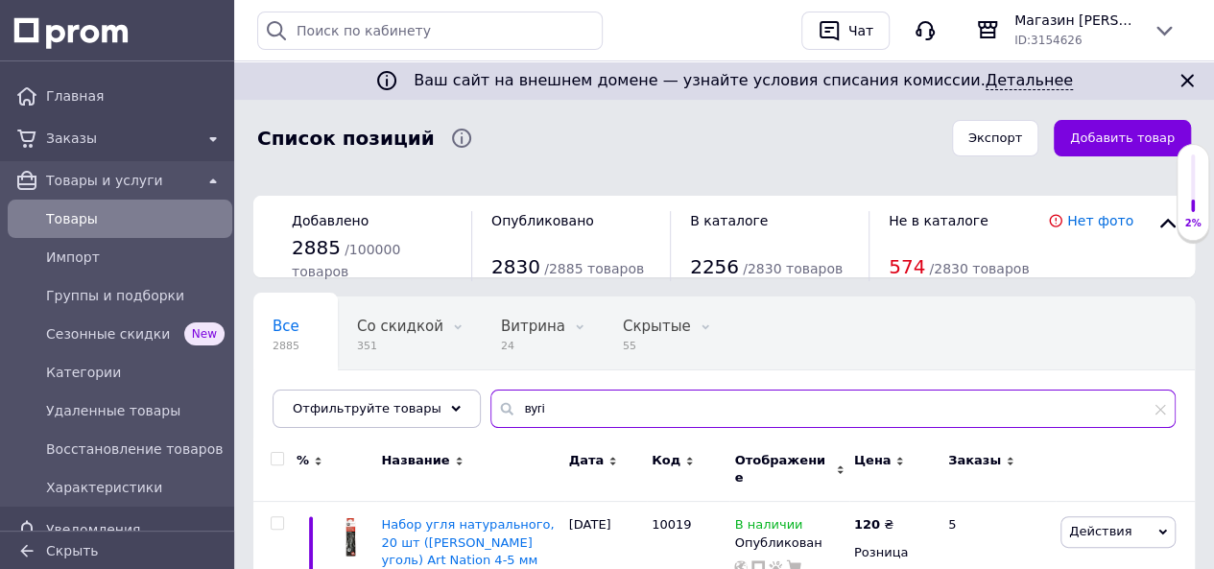
click at [547, 413] on input "вугі" at bounding box center [832, 408] width 685 height 38
type input "в"
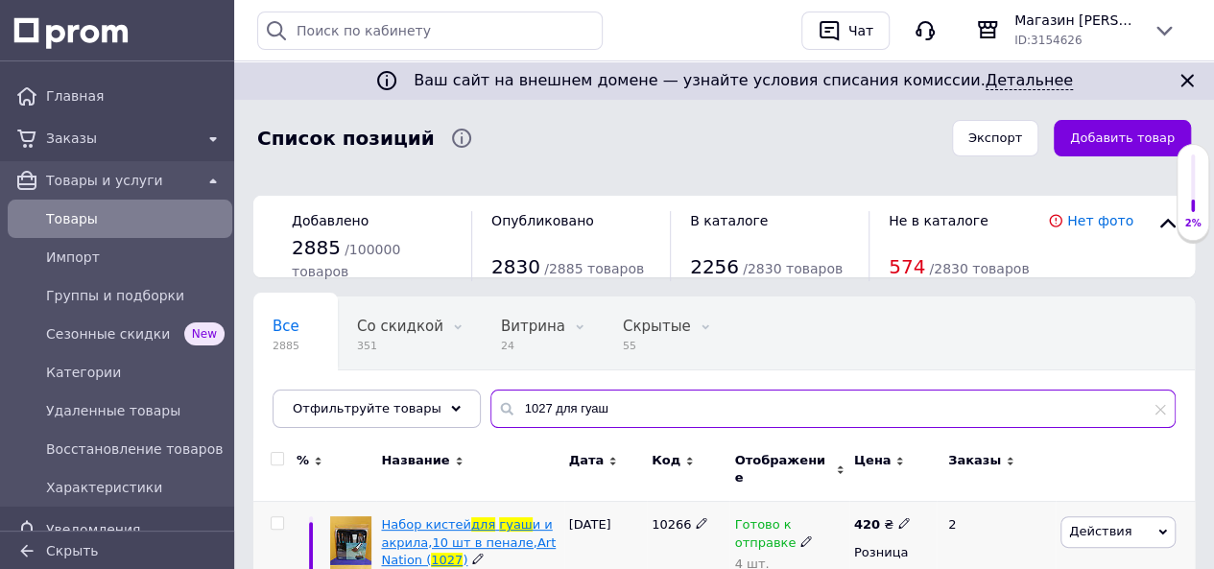
type input "1027 для гуаш"
click at [514, 528] on span "и и акрила,10 шт в пенале,Art Nation (" at bounding box center [468, 541] width 175 height 49
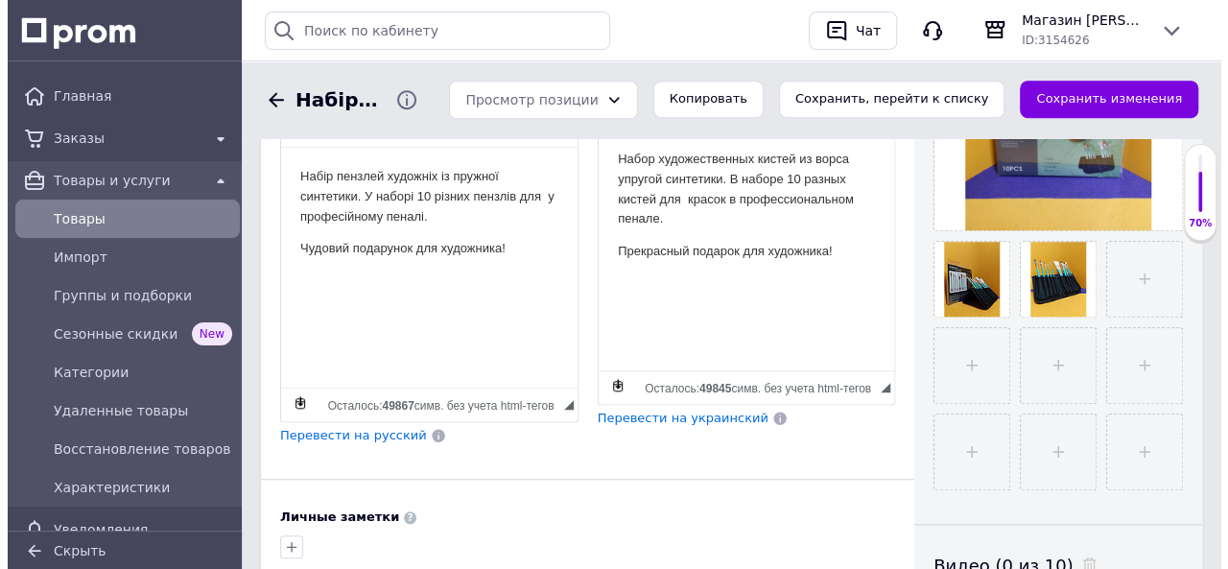
scroll to position [384, 0]
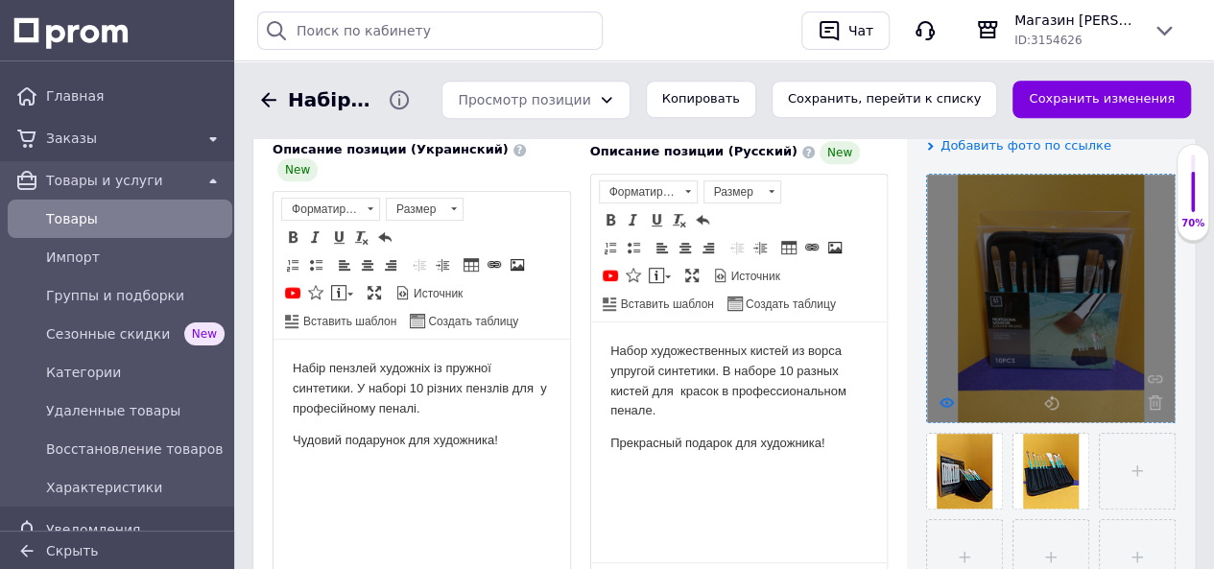
click at [942, 398] on icon at bounding box center [946, 402] width 14 height 14
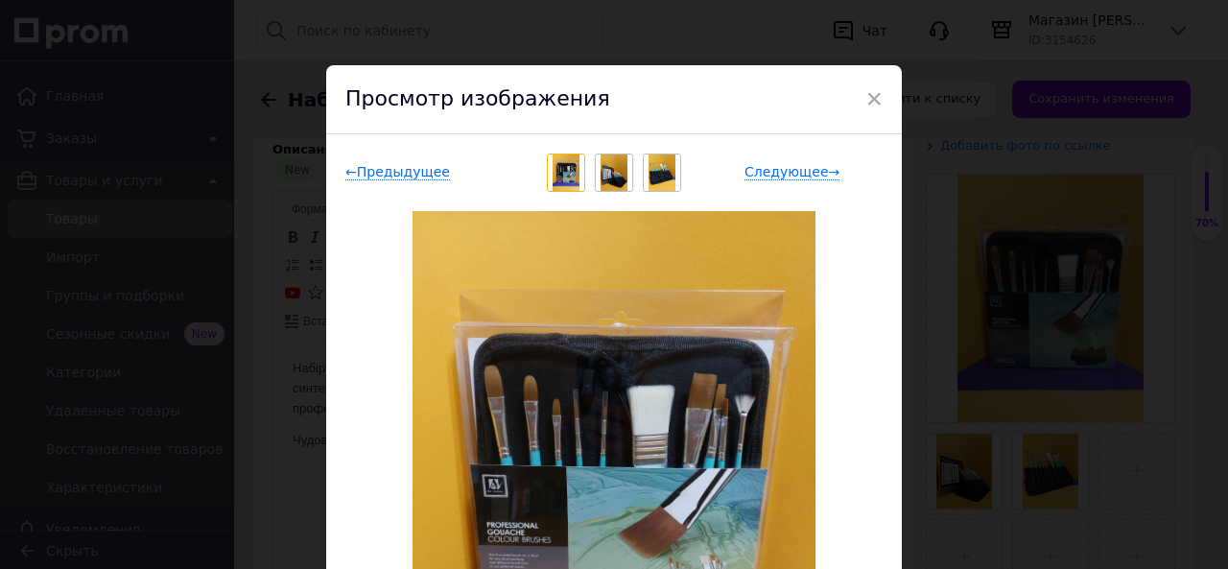
scroll to position [0, 0]
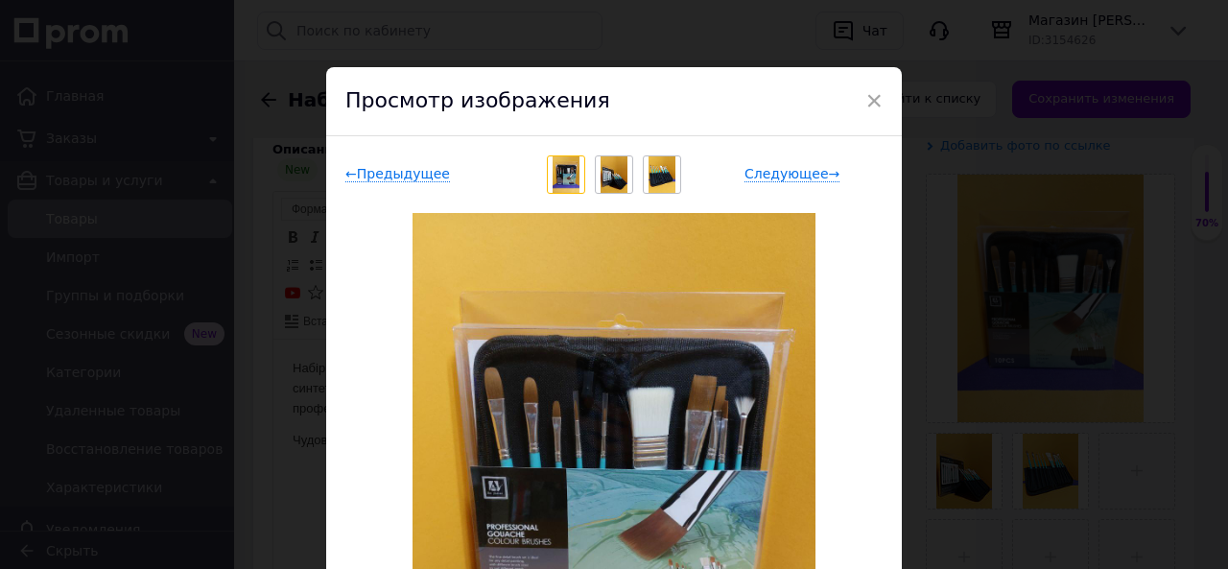
click at [613, 173] on img at bounding box center [615, 174] width 28 height 36
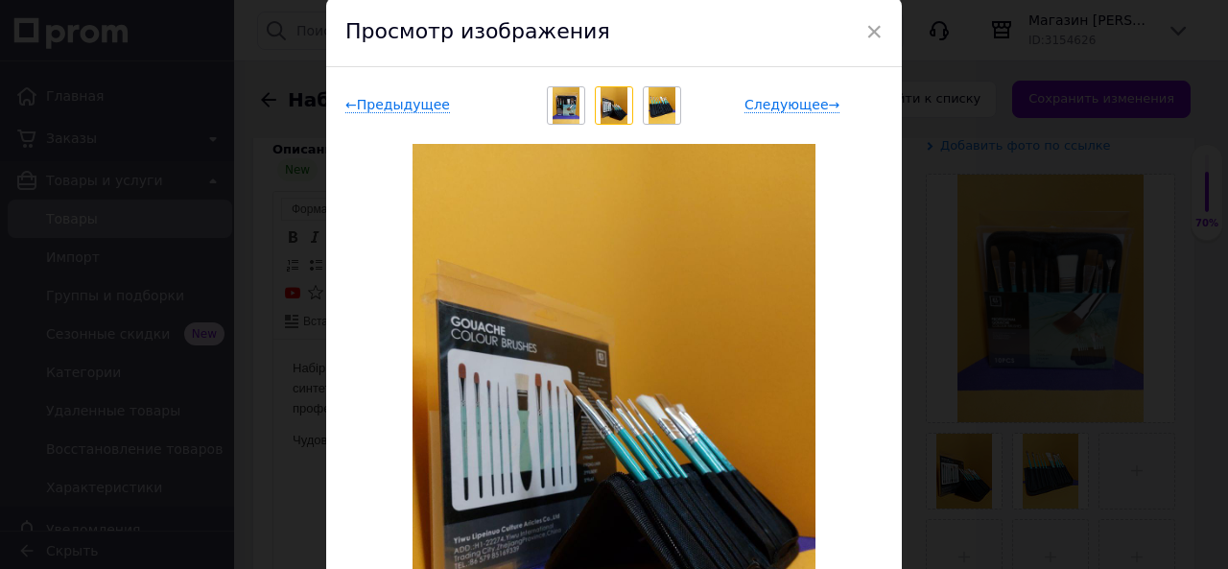
scroll to position [96, 0]
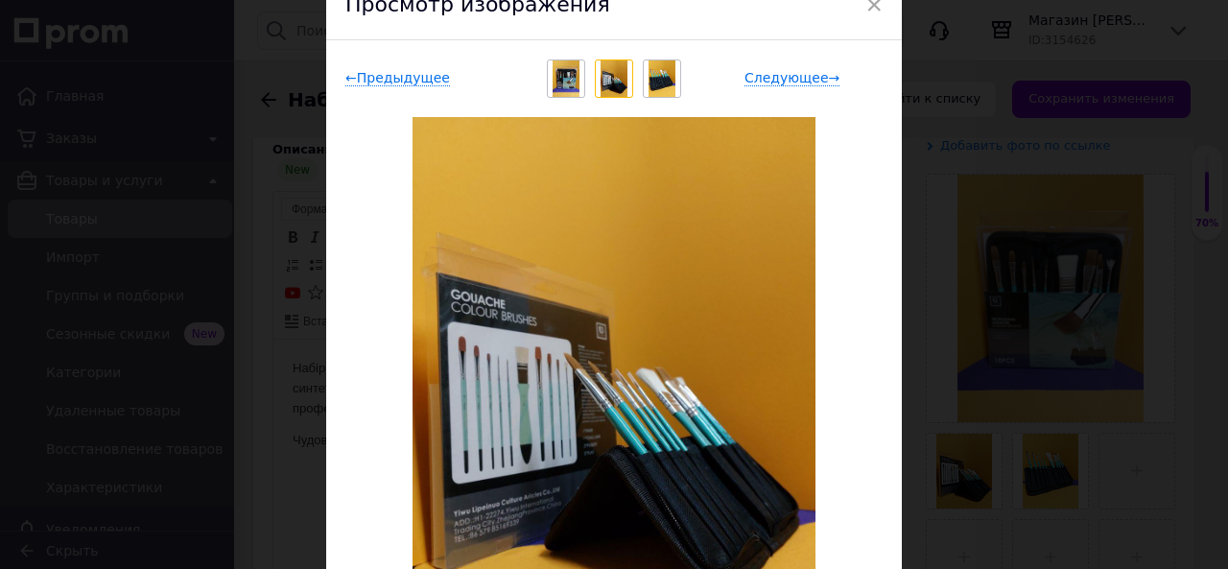
click at [653, 73] on img at bounding box center [663, 78] width 28 height 36
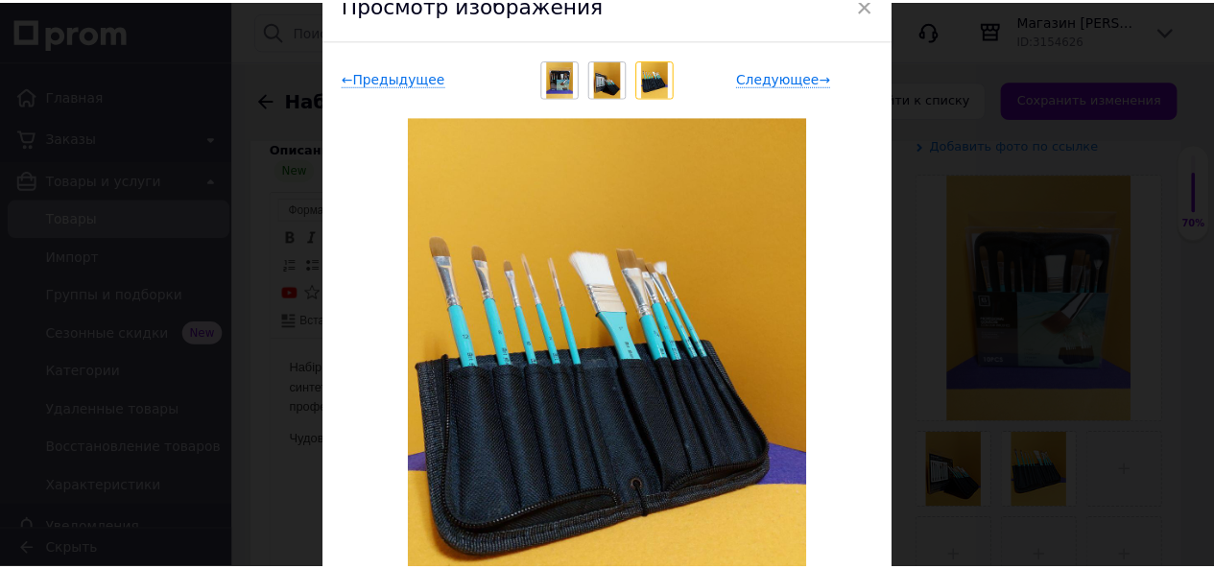
scroll to position [0, 0]
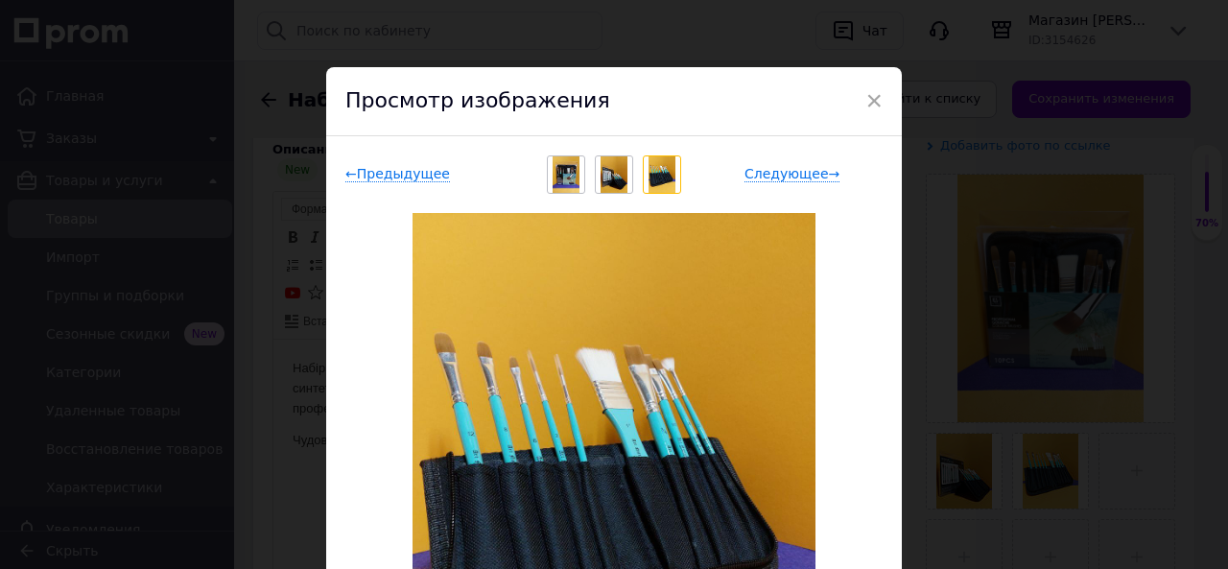
click at [873, 100] on span "×" at bounding box center [873, 100] width 17 height 33
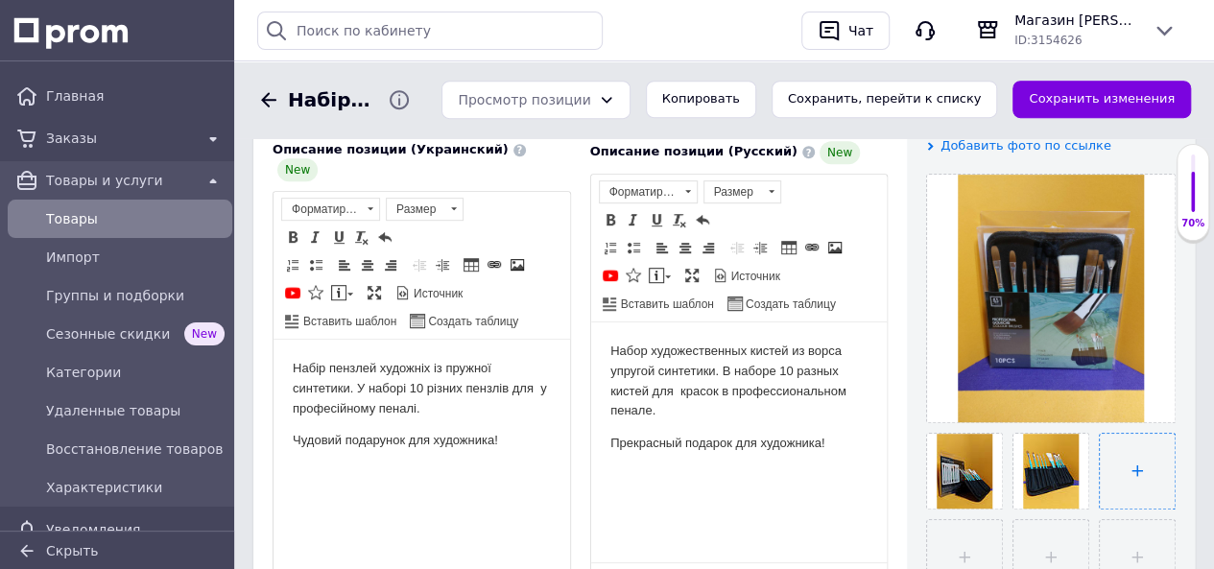
click at [1128, 465] on input "file" at bounding box center [1136, 471] width 75 height 75
type input "C:\fakepath\64387804103102.webp"
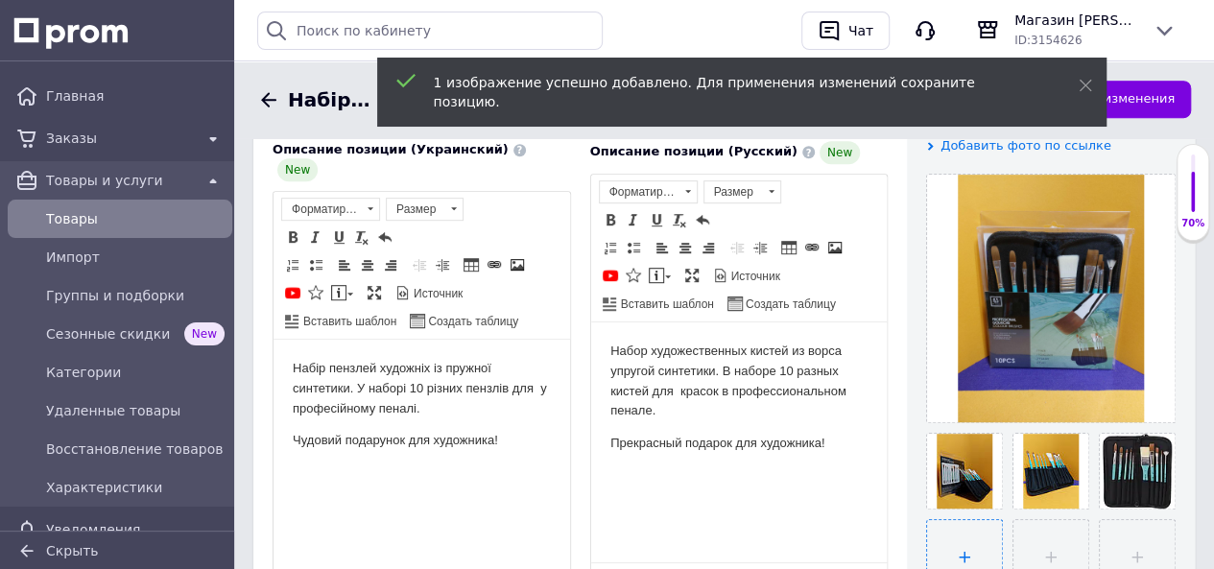
click at [962, 546] on input "file" at bounding box center [964, 557] width 75 height 75
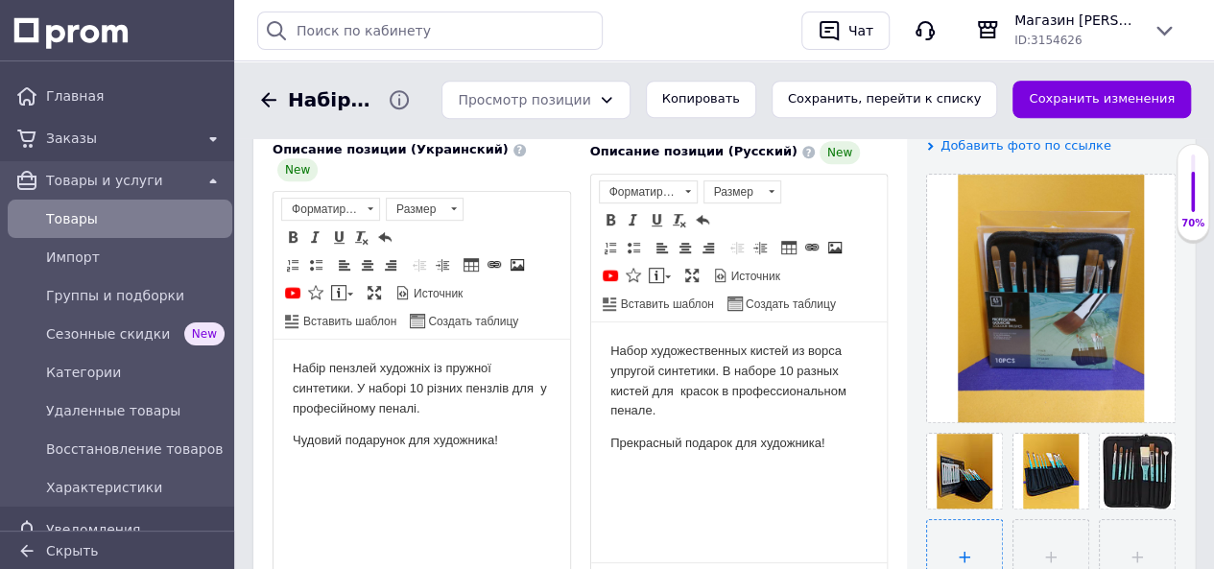
type input "C:\fakepath\98757382101044 (1).webp"
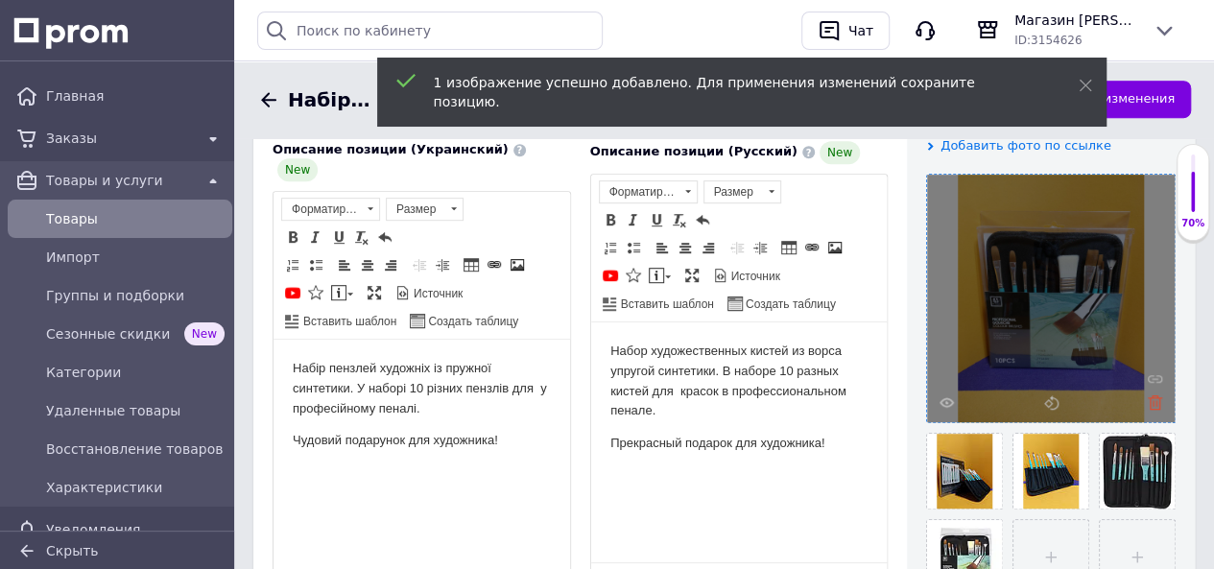
click at [1151, 397] on icon at bounding box center [1154, 402] width 14 height 14
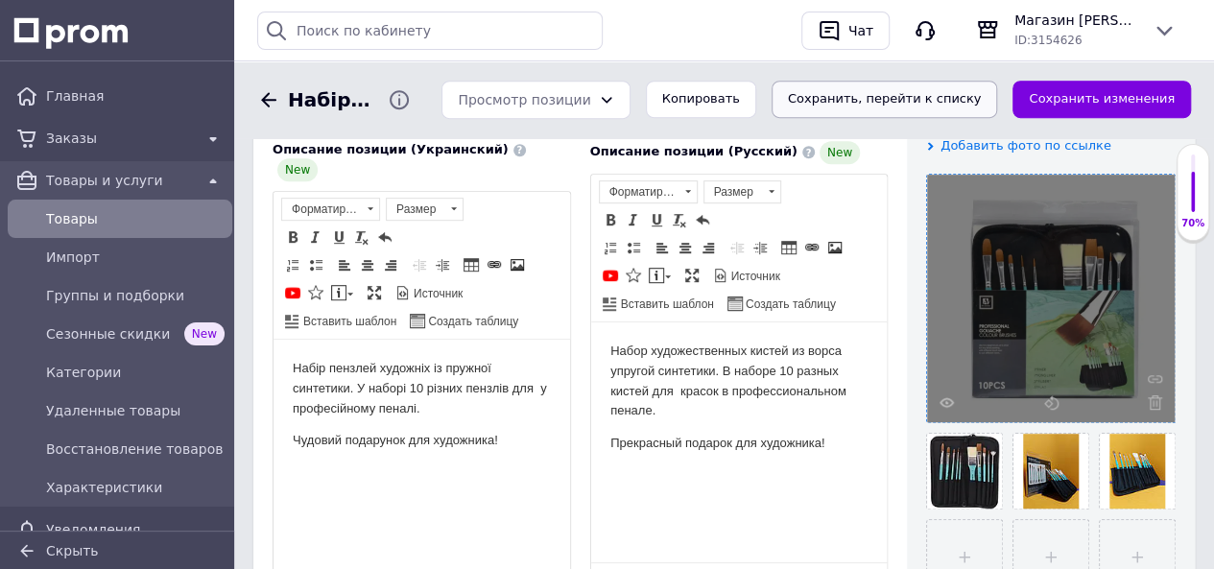
click at [949, 92] on button "Сохранить, перейти к списку" at bounding box center [884, 99] width 226 height 37
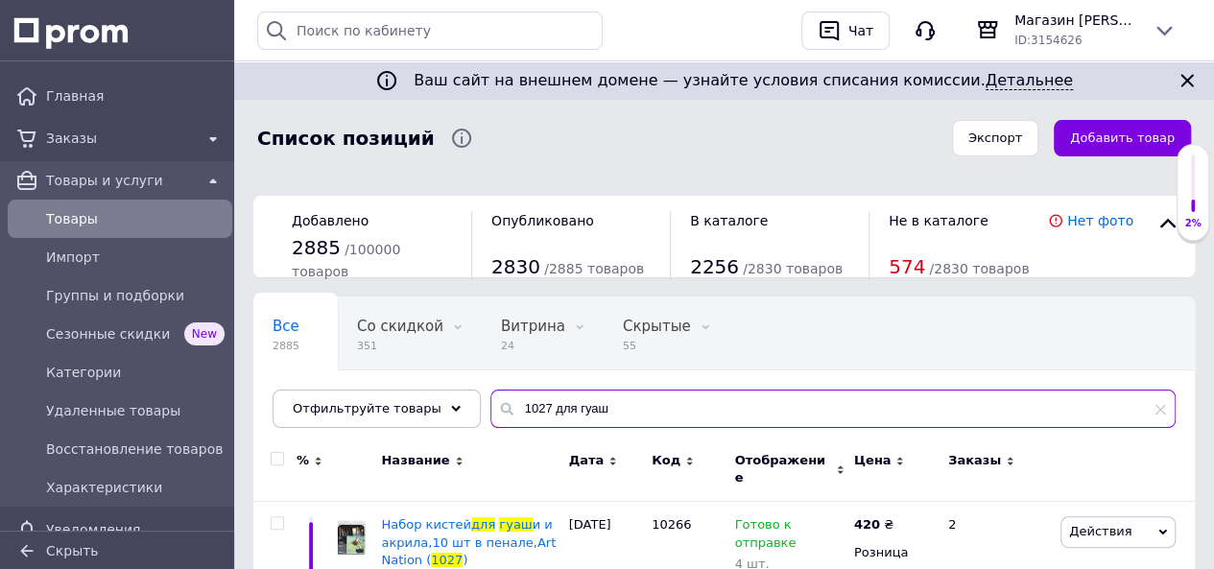
click at [603, 406] on input "1027 для гуаш" at bounding box center [832, 408] width 685 height 38
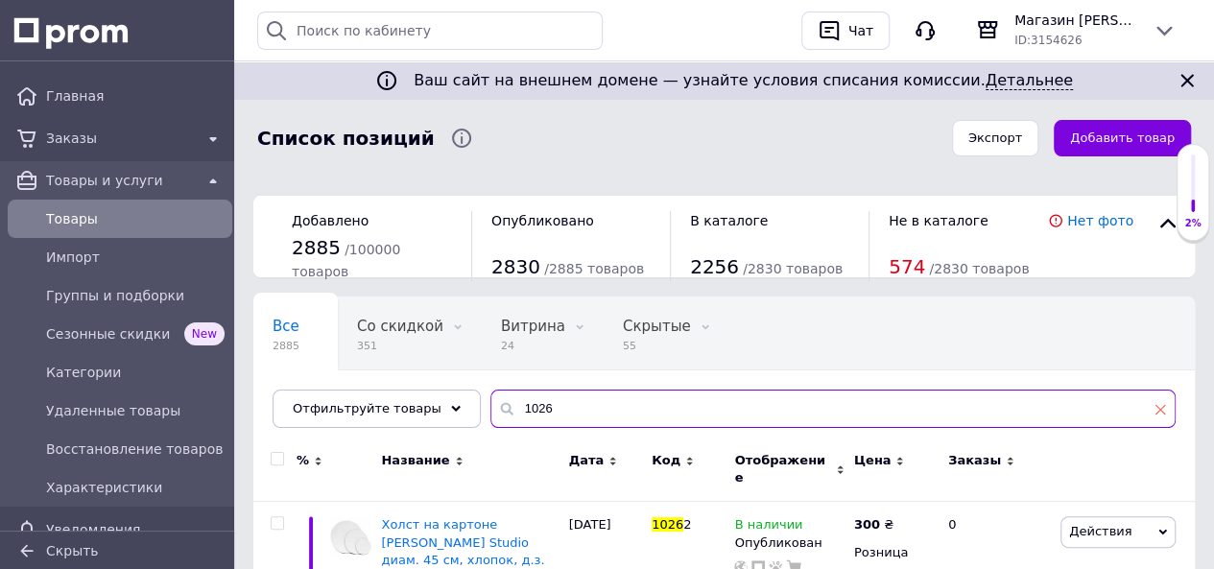
type input "1026"
click at [1161, 406] on icon at bounding box center [1160, 409] width 12 height 12
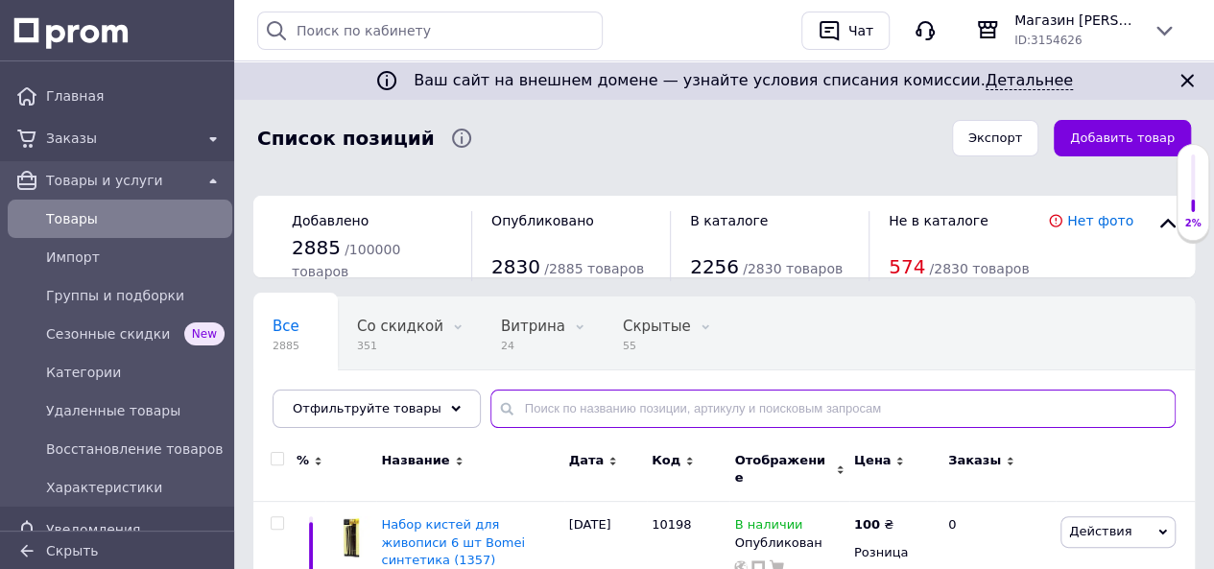
click at [737, 413] on input "text" at bounding box center [832, 408] width 685 height 38
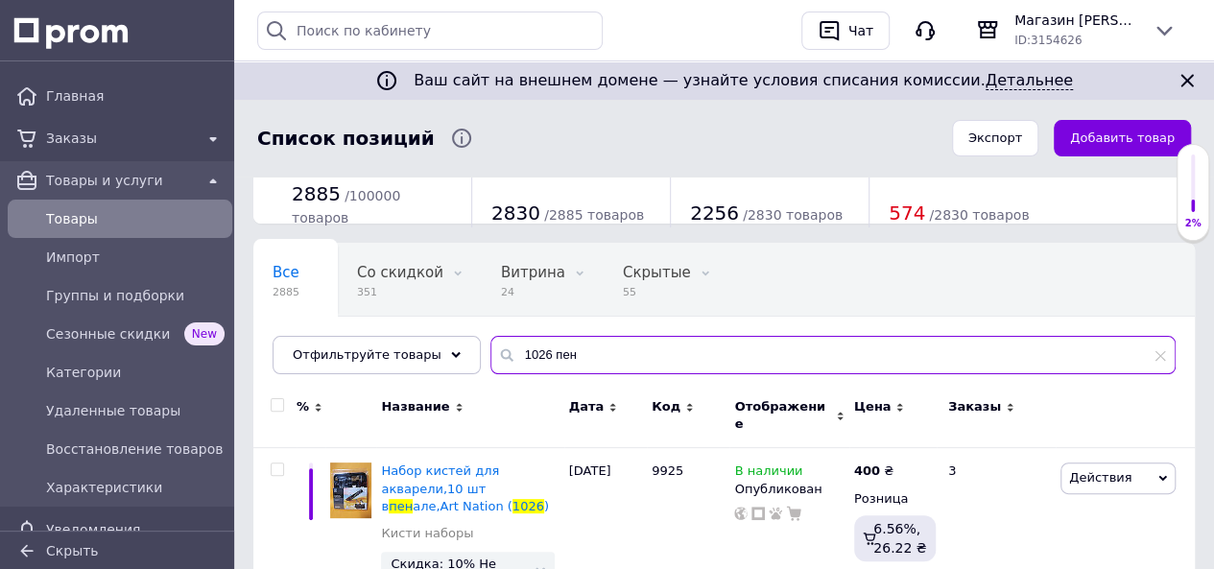
scroll to position [96, 0]
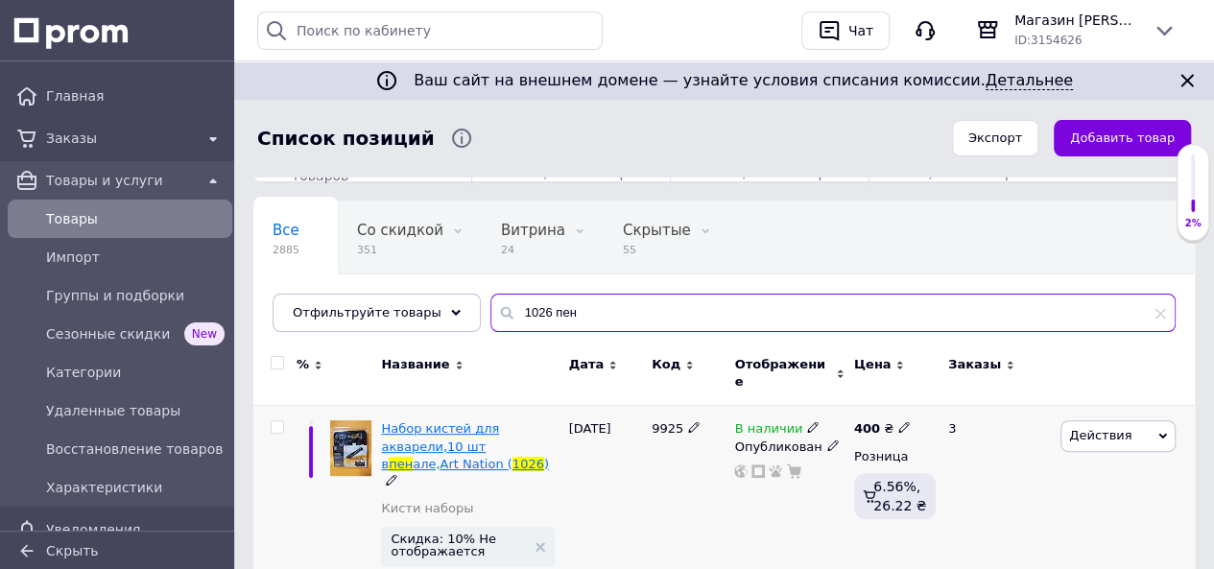
type input "1026 пен"
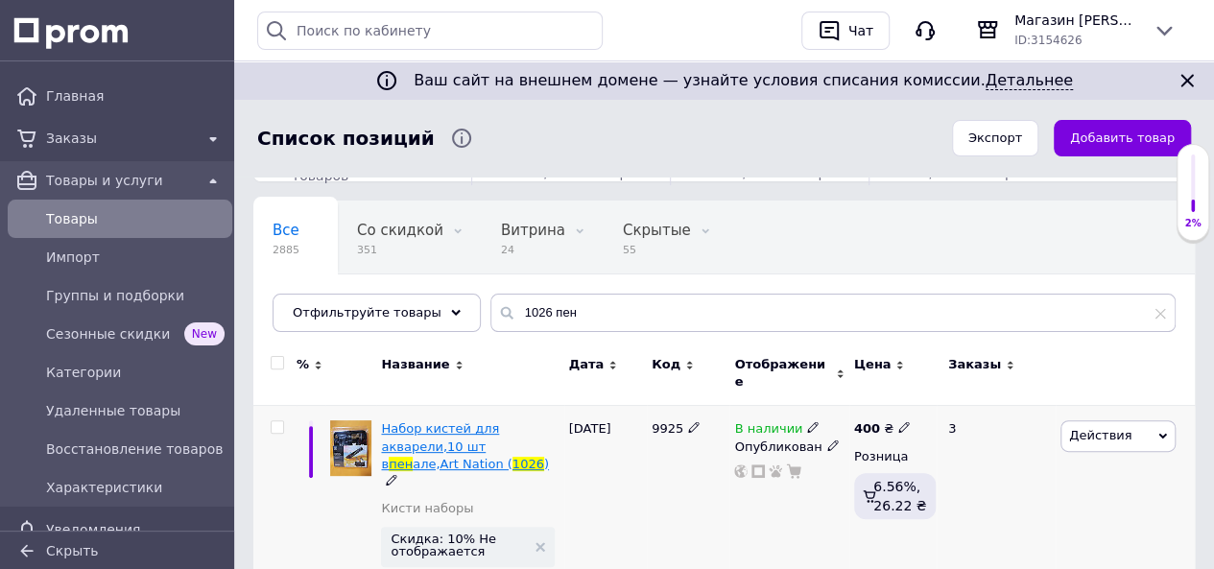
click at [487, 457] on span "але,Art Nation (" at bounding box center [463, 464] width 100 height 14
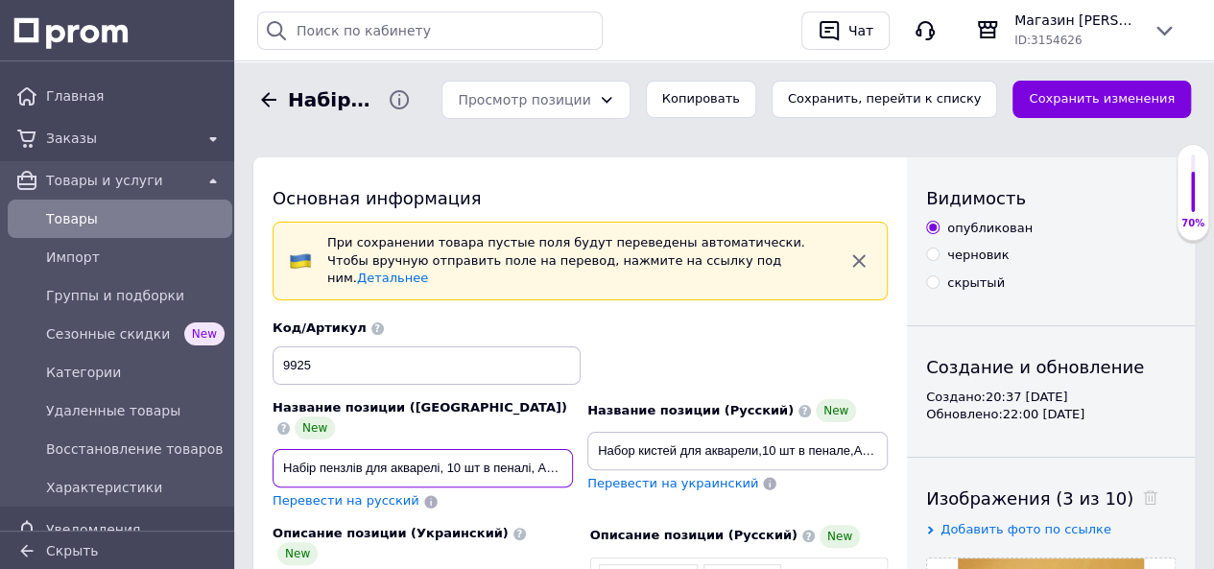
click at [516, 449] on input "Набір пензлів для акварелі, 10 шт в пеналі, Art Nation (1026)" at bounding box center [422, 468] width 300 height 38
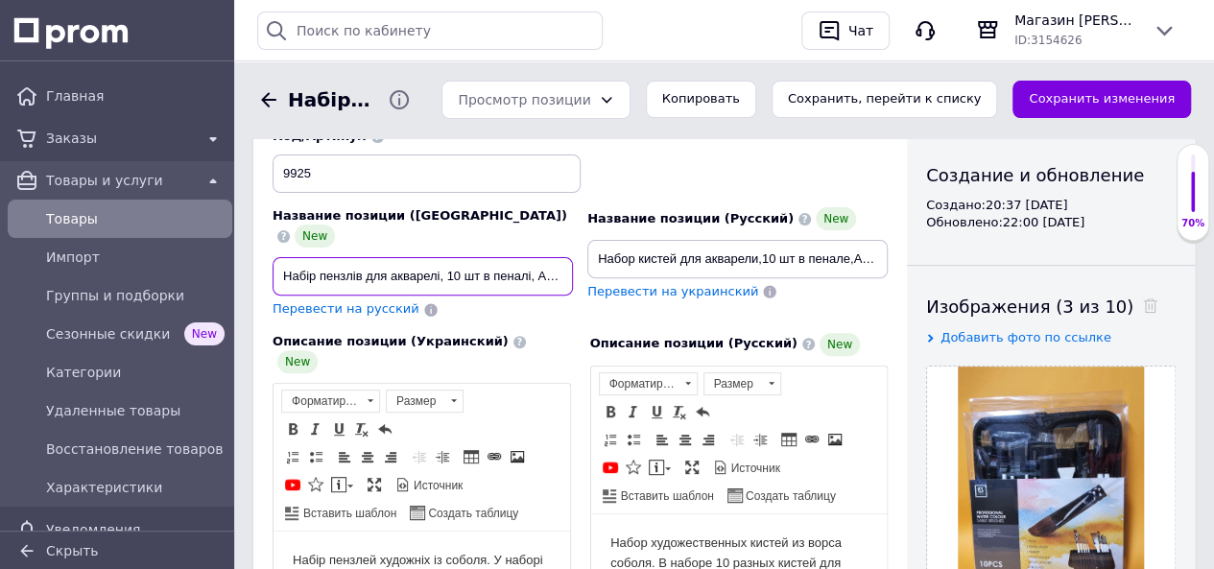
scroll to position [480, 0]
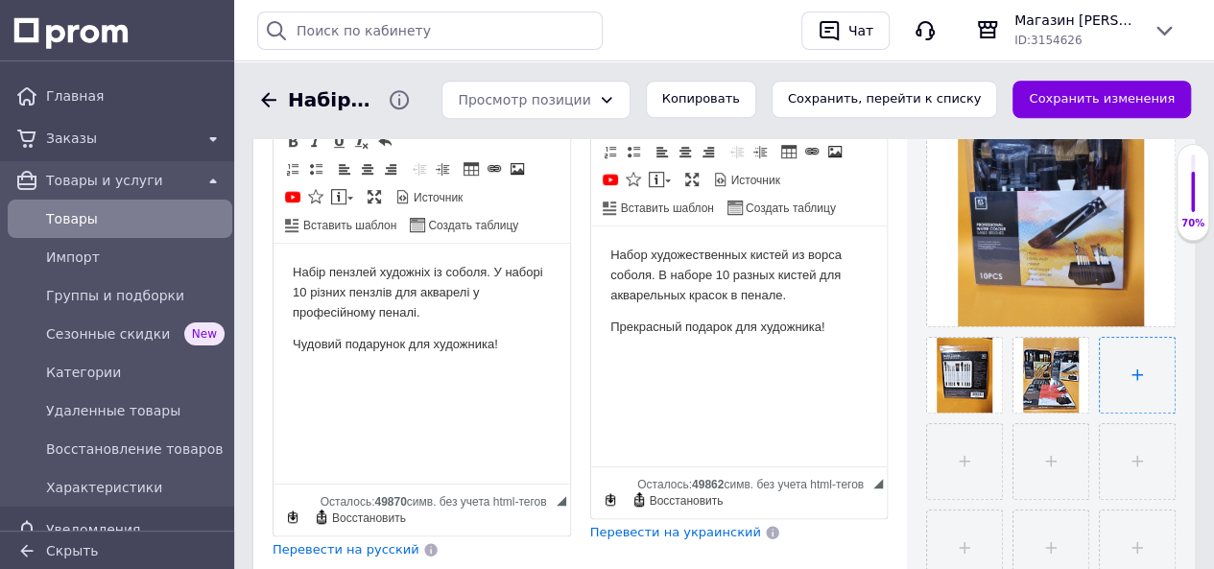
click at [1137, 374] on input "file" at bounding box center [1136, 375] width 75 height 75
type input "C:\fakepath\4683213245_w640_h640_4683213245.webp"
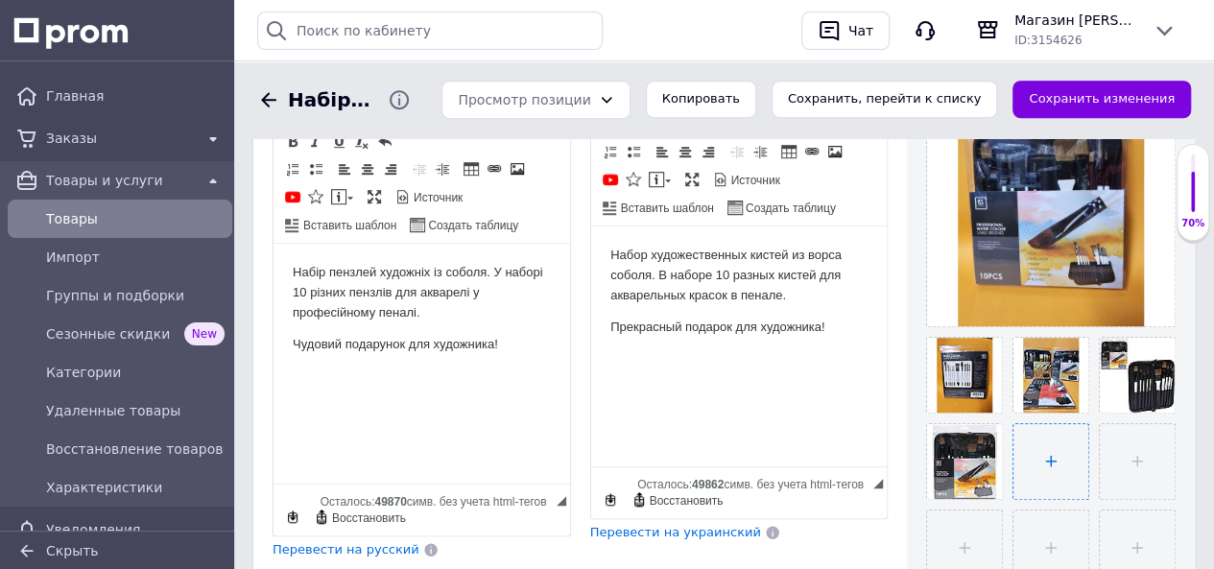
click at [1055, 458] on input "file" at bounding box center [1050, 461] width 75 height 75
type input "C:\fakepath\ййй.webp"
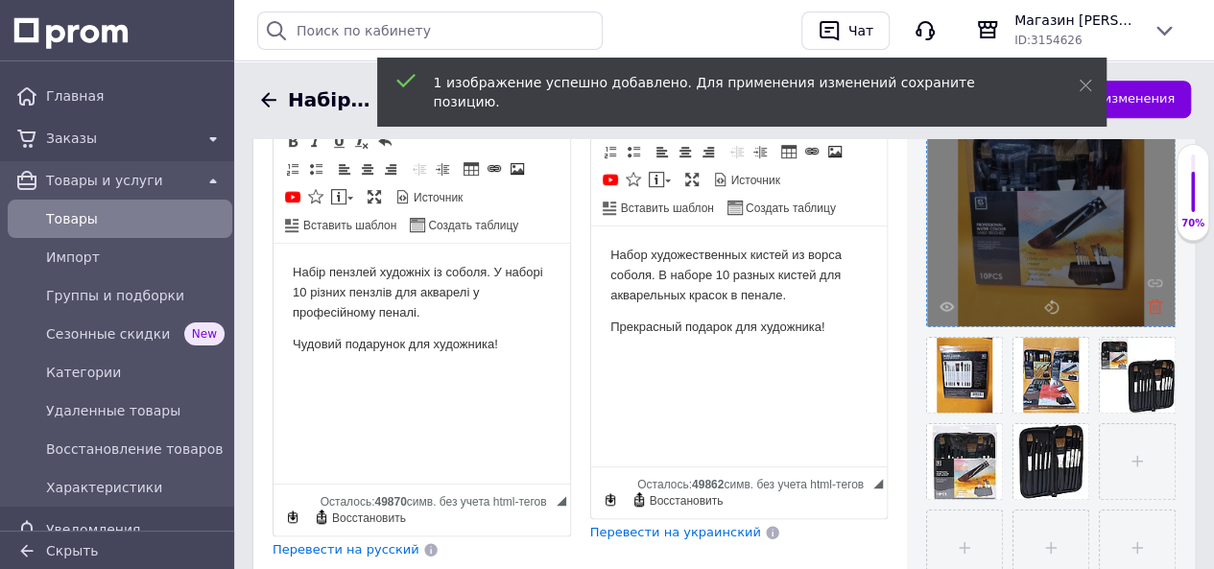
click at [1154, 304] on icon at bounding box center [1154, 306] width 14 height 14
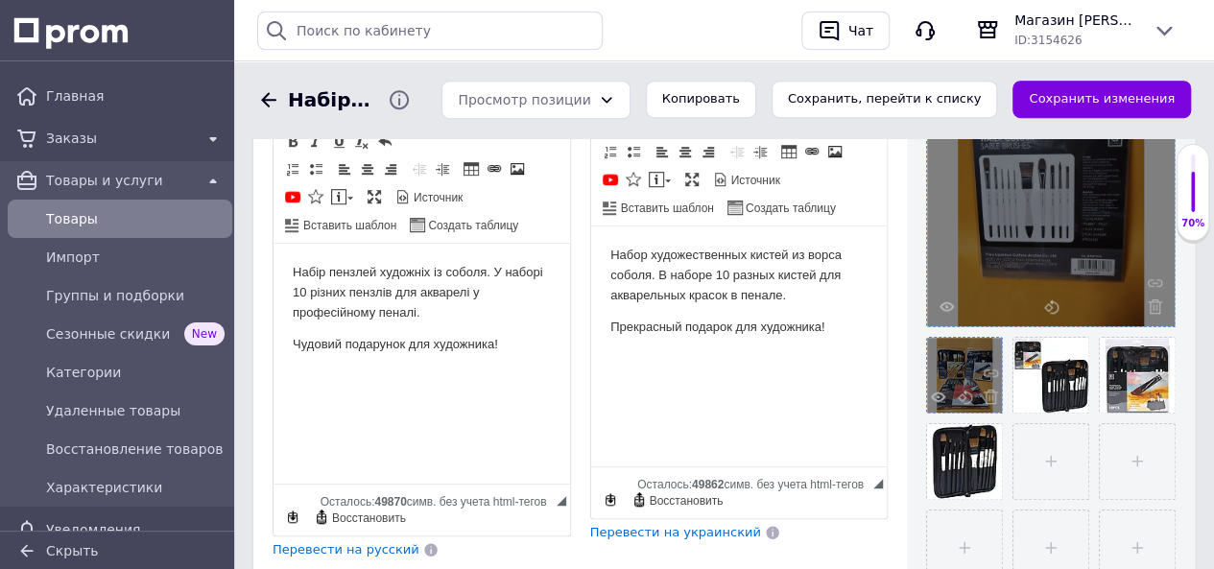
click at [962, 367] on div at bounding box center [964, 375] width 75 height 75
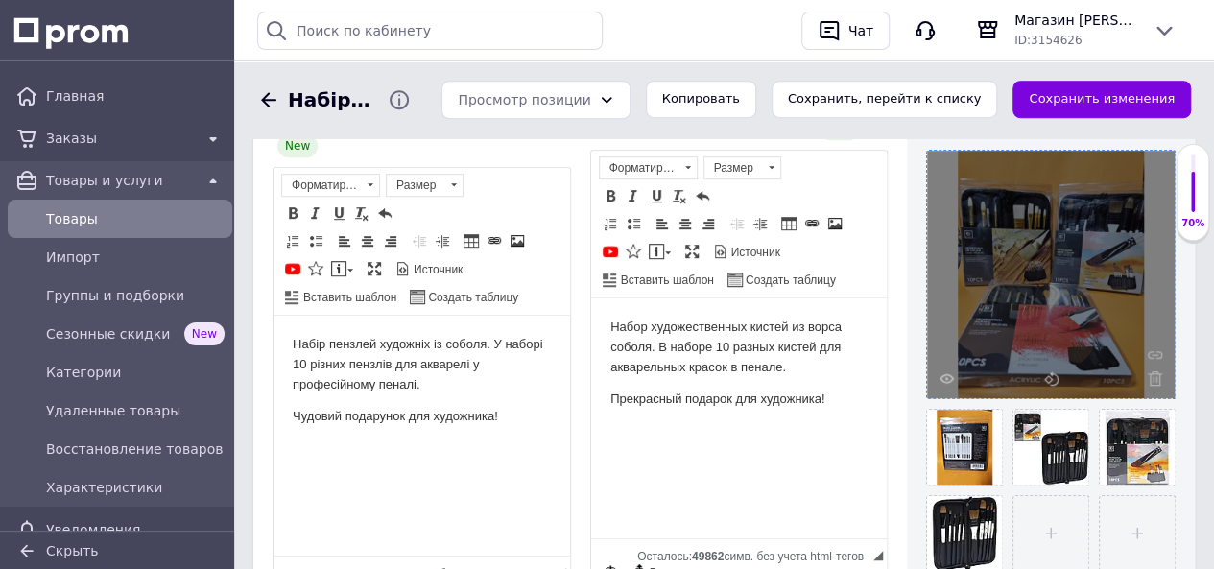
scroll to position [384, 0]
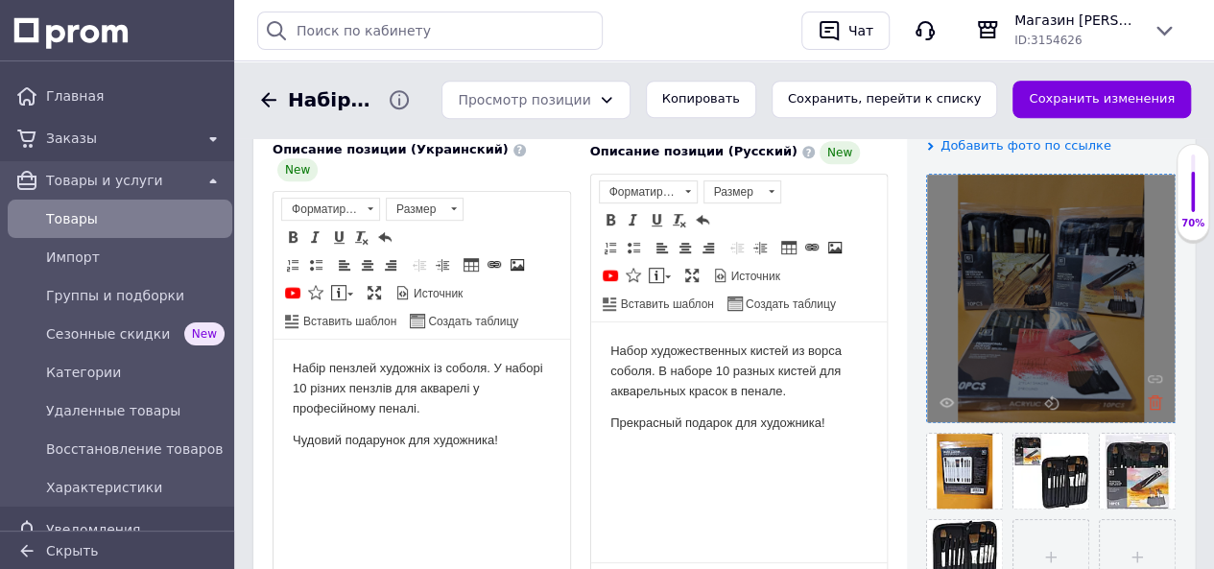
click at [1151, 395] on icon at bounding box center [1154, 402] width 14 height 14
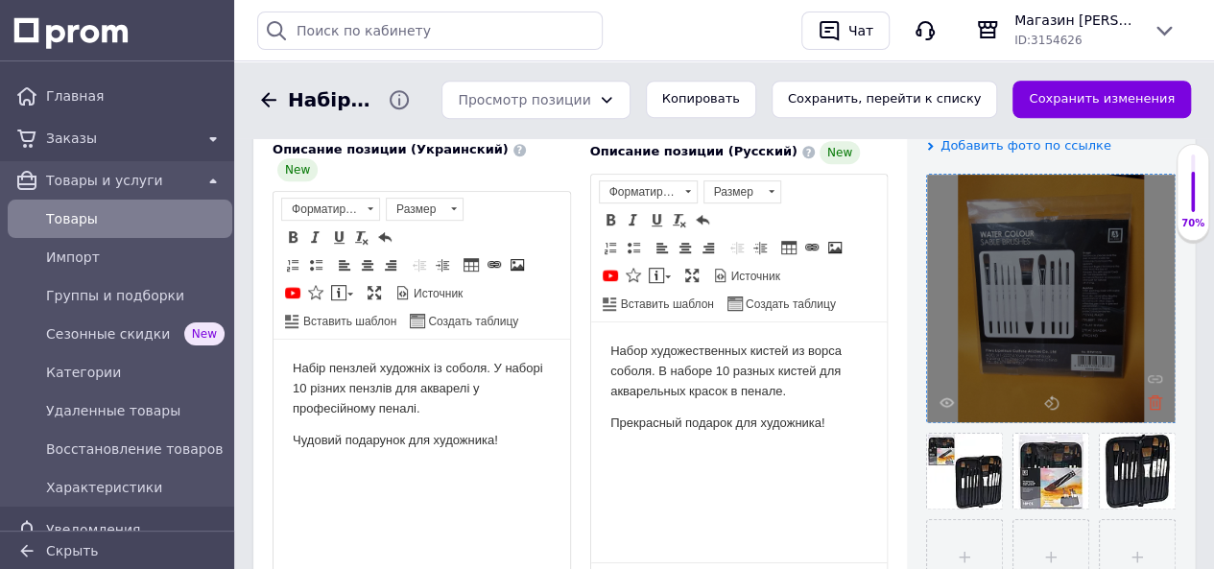
click at [1155, 395] on icon at bounding box center [1154, 402] width 14 height 14
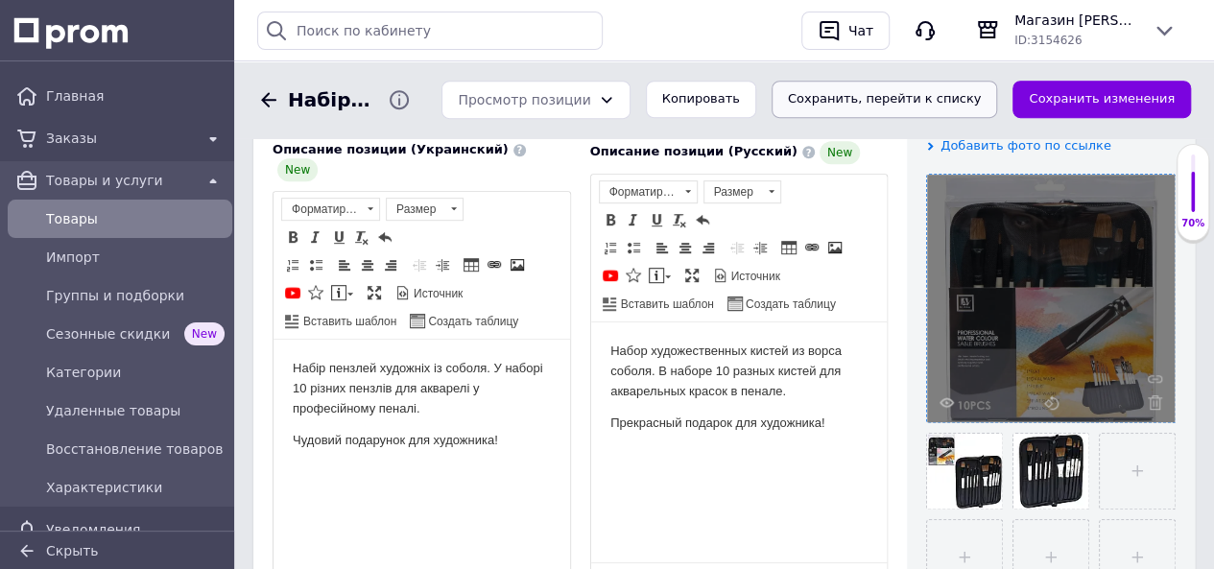
click at [902, 95] on button "Сохранить, перейти к списку" at bounding box center [884, 99] width 226 height 37
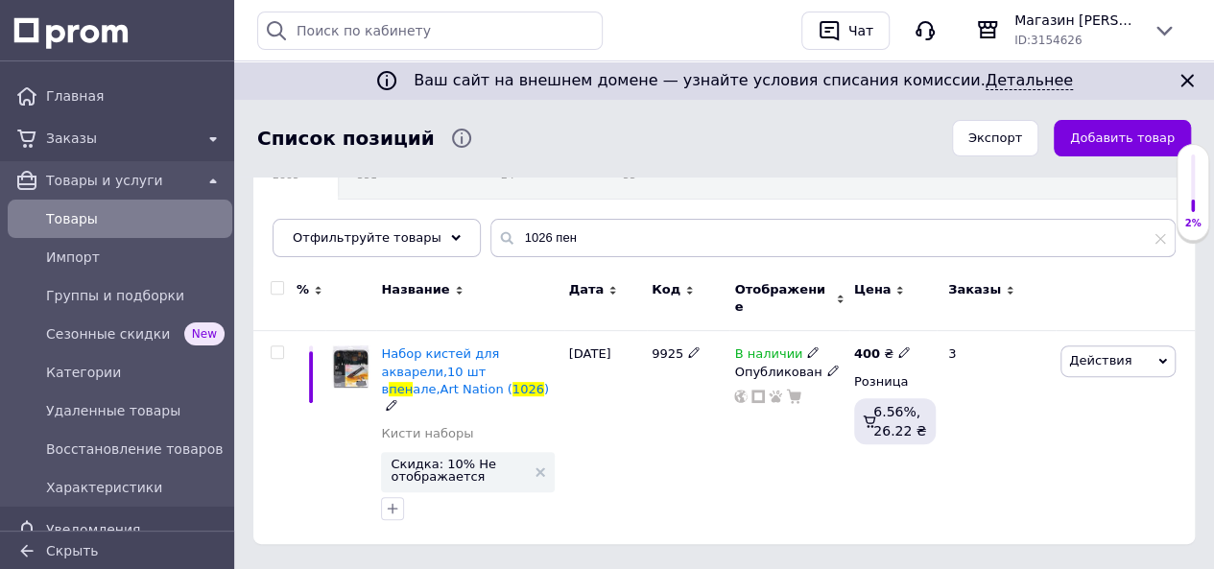
scroll to position [153, 0]
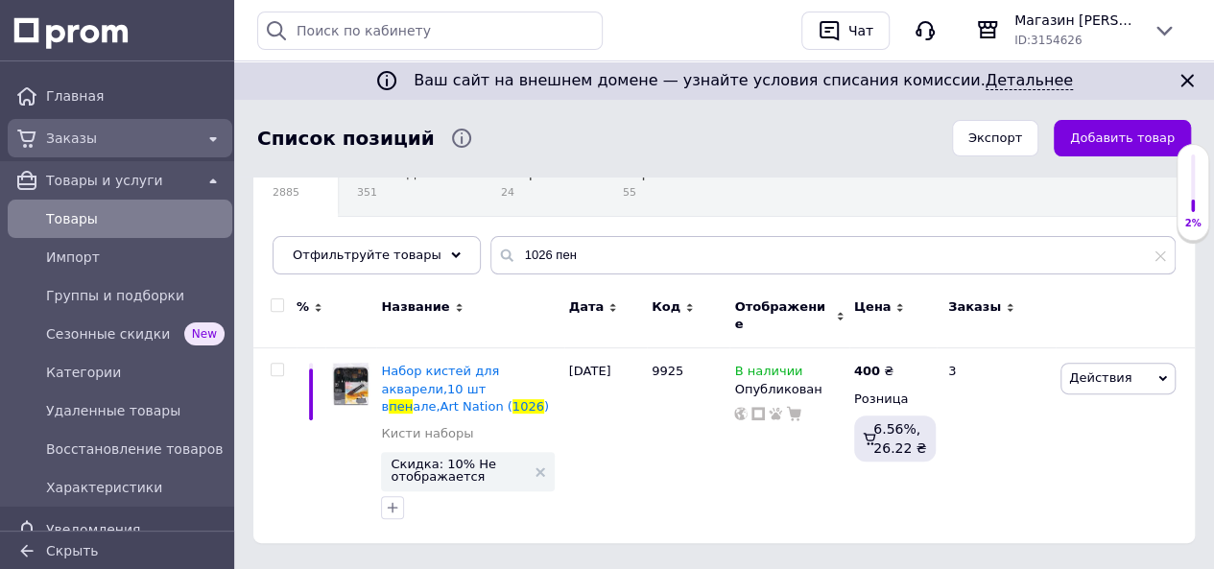
click at [77, 141] on span "Заказы" at bounding box center [120, 138] width 148 height 19
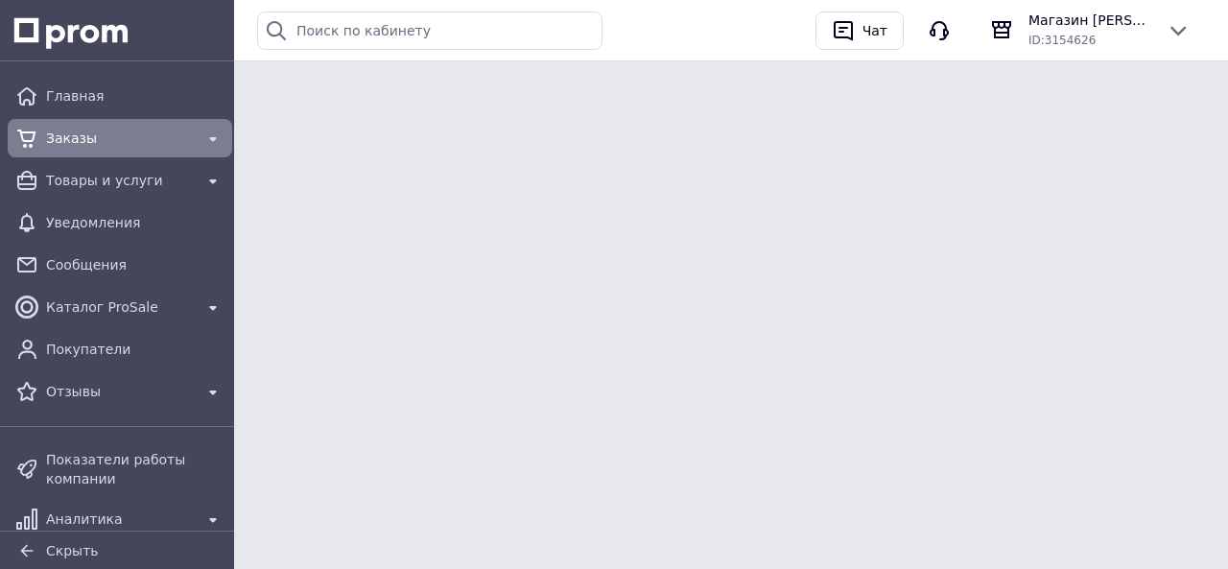
click at [77, 141] on span "Заказы" at bounding box center [120, 138] width 148 height 19
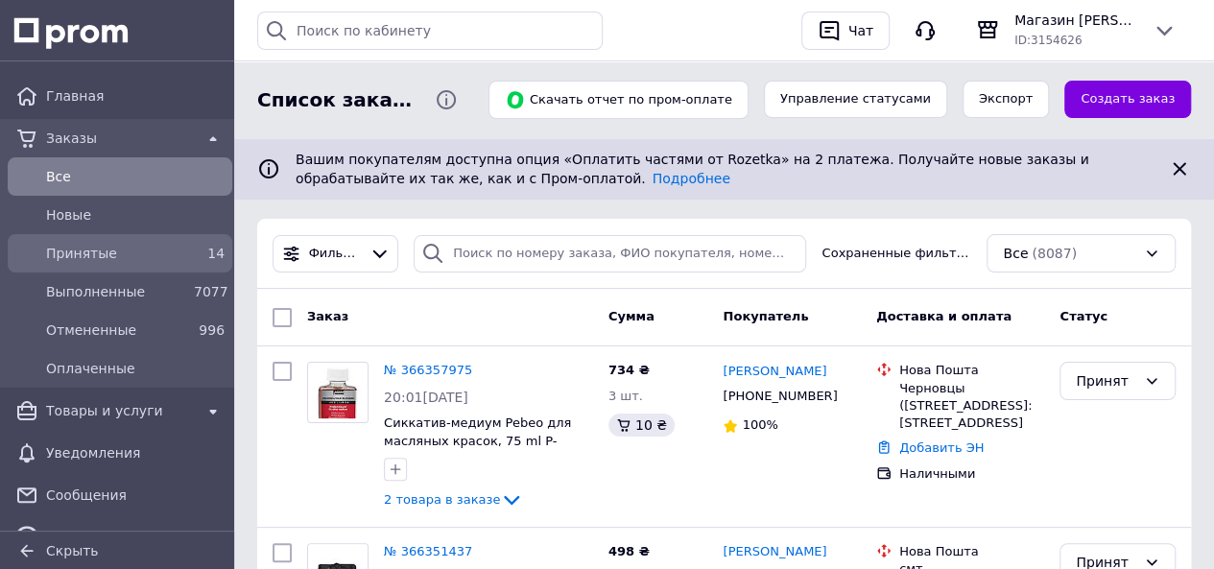
click at [81, 251] on span "Принятые" at bounding box center [116, 253] width 140 height 19
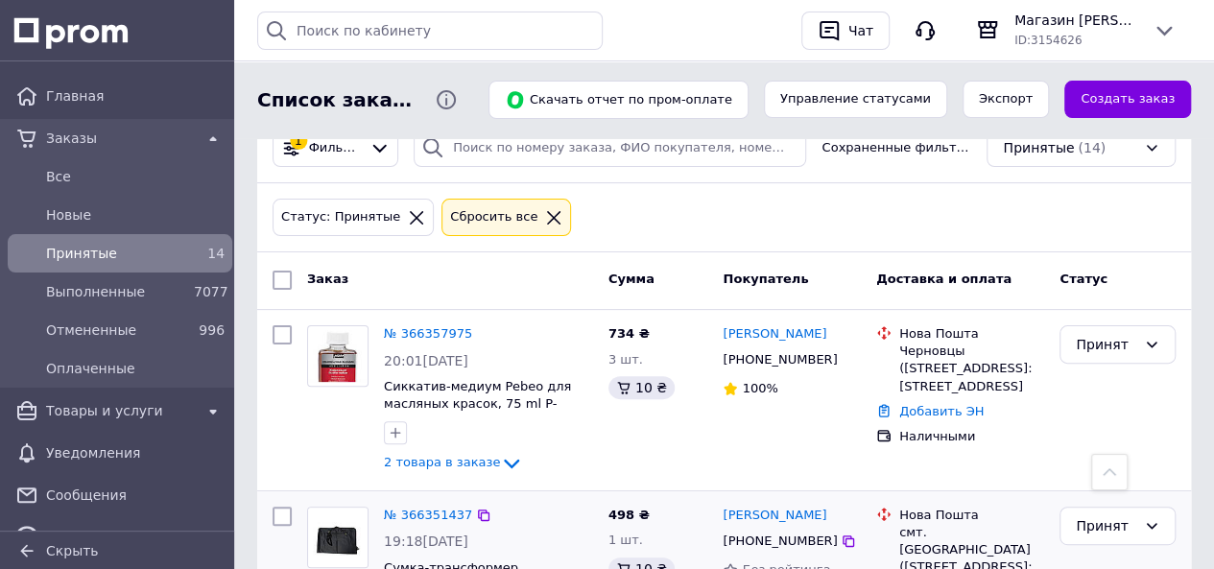
scroll to position [96, 0]
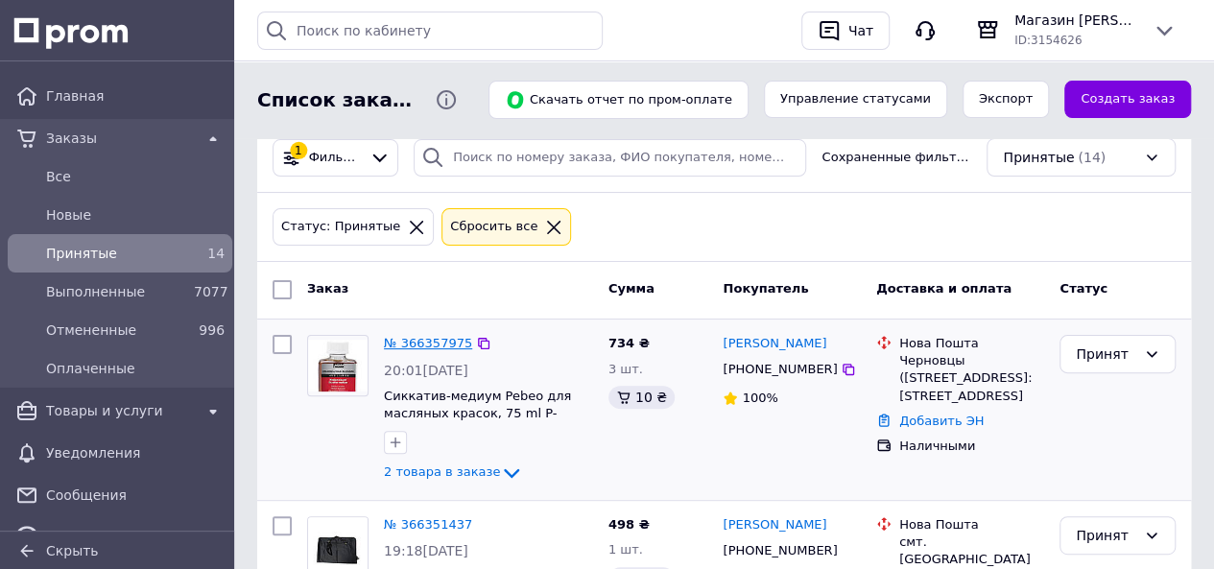
click at [436, 341] on link "№ 366357975" at bounding box center [428, 343] width 88 height 14
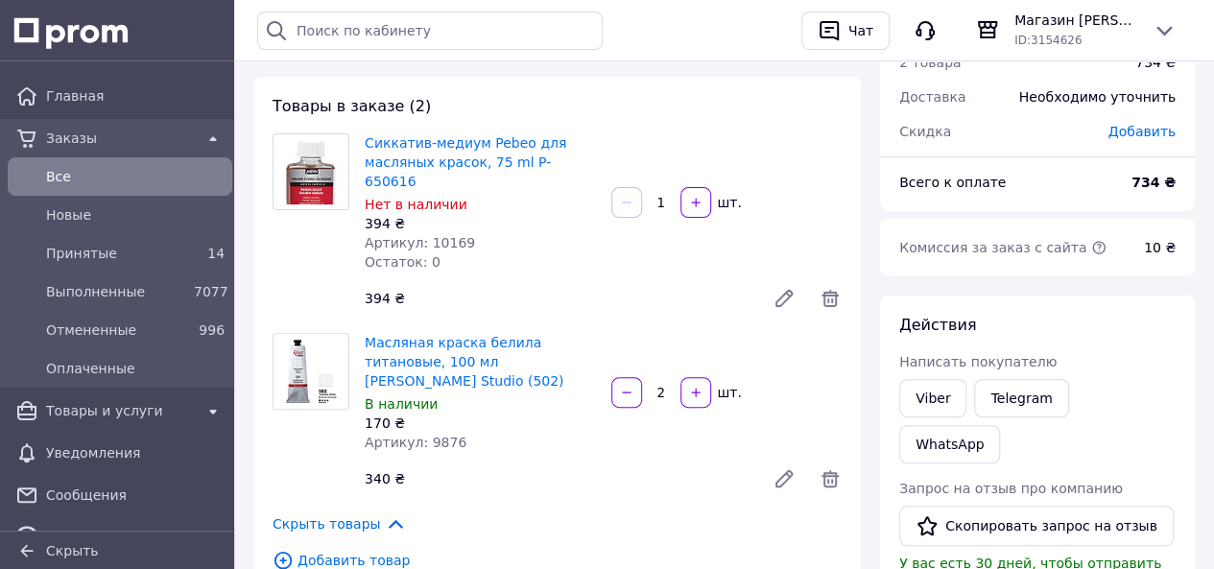
scroll to position [192, 0]
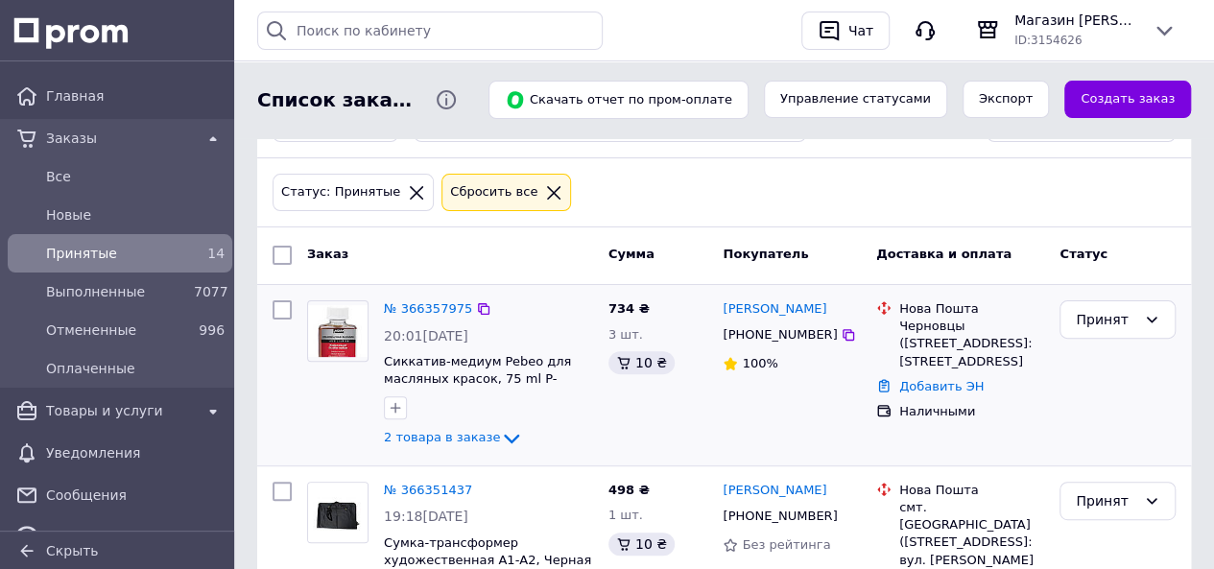
scroll to position [192, 0]
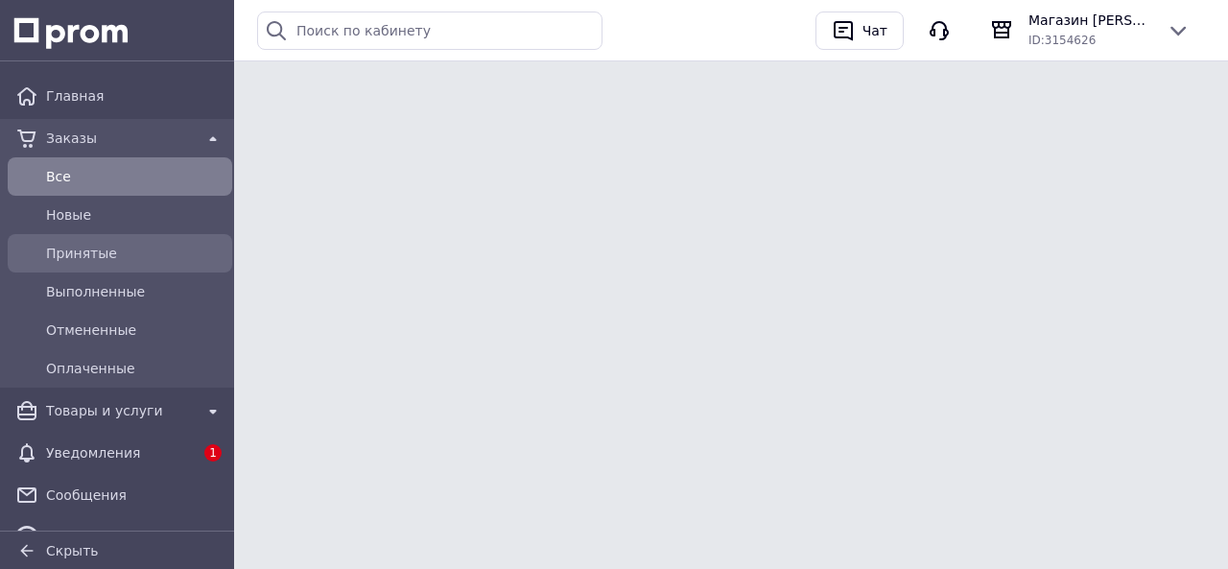
click at [100, 250] on span "Принятые" at bounding box center [135, 253] width 178 height 19
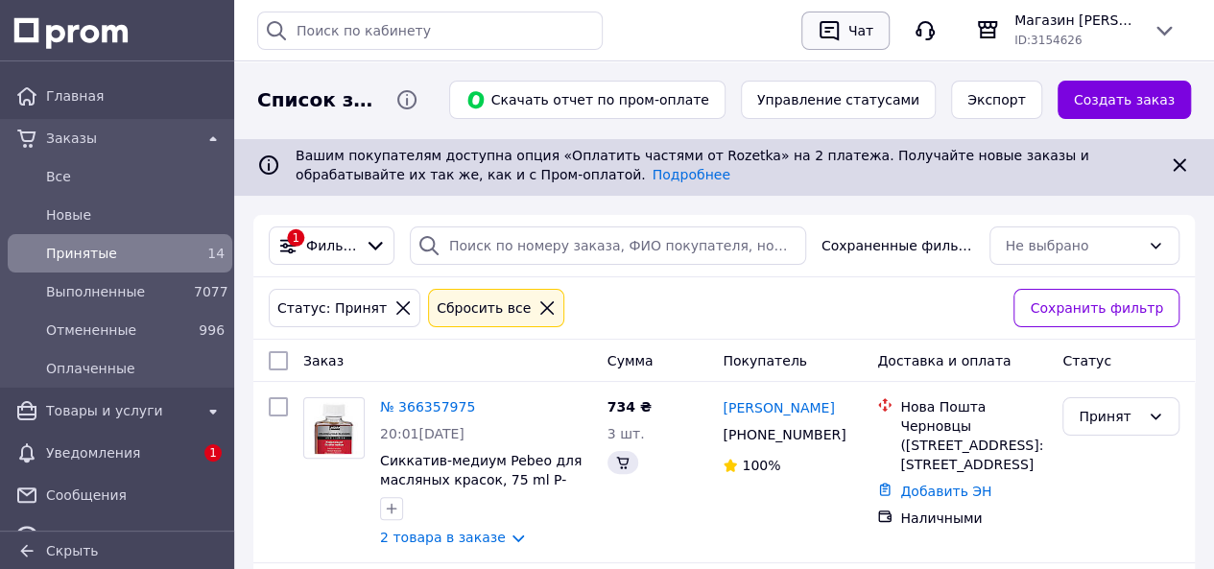
click at [871, 24] on div "Чат" at bounding box center [860, 30] width 33 height 29
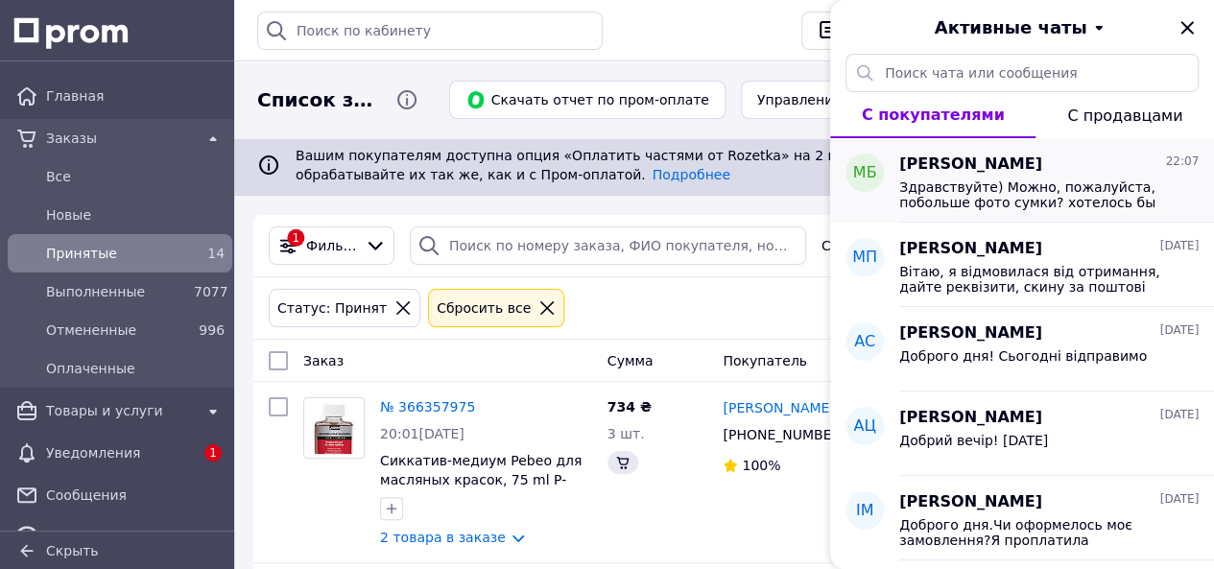
click at [954, 168] on span "[PERSON_NAME]" at bounding box center [970, 164] width 143 height 22
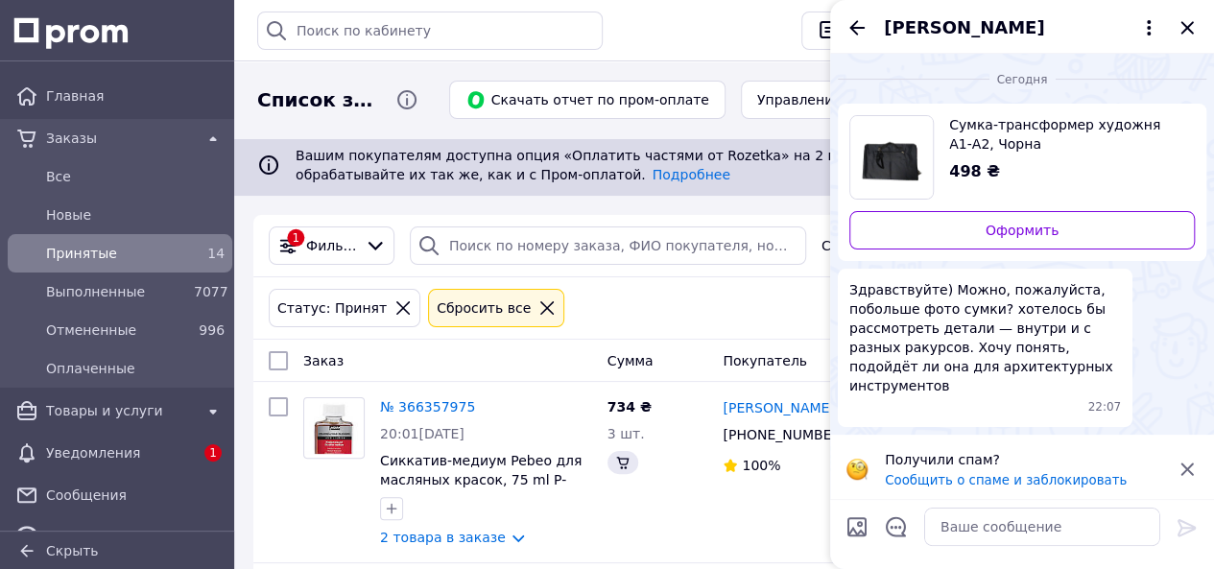
click at [632, 311] on div "Статус: Принят Сбросить все" at bounding box center [633, 308] width 737 height 46
click at [849, 21] on icon "Назад" at bounding box center [856, 27] width 23 height 23
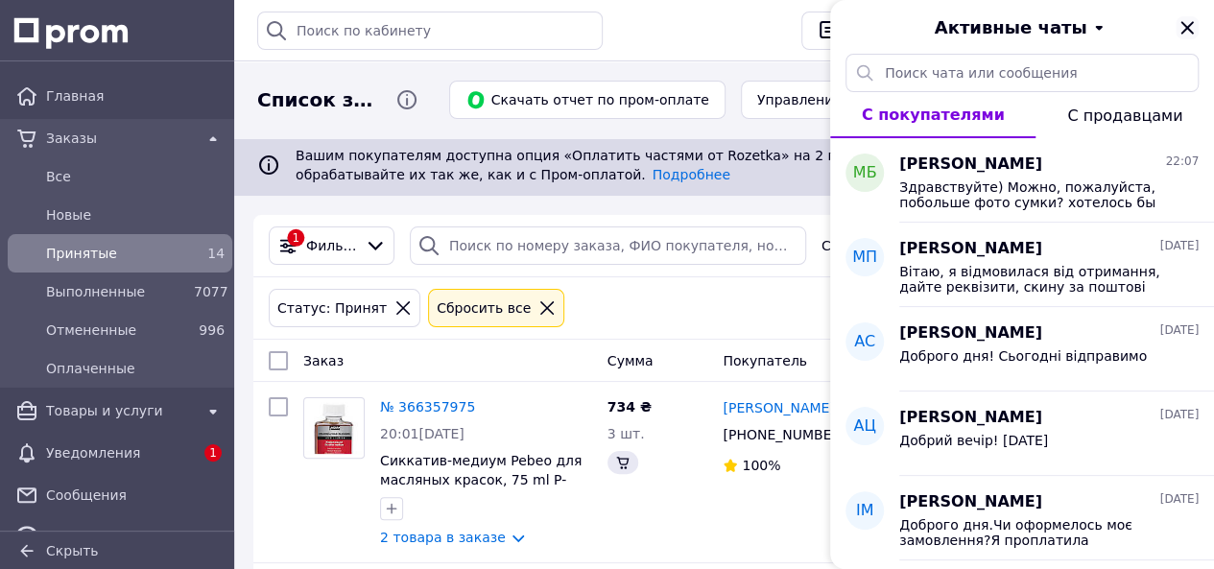
click at [1187, 25] on icon "Закрыть" at bounding box center [1186, 27] width 23 height 23
